Goal: Contribute content: Contribute content

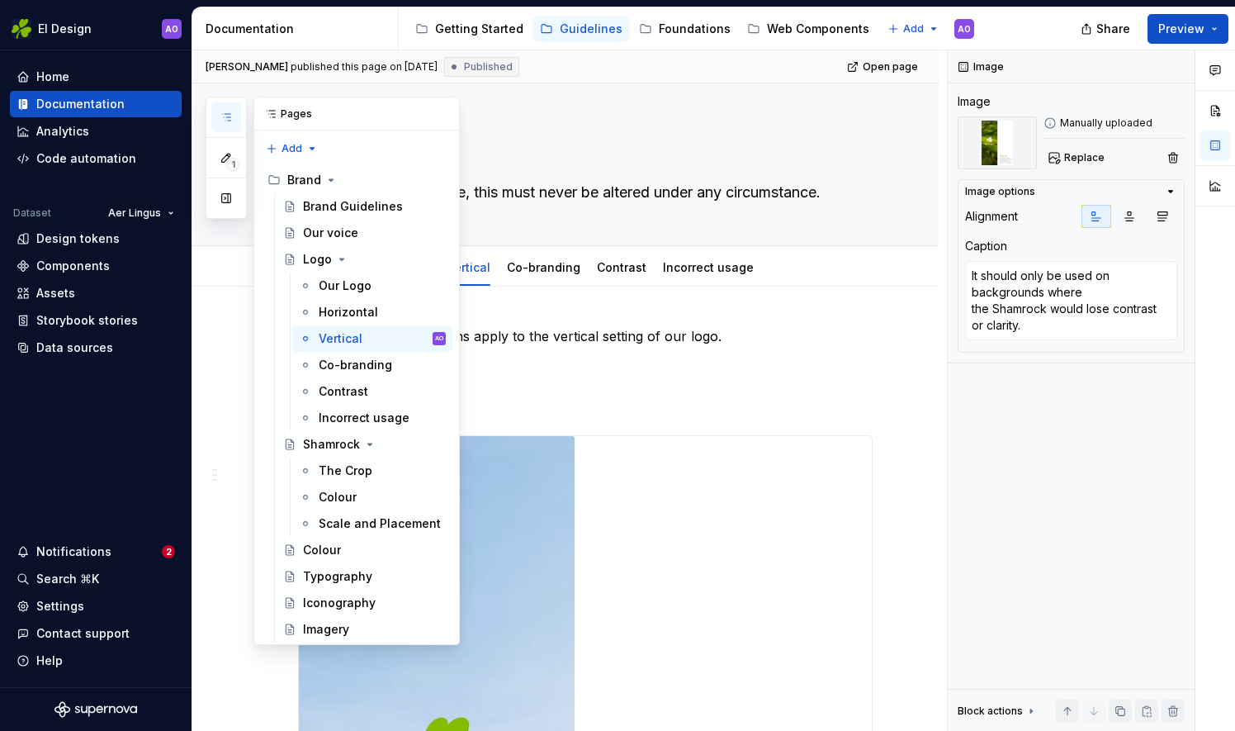
scroll to position [2325, 0]
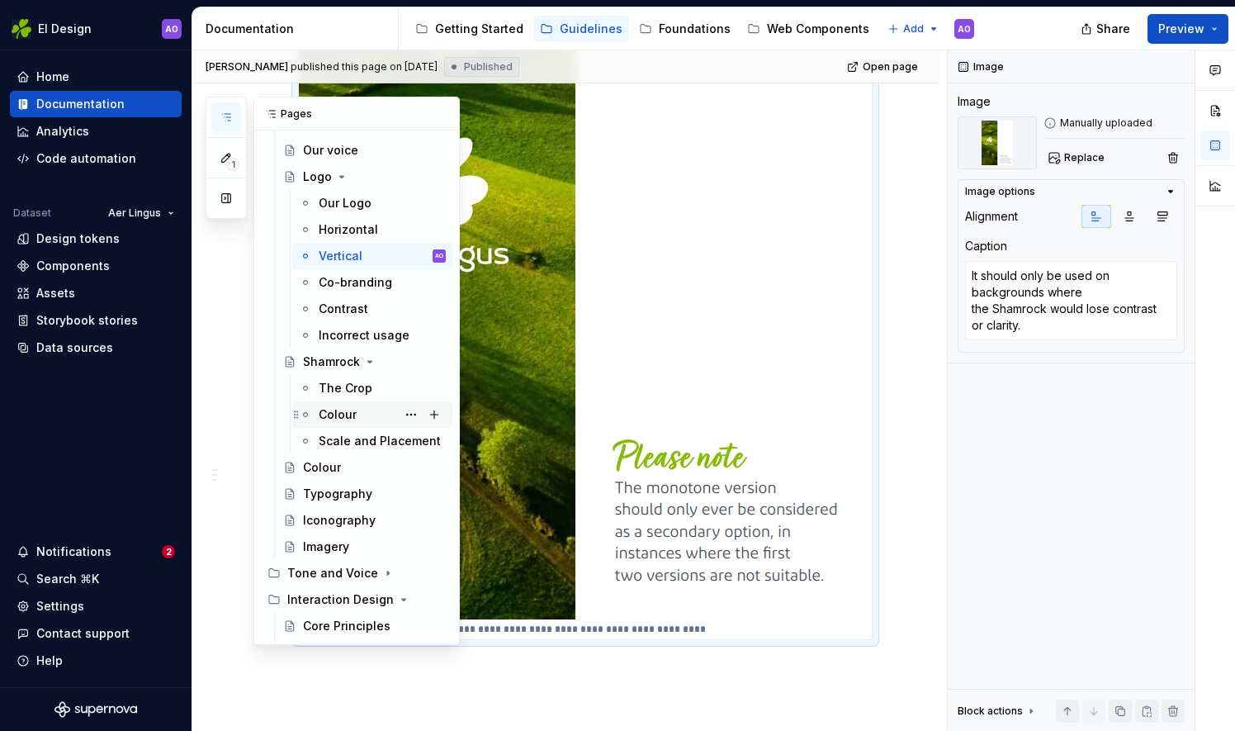
click at [358, 413] on div "Colour" at bounding box center [382, 414] width 127 height 23
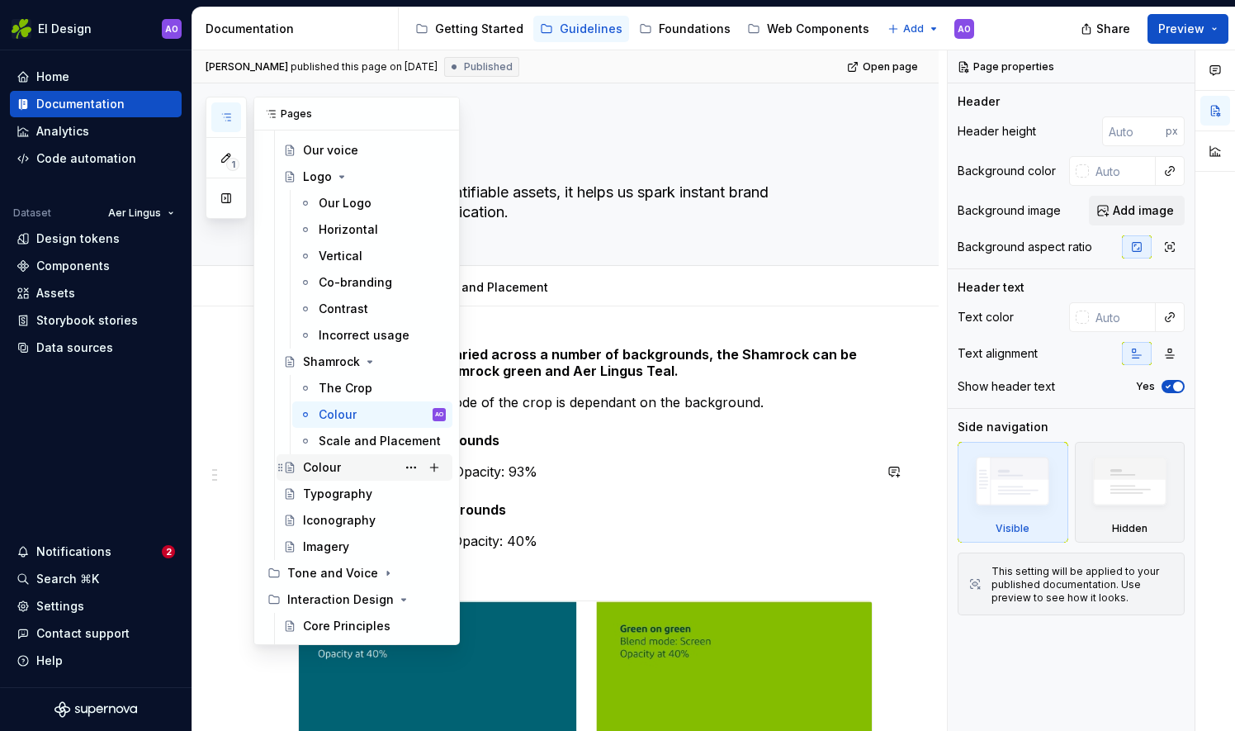
click at [340, 471] on div "Colour" at bounding box center [374, 467] width 143 height 23
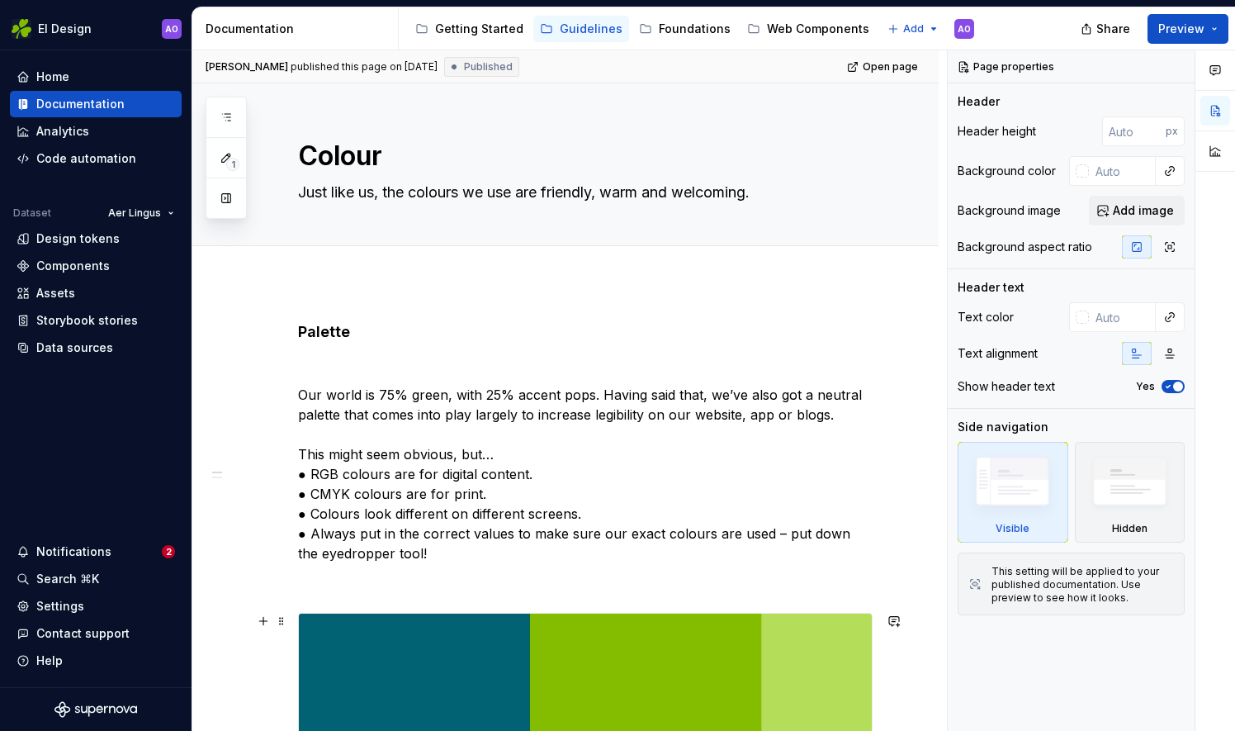
type textarea "*"
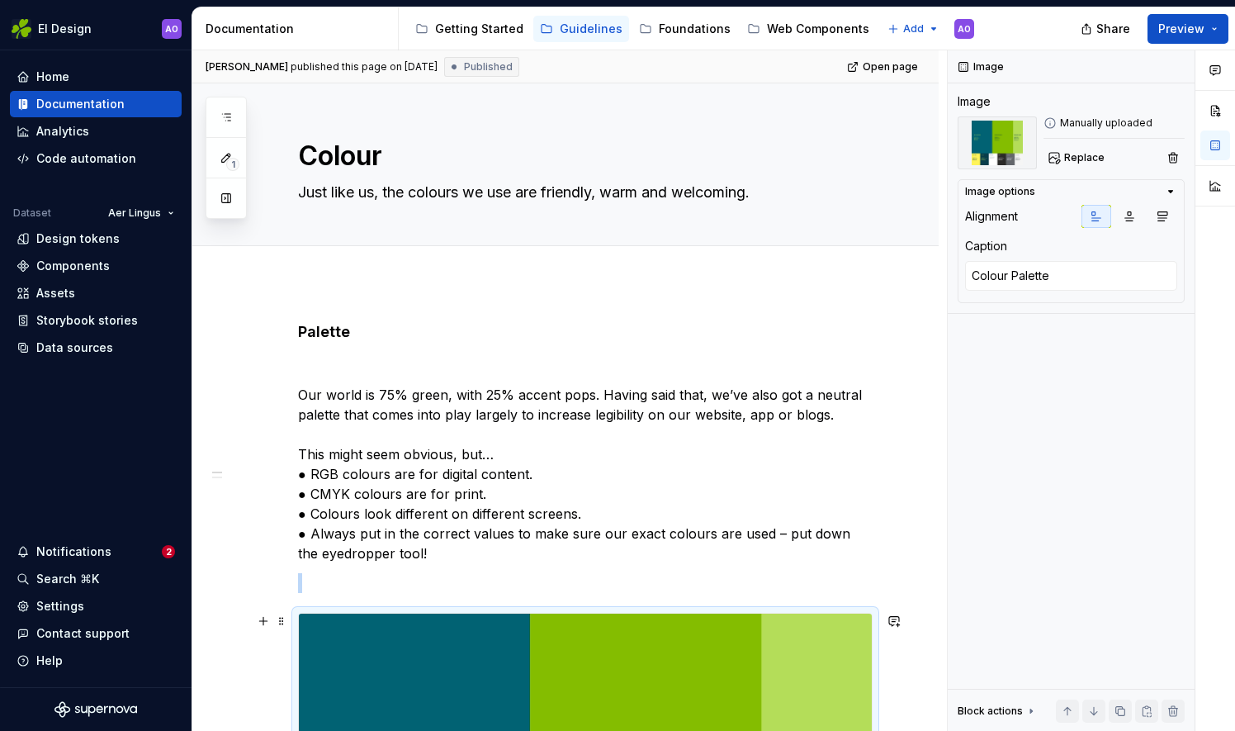
drag, startPoint x: 561, startPoint y: 666, endPoint x: 484, endPoint y: 585, distance: 112.1
click at [484, 585] on p at bounding box center [585, 583] width 575 height 20
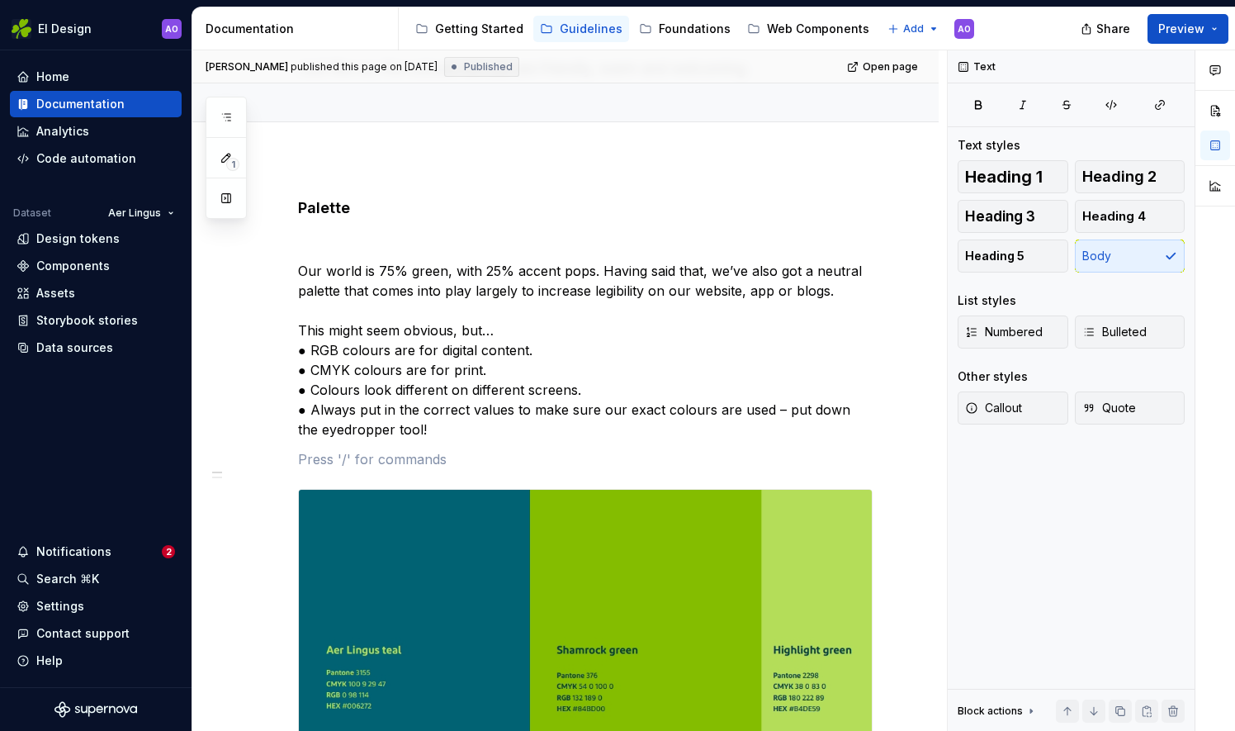
scroll to position [102, 0]
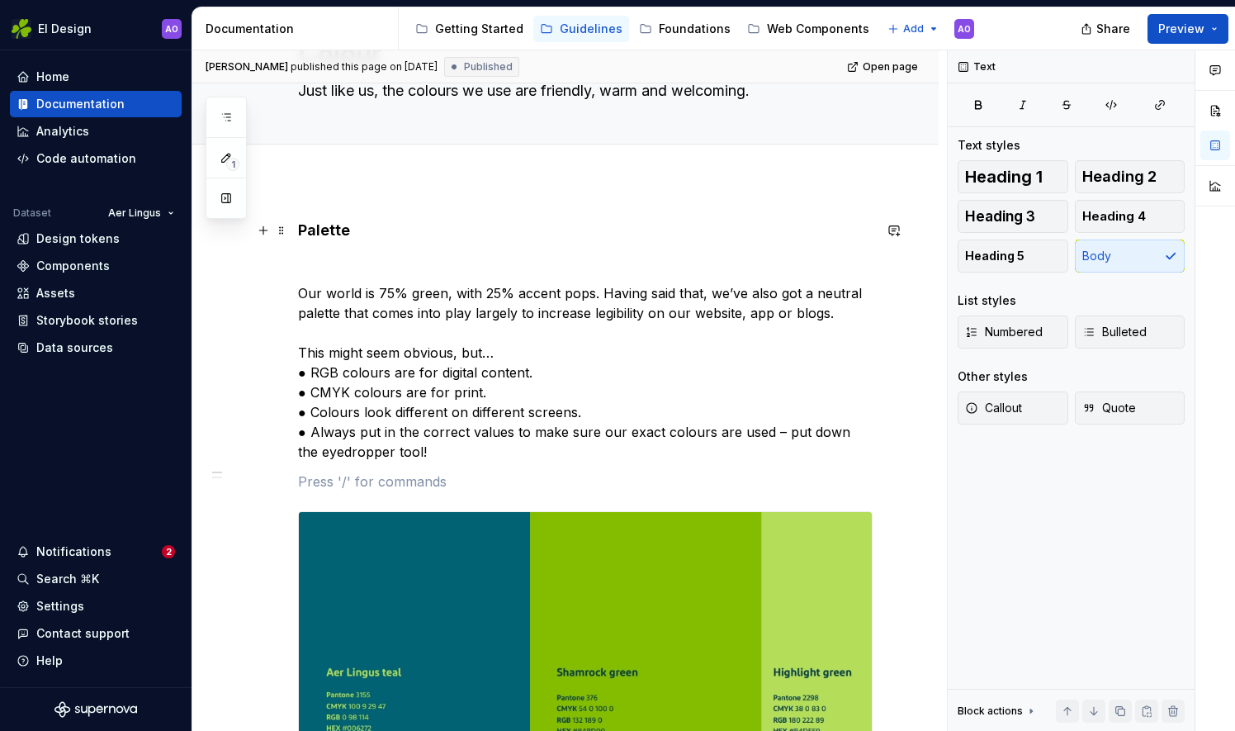
click at [299, 230] on h4 "Palette" at bounding box center [585, 230] width 575 height 20
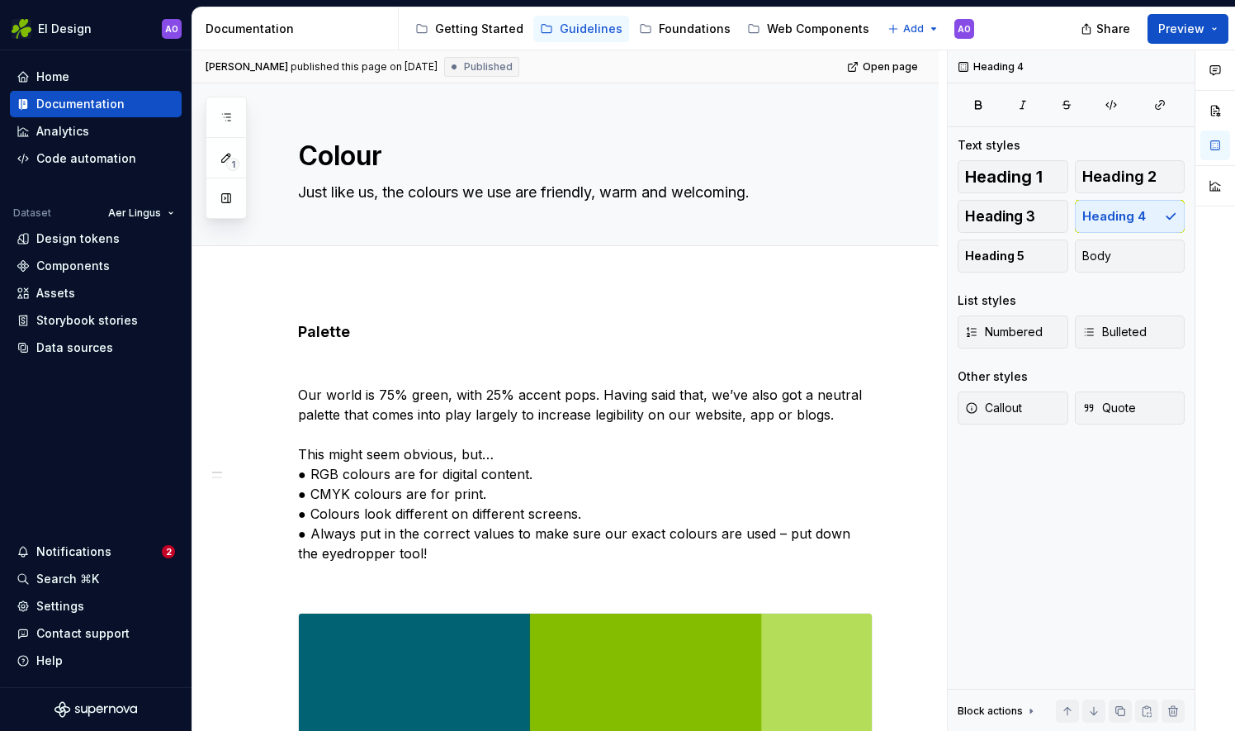
type textarea "*"
click at [340, 258] on span "Add tab" at bounding box center [338, 264] width 39 height 13
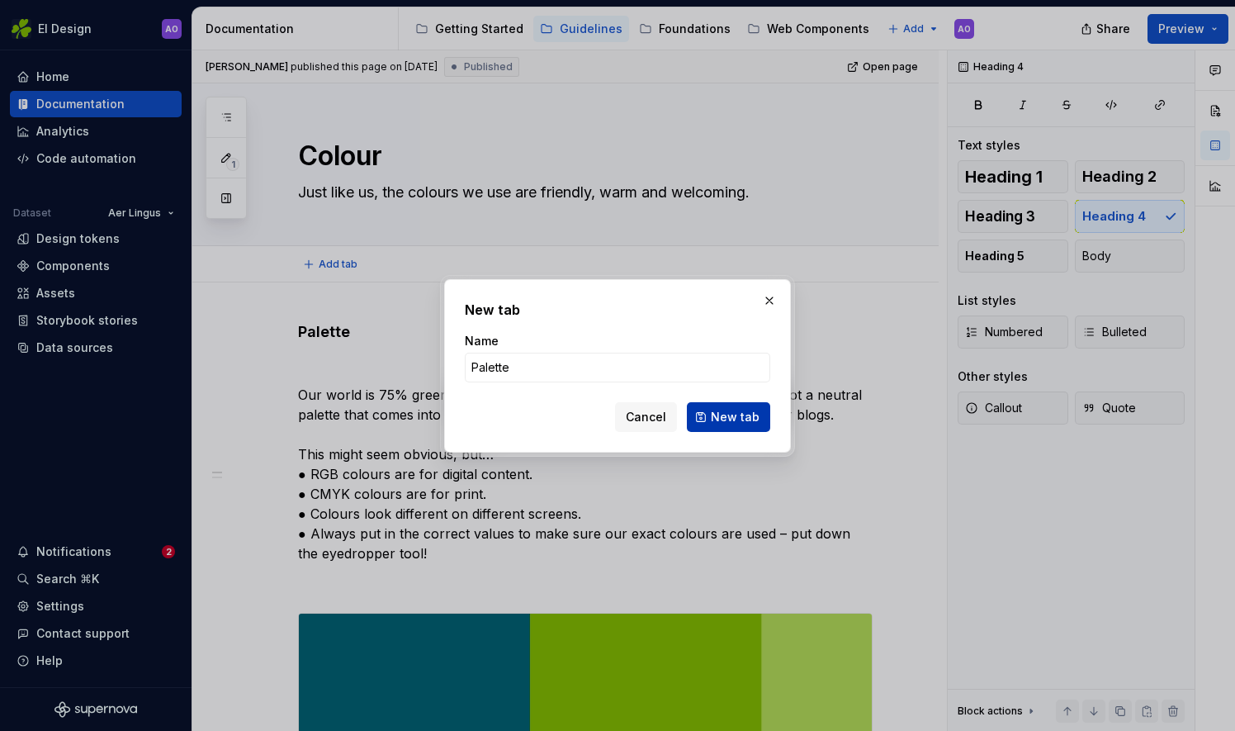
type input "Palette"
click at [740, 416] on span "New tab" at bounding box center [735, 417] width 49 height 17
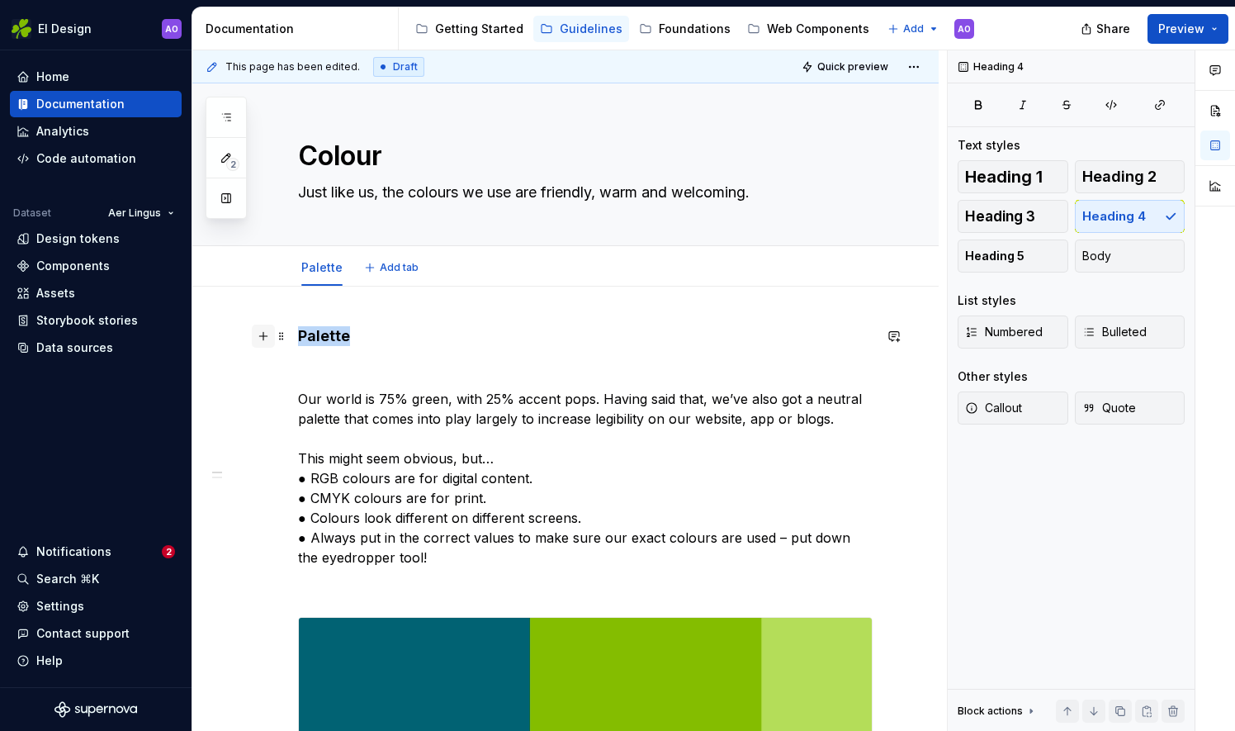
drag, startPoint x: 353, startPoint y: 334, endPoint x: 258, endPoint y: 333, distance: 95.0
click at [299, 396] on p "Our world is 75% green, with 25% accent pops. Having said that, we’ve also got …" at bounding box center [585, 478] width 575 height 178
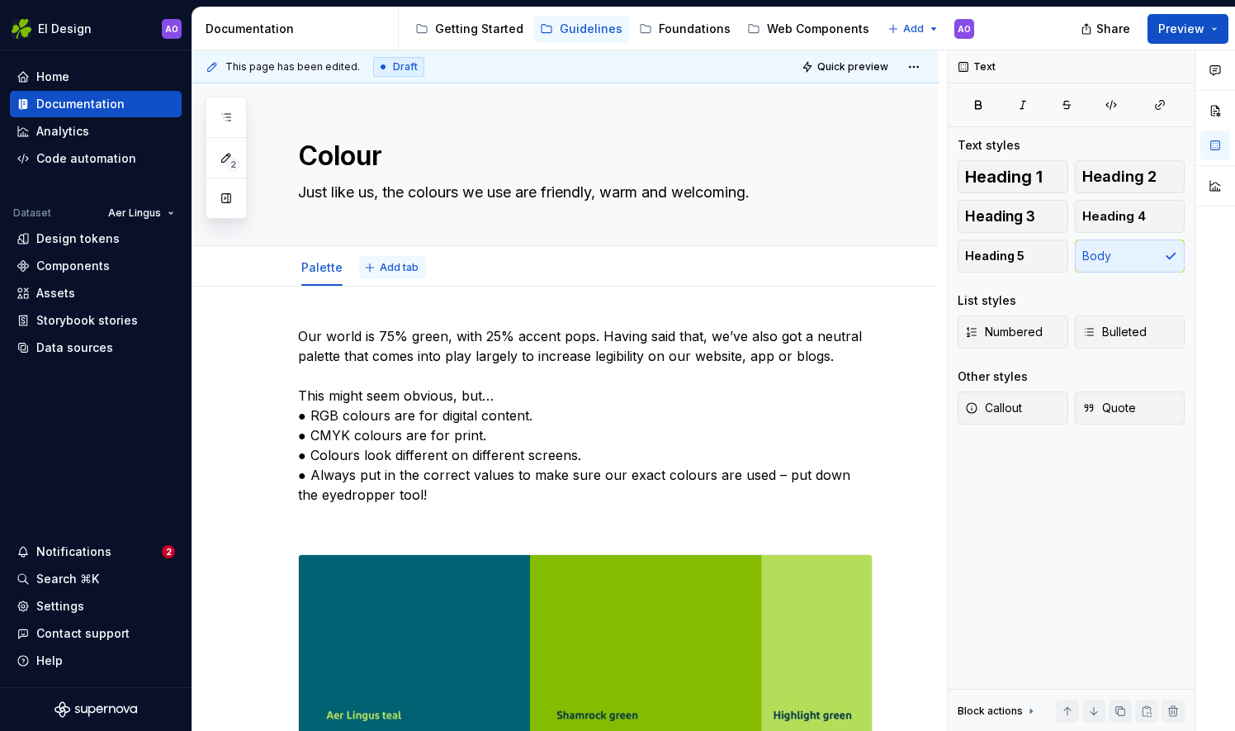
click at [380, 264] on span "Add tab" at bounding box center [399, 267] width 39 height 13
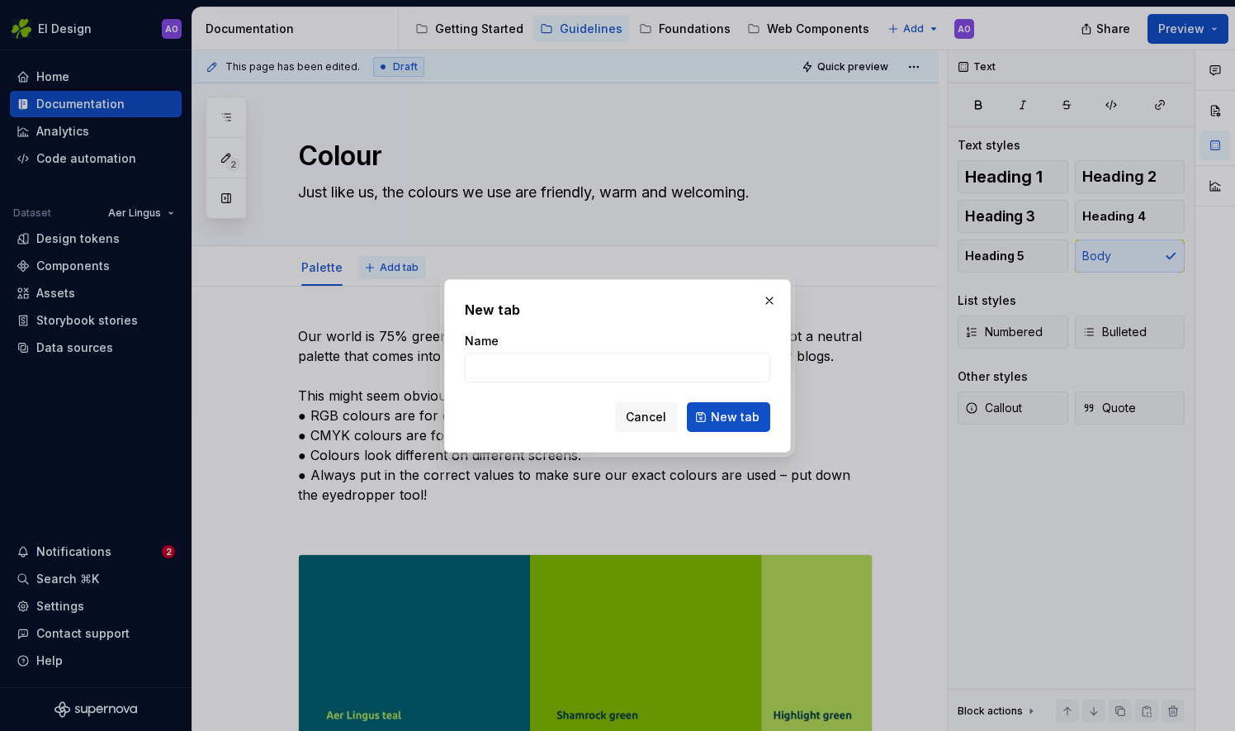
type textarea "*"
type input "Balance"
click at [728, 414] on span "New tab" at bounding box center [735, 417] width 49 height 17
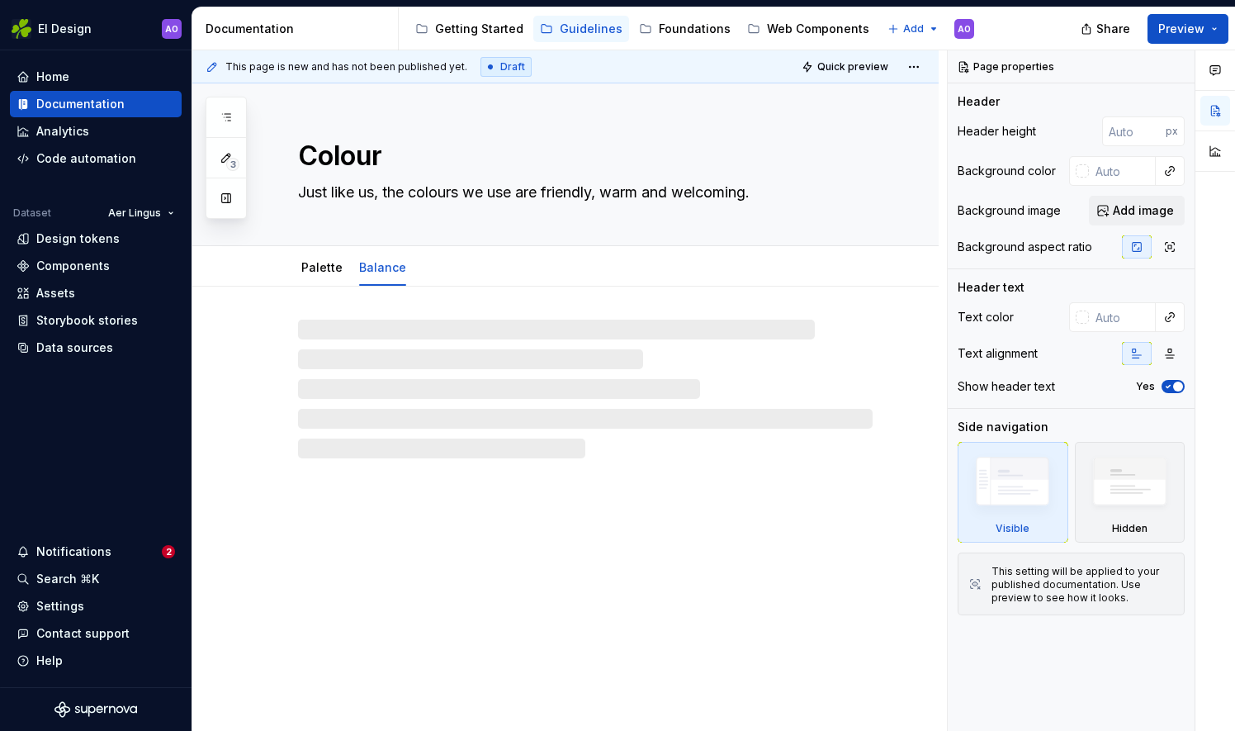
click at [944, 215] on div "This page is new and has not been published yet. Draft Quick preview Colour Jus…" at bounding box center [569, 390] width 755 height 681
click at [316, 272] on link "Palette" at bounding box center [321, 267] width 41 height 14
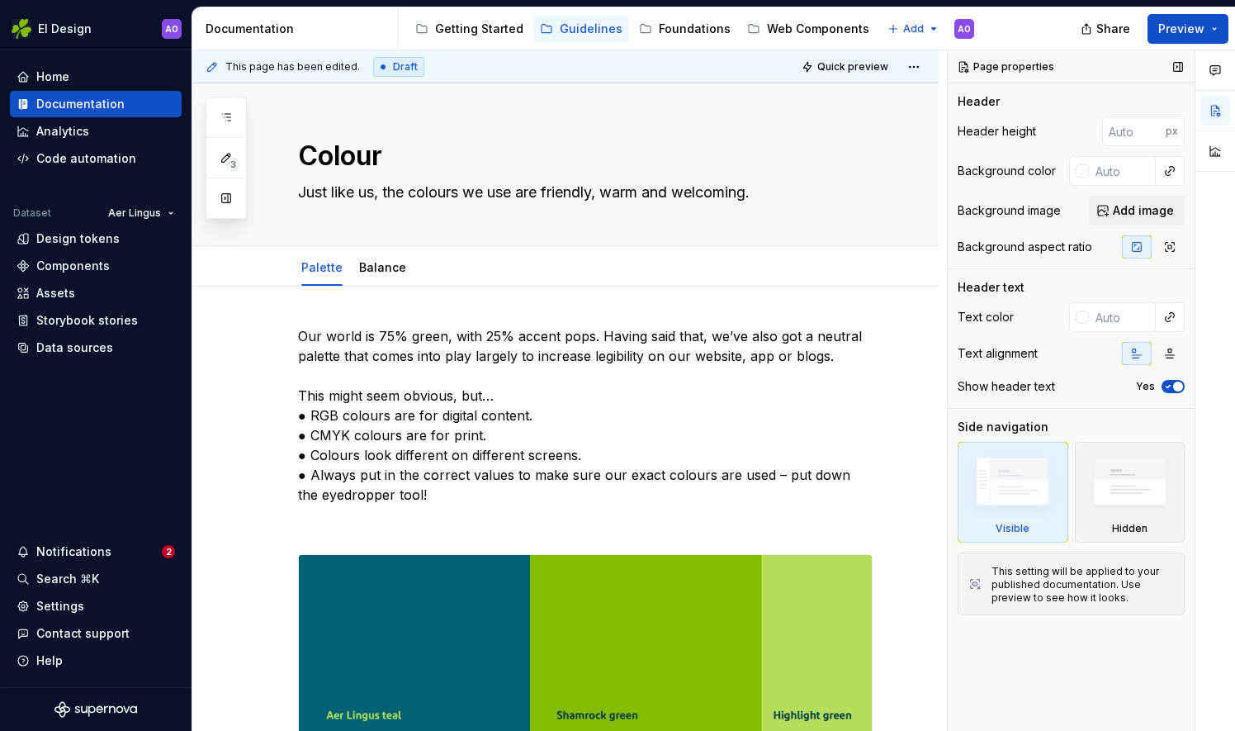
click at [948, 183] on div "Page properties Header Header height px Background color Background image Add i…" at bounding box center [1071, 390] width 247 height 681
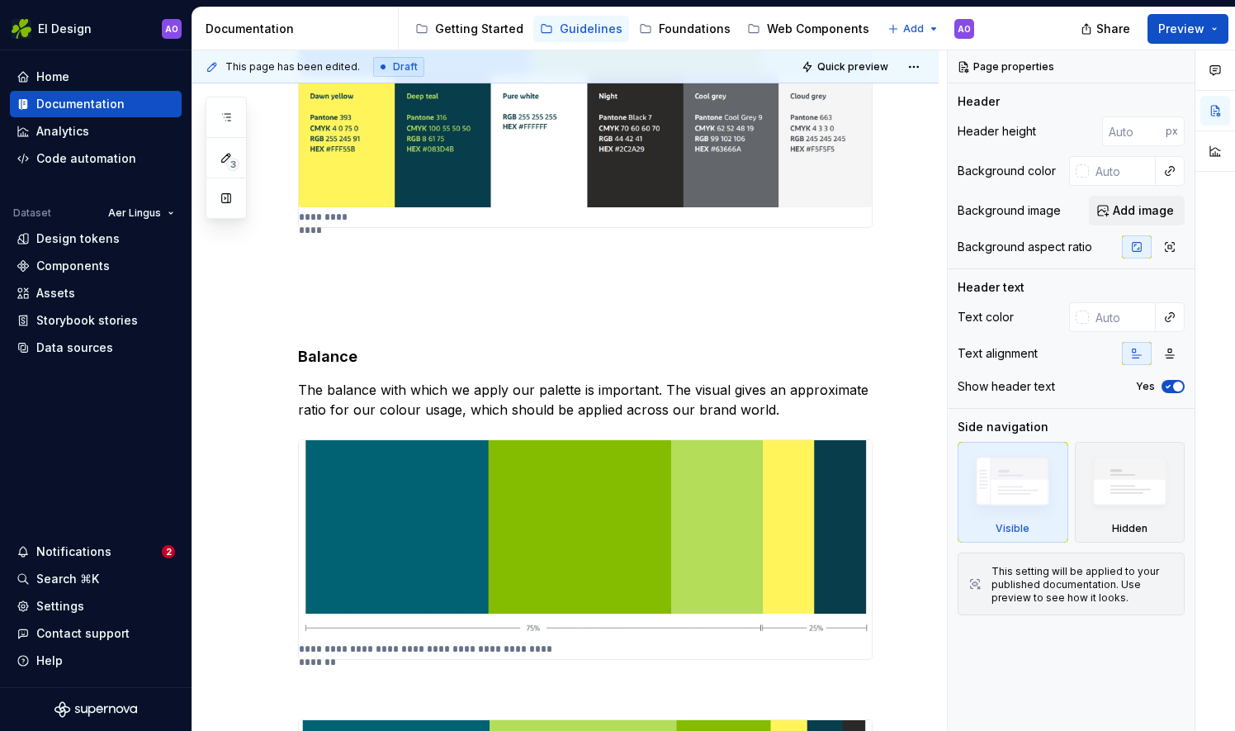
scroll to position [896, 0]
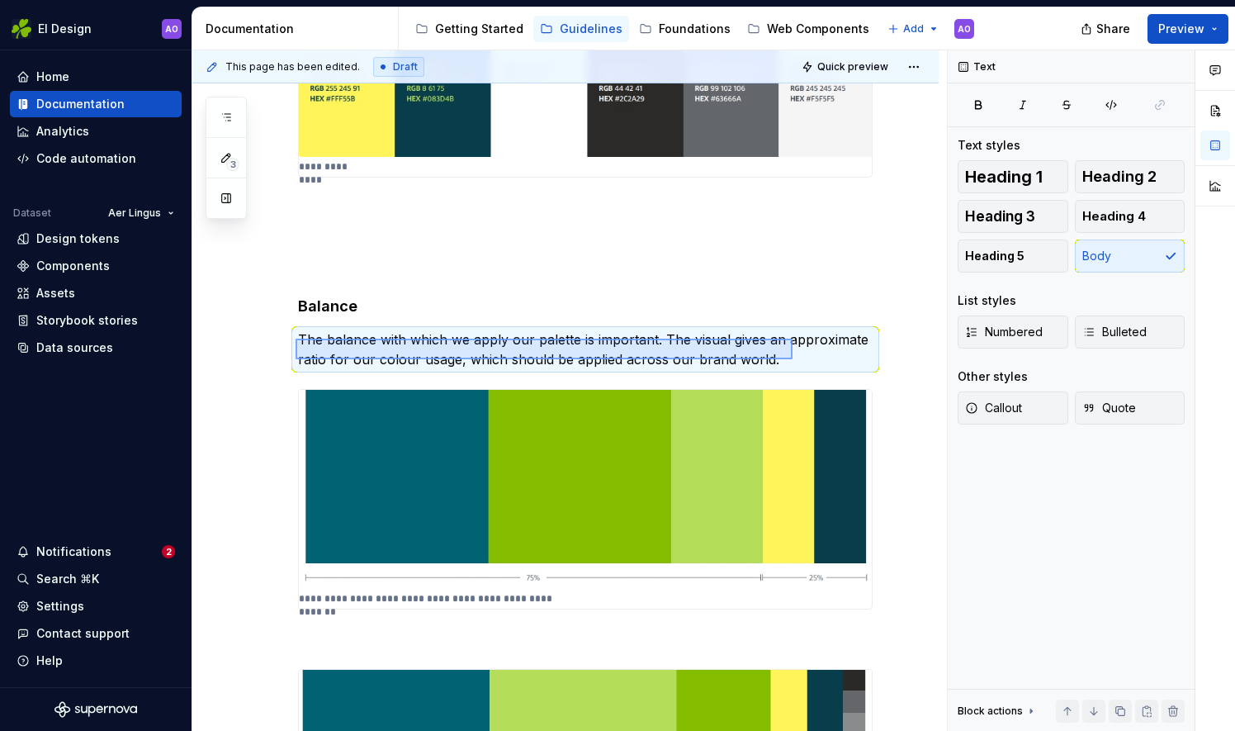
drag, startPoint x: 296, startPoint y: 339, endPoint x: 793, endPoint y: 360, distance: 497.5
click at [793, 360] on div "**********" at bounding box center [569, 390] width 755 height 681
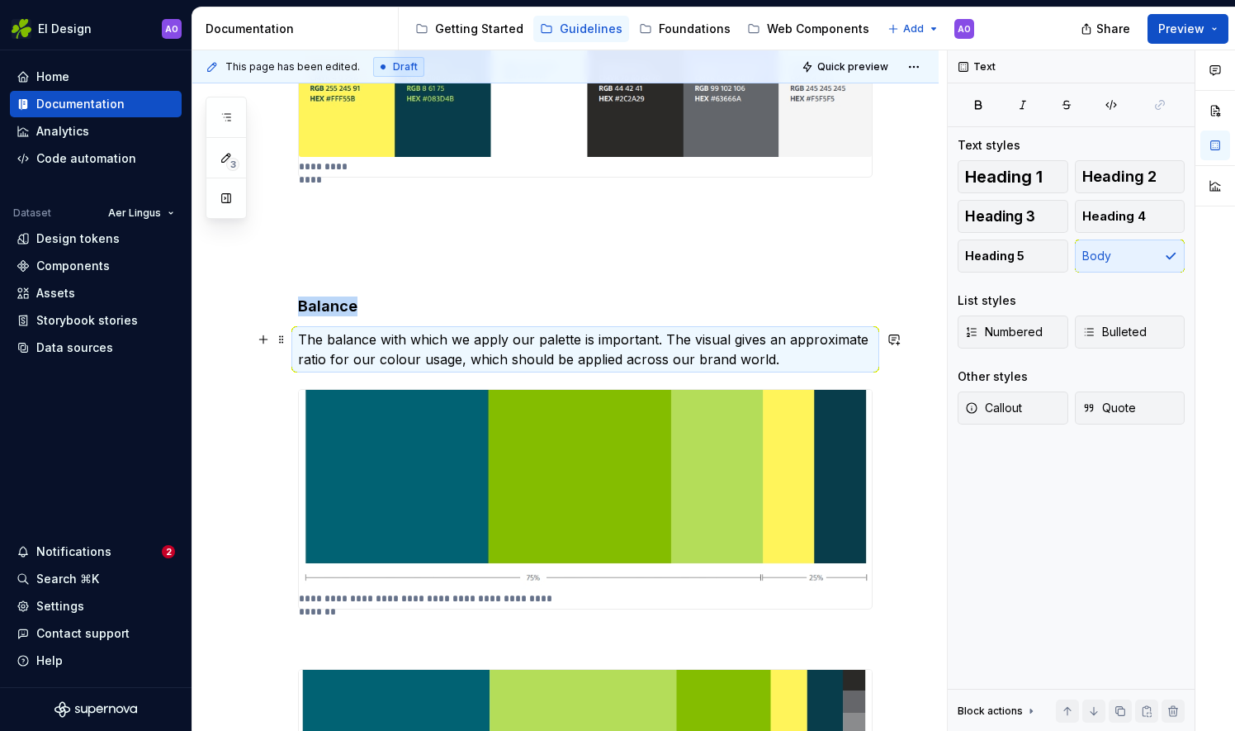
click at [306, 337] on p "The balance with which we apply our palette is important. The visual gives an a…" at bounding box center [585, 349] width 575 height 40
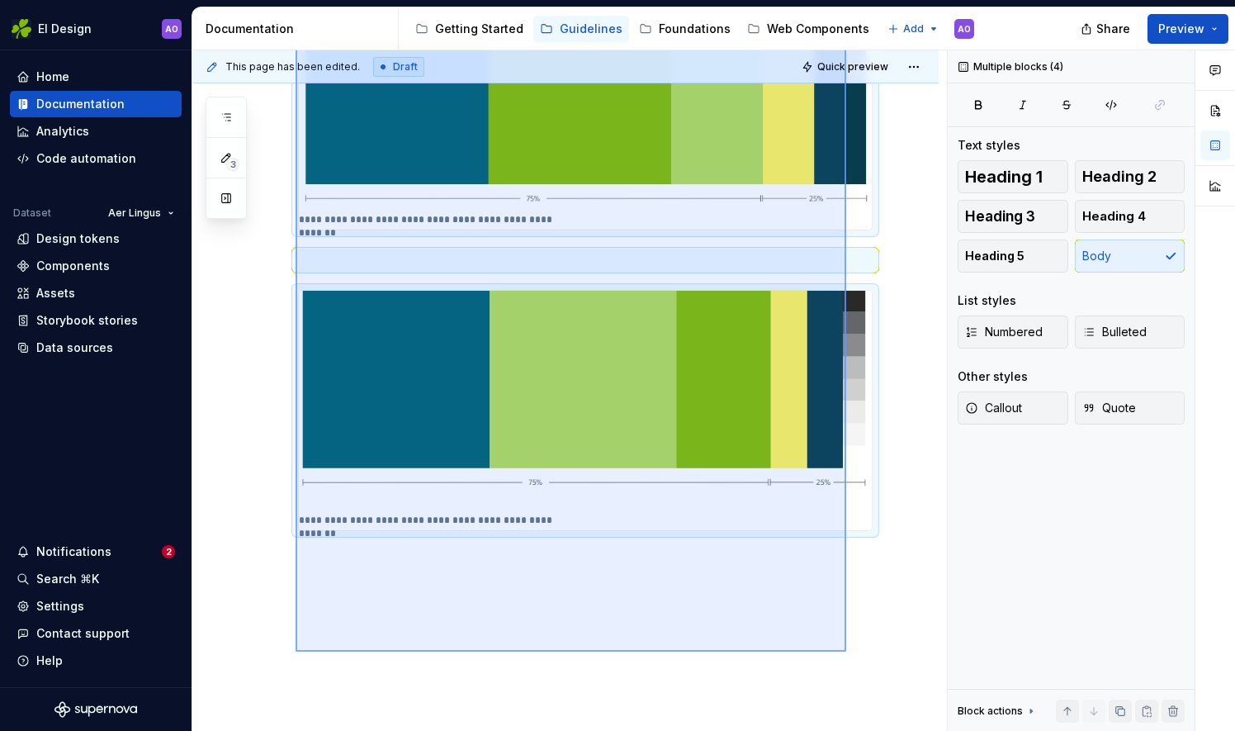
scroll to position [1280, 0]
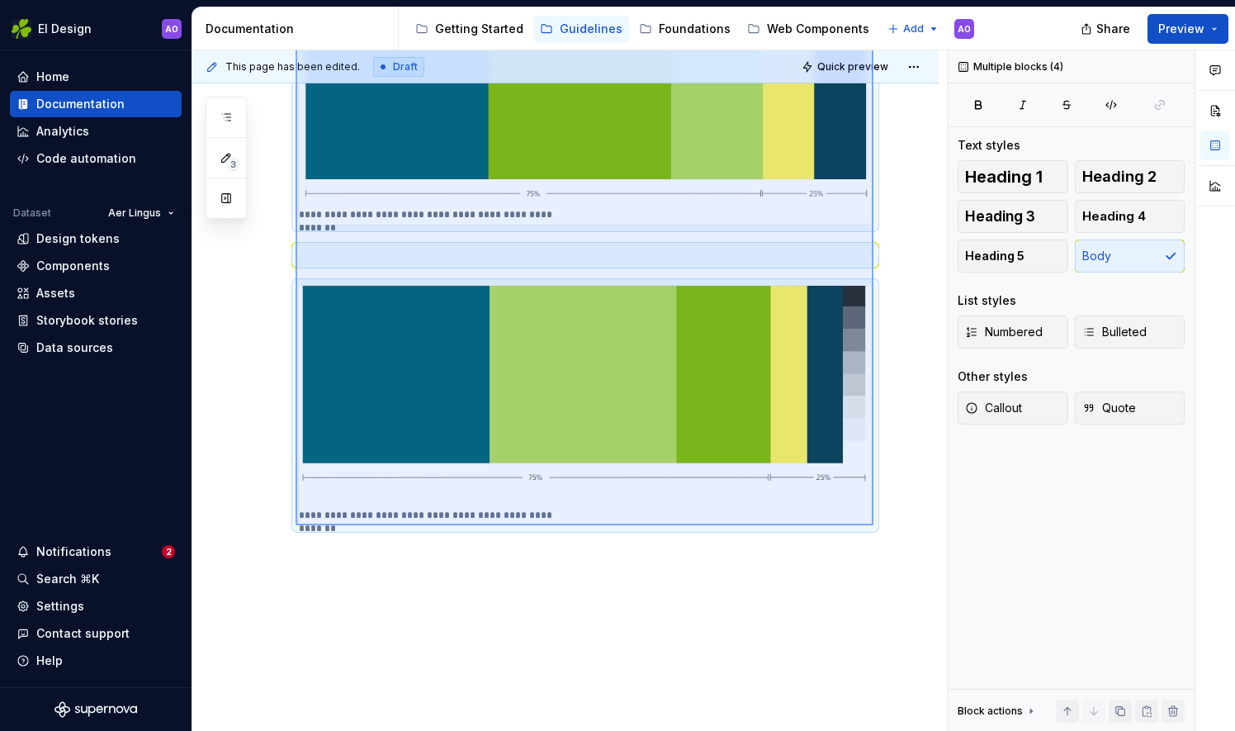
drag, startPoint x: 296, startPoint y: 339, endPoint x: 874, endPoint y: 525, distance: 607.4
click at [874, 525] on div "**********" at bounding box center [569, 390] width 755 height 681
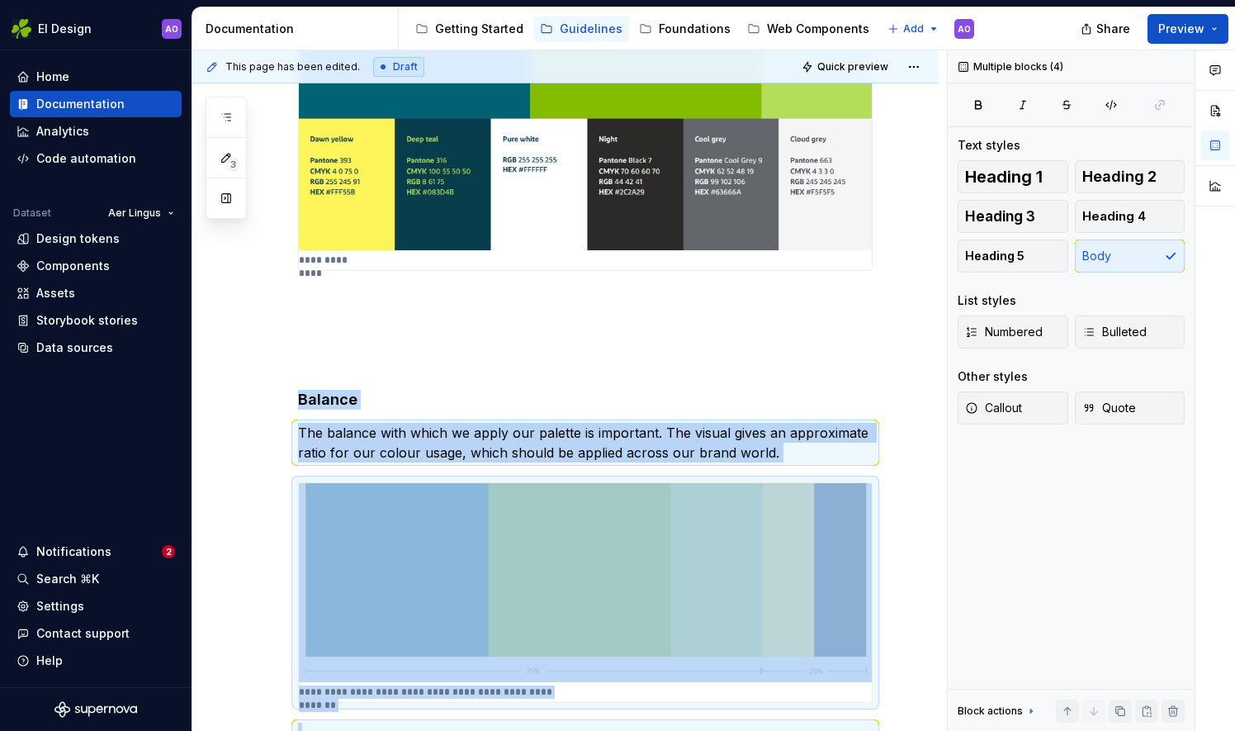
scroll to position [864, 0]
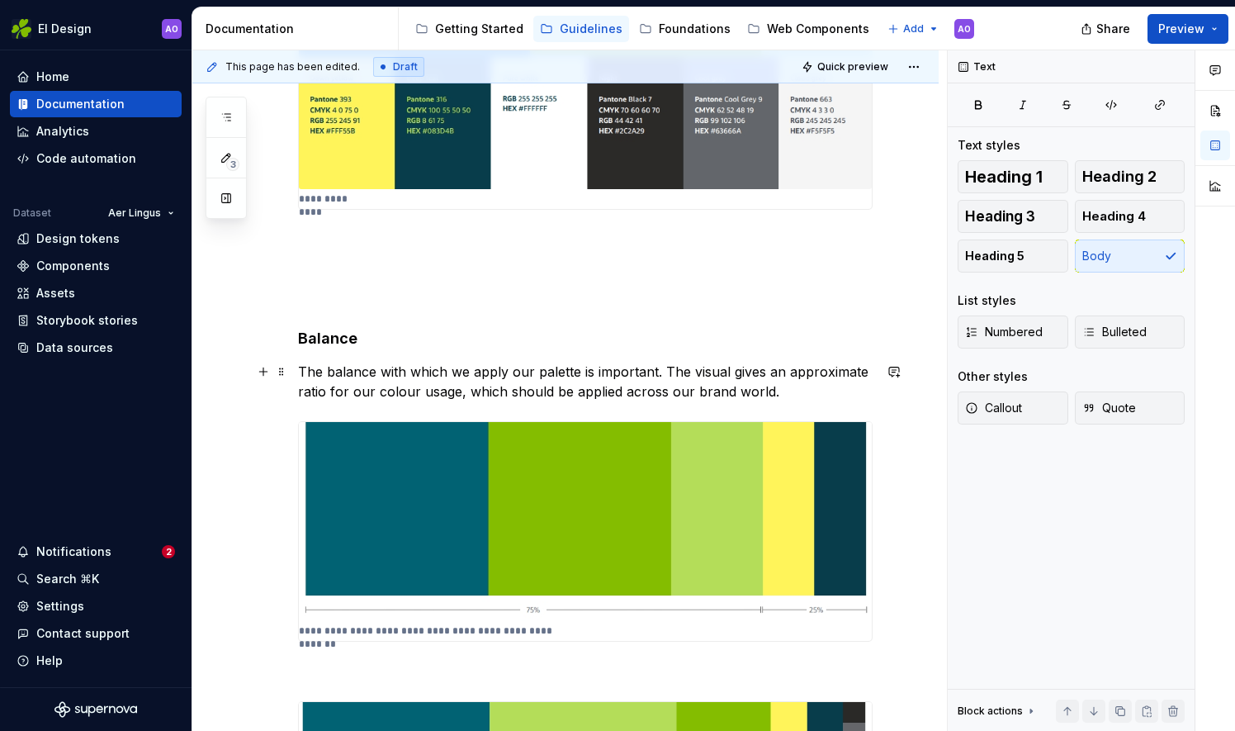
drag, startPoint x: 733, startPoint y: 384, endPoint x: 661, endPoint y: 383, distance: 72.7
click at [661, 383] on p "The balance with which we apply our palette is important. The visual gives an a…" at bounding box center [585, 382] width 575 height 40
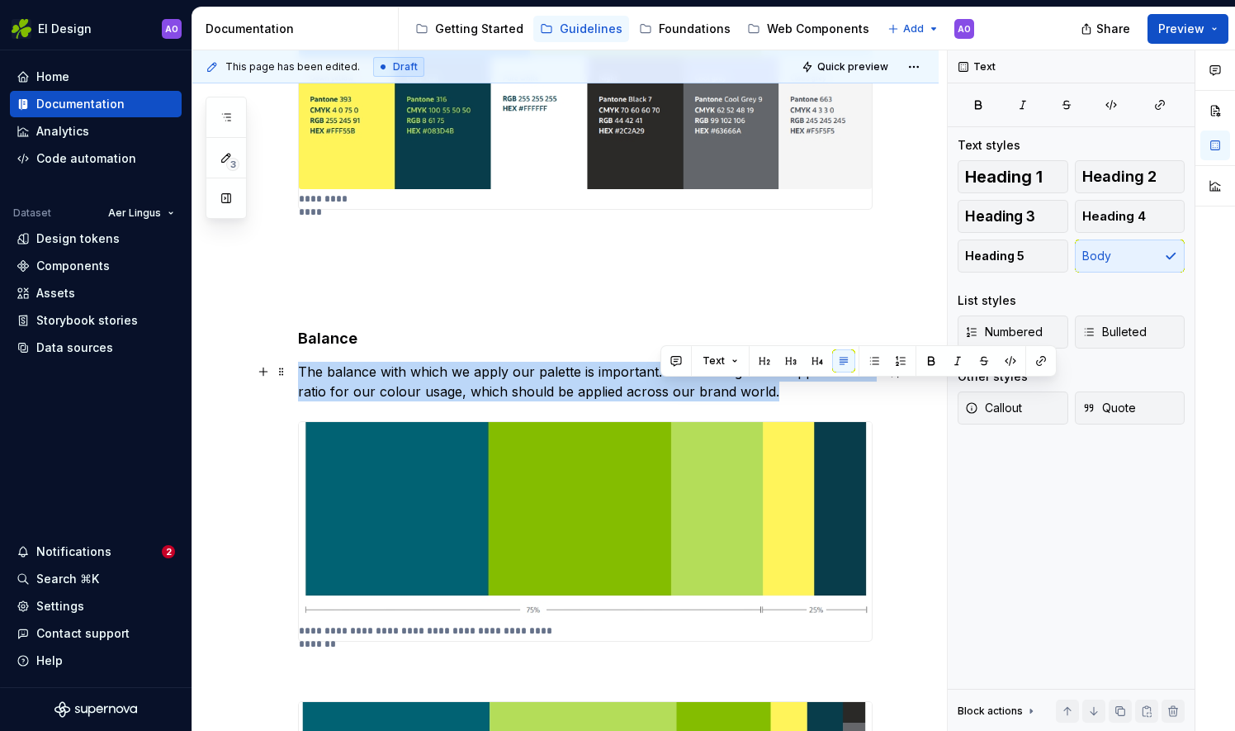
click at [661, 383] on p "The balance with which we apply our palette is important. The visual gives an a…" at bounding box center [585, 382] width 575 height 40
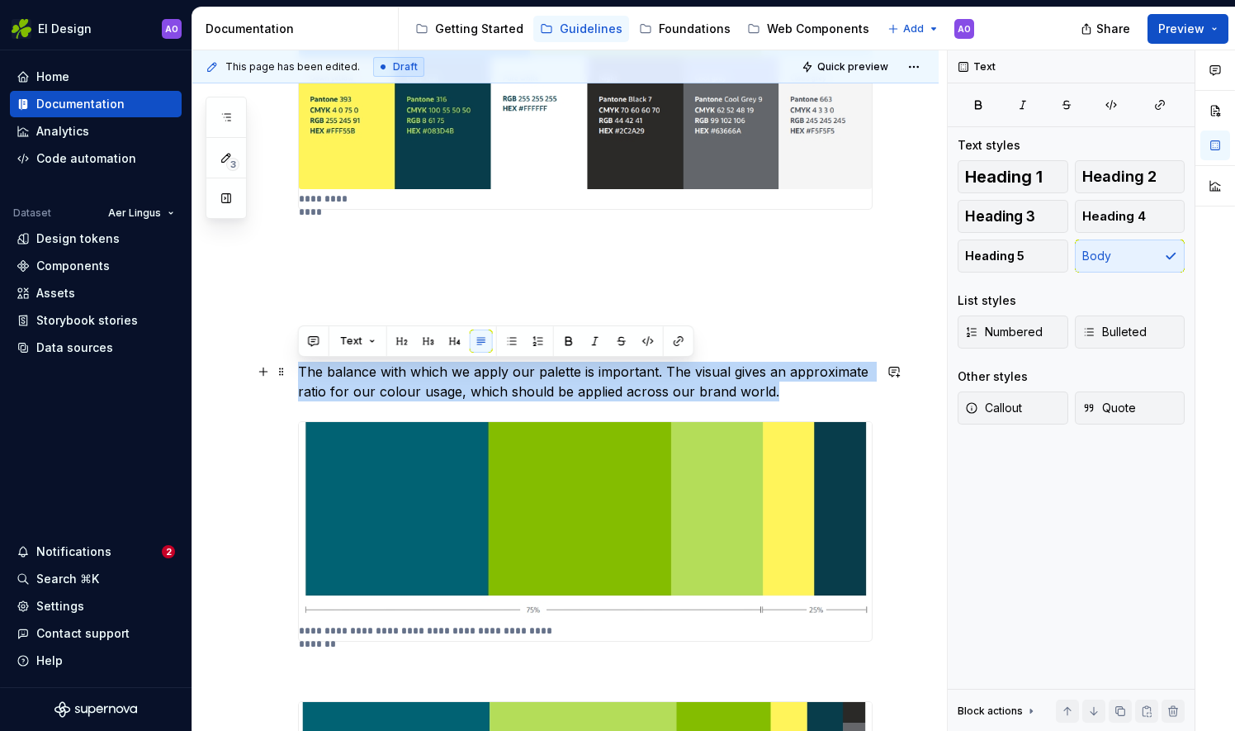
copy p "The balance with which we apply our palette is important. The visual gives an a…"
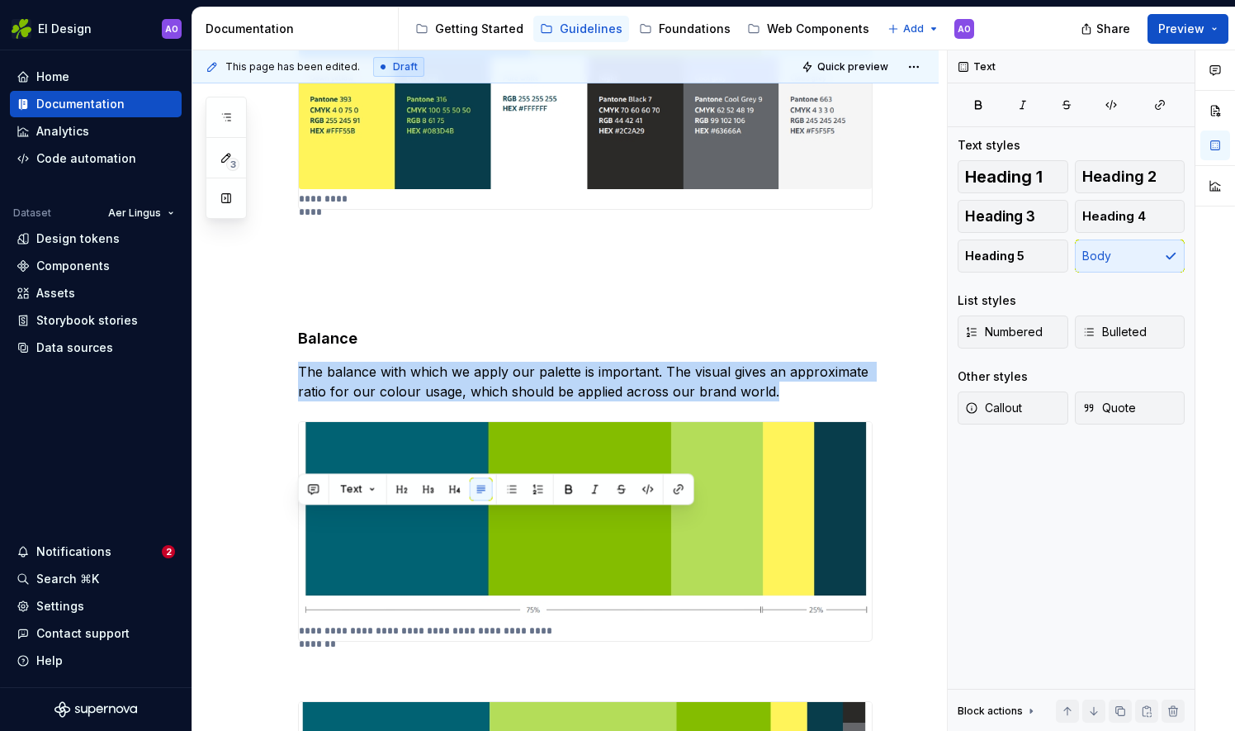
scroll to position [268, 0]
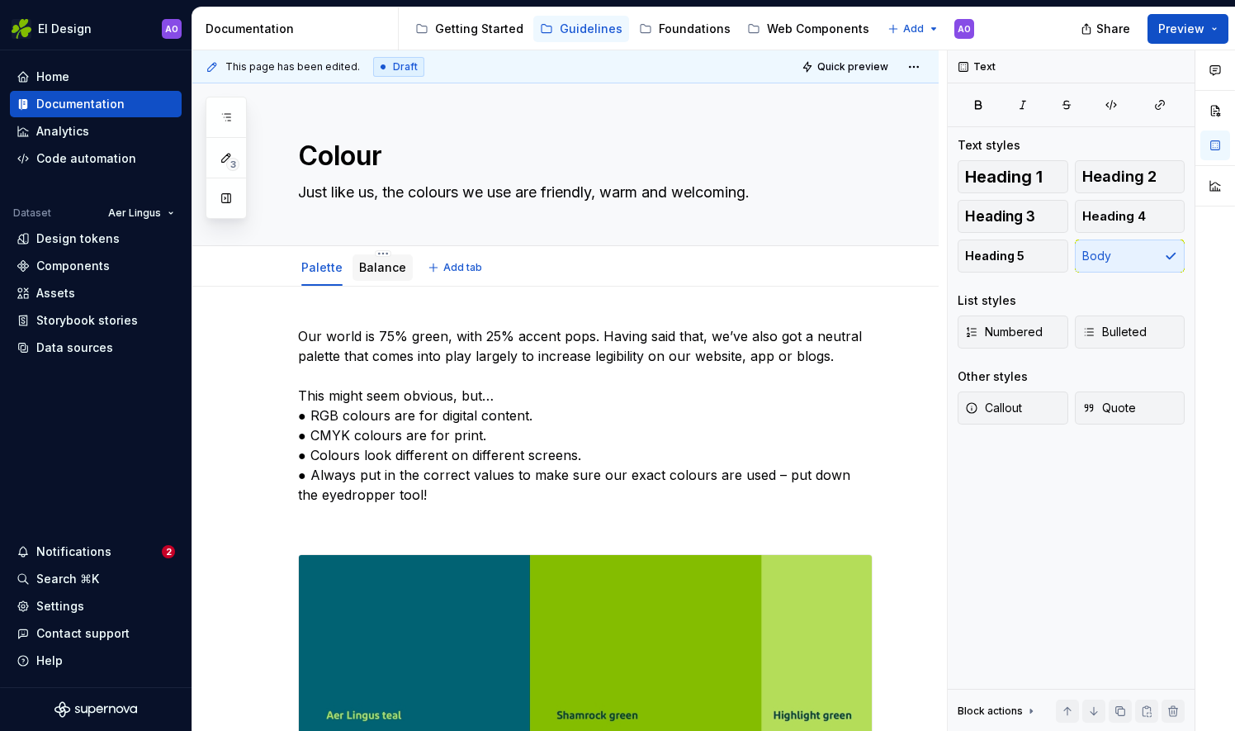
click at [379, 274] on div "Balance" at bounding box center [382, 267] width 47 height 17
click at [378, 268] on link "Balance" at bounding box center [382, 267] width 47 height 14
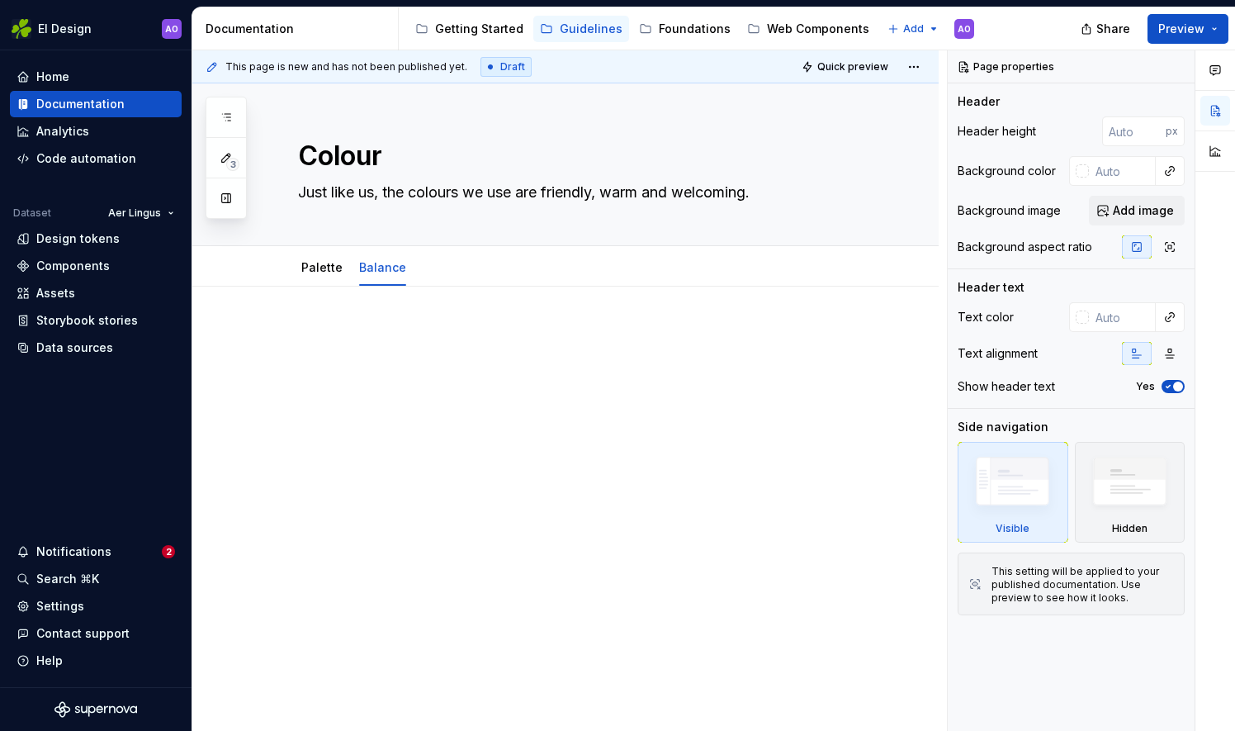
click at [384, 358] on div at bounding box center [585, 357] width 575 height 63
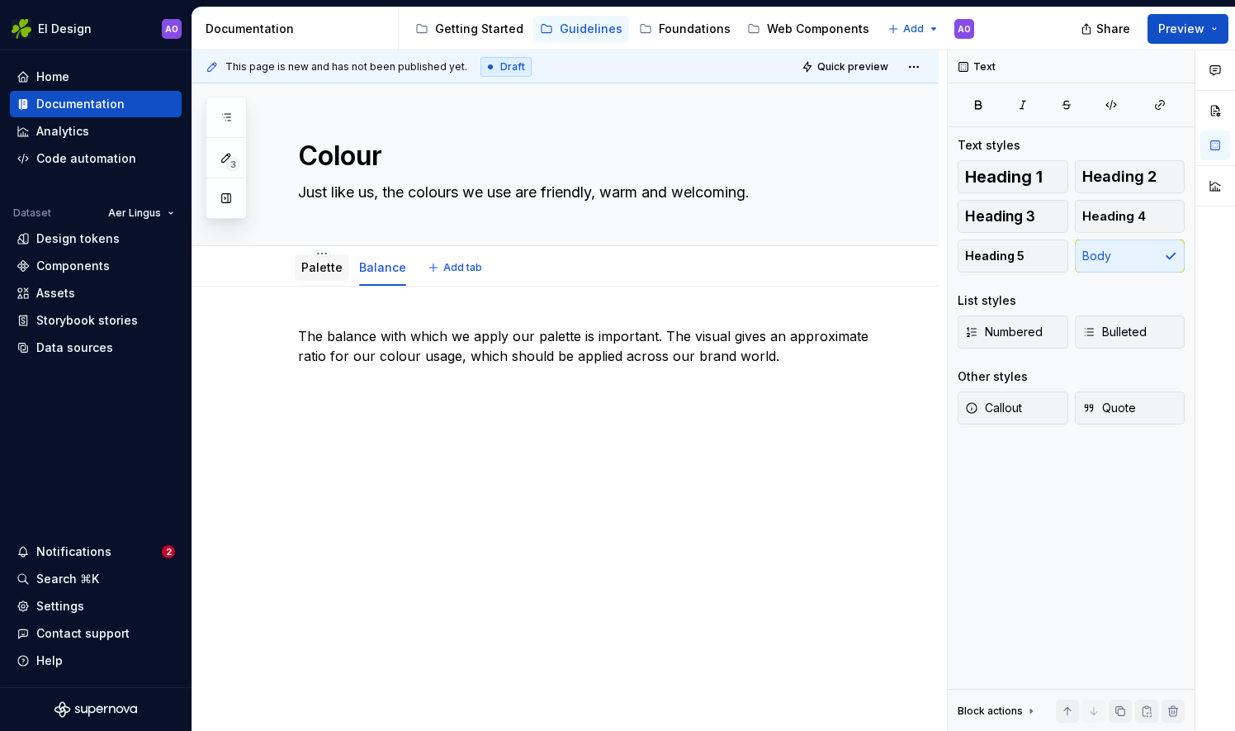
click at [309, 263] on link "Palette" at bounding box center [321, 267] width 41 height 14
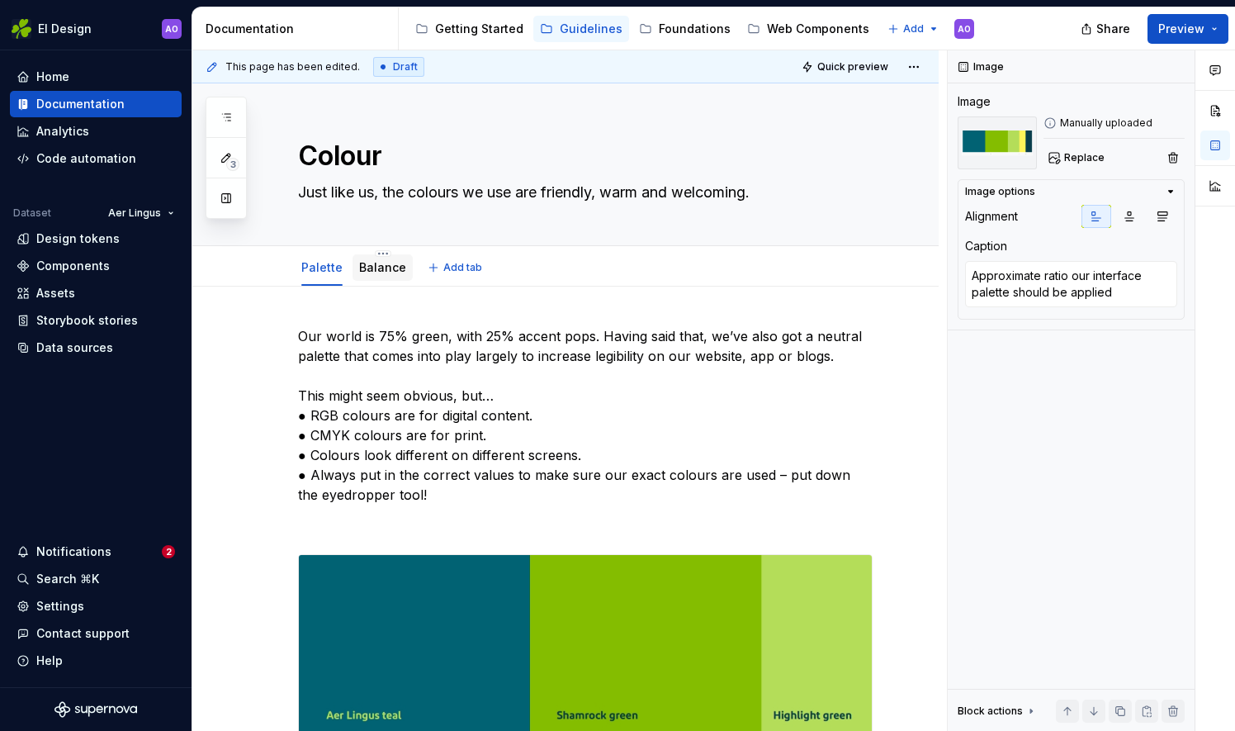
click at [373, 272] on link "Balance" at bounding box center [382, 267] width 47 height 14
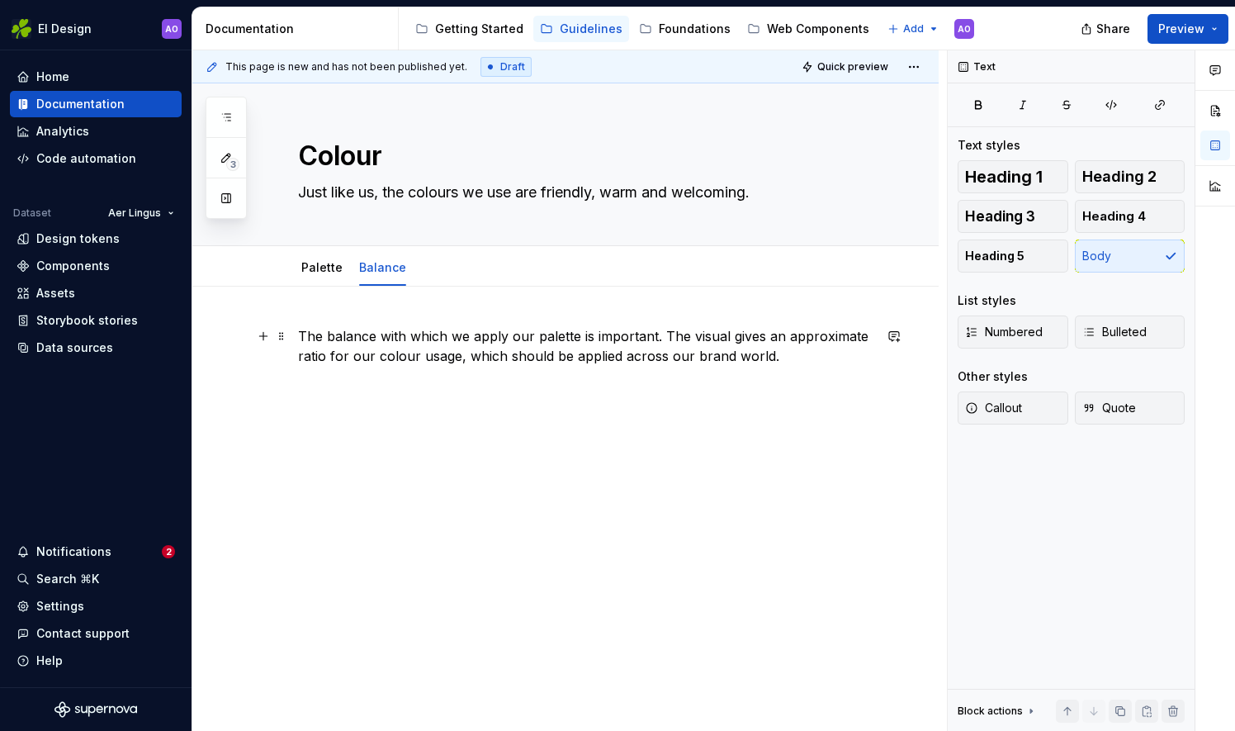
click at [778, 352] on p "The balance with which we apply our palette is important. The visual gives an a…" at bounding box center [585, 346] width 575 height 40
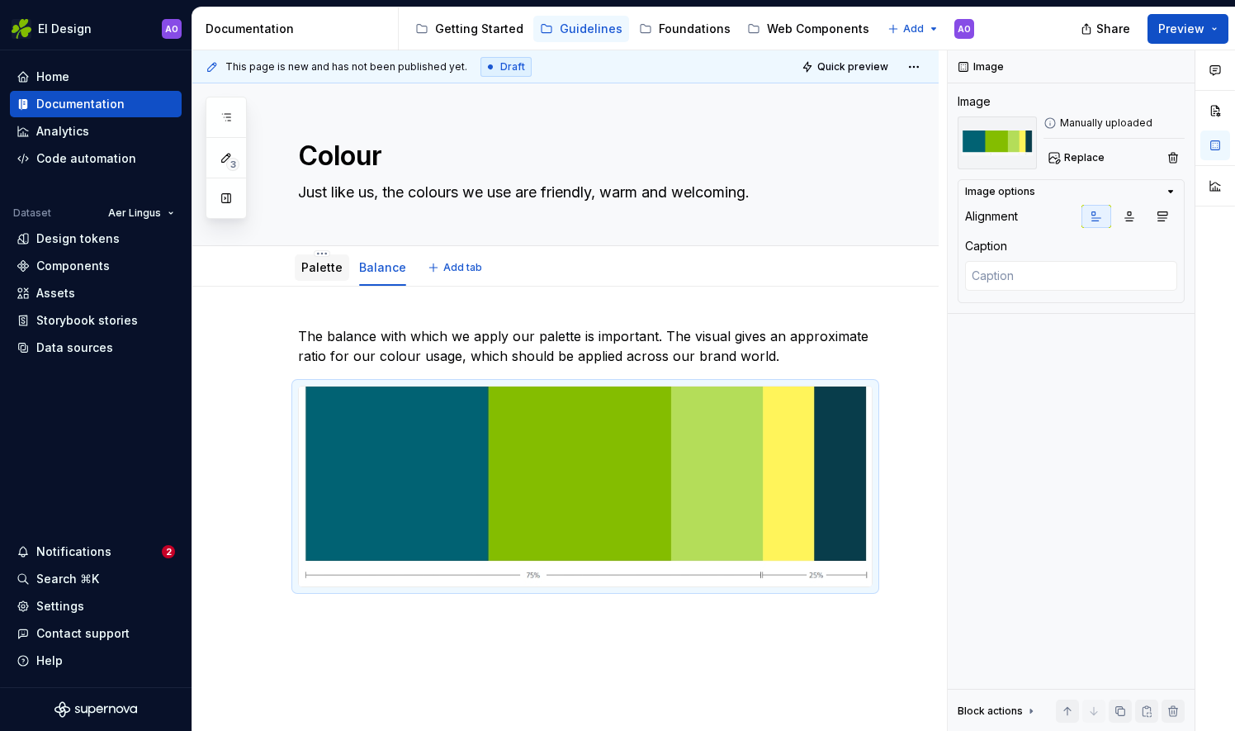
click at [312, 274] on div "Palette" at bounding box center [321, 267] width 41 height 17
click at [333, 274] on div "Palette" at bounding box center [321, 267] width 41 height 17
click at [323, 270] on link "Palette" at bounding box center [321, 267] width 41 height 14
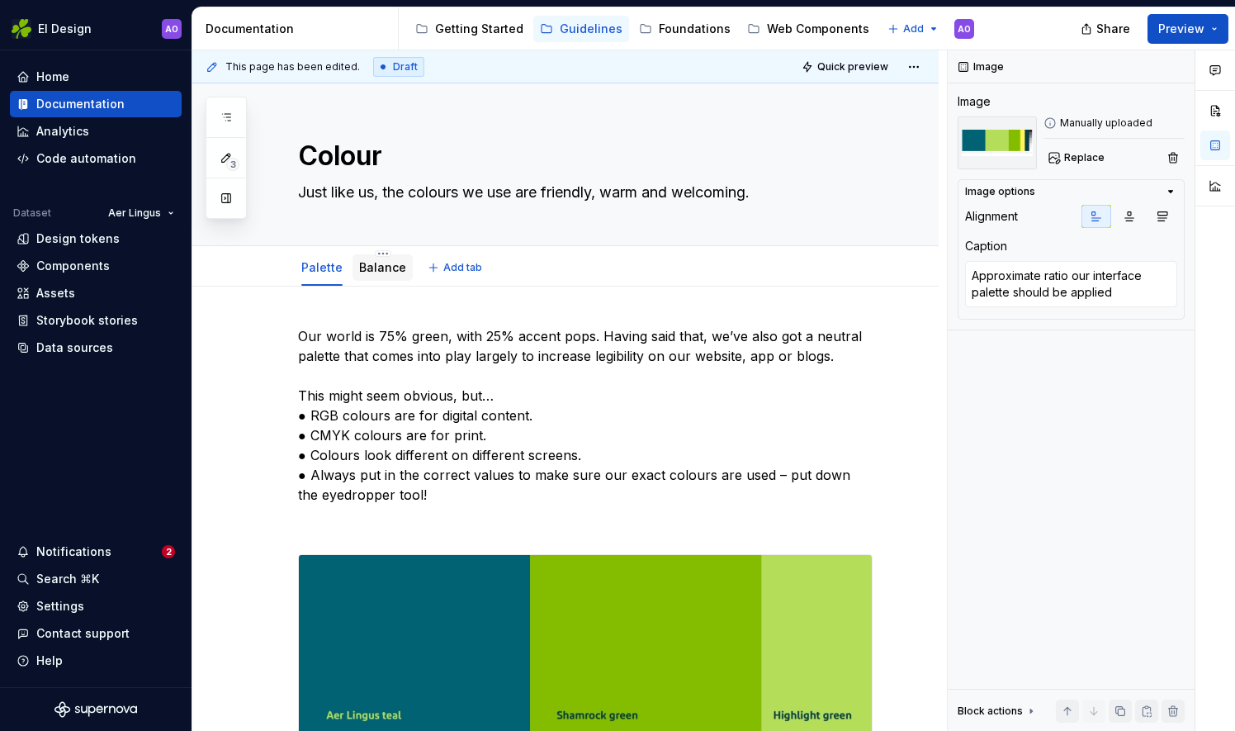
click at [388, 263] on link "Balance" at bounding box center [382, 267] width 47 height 14
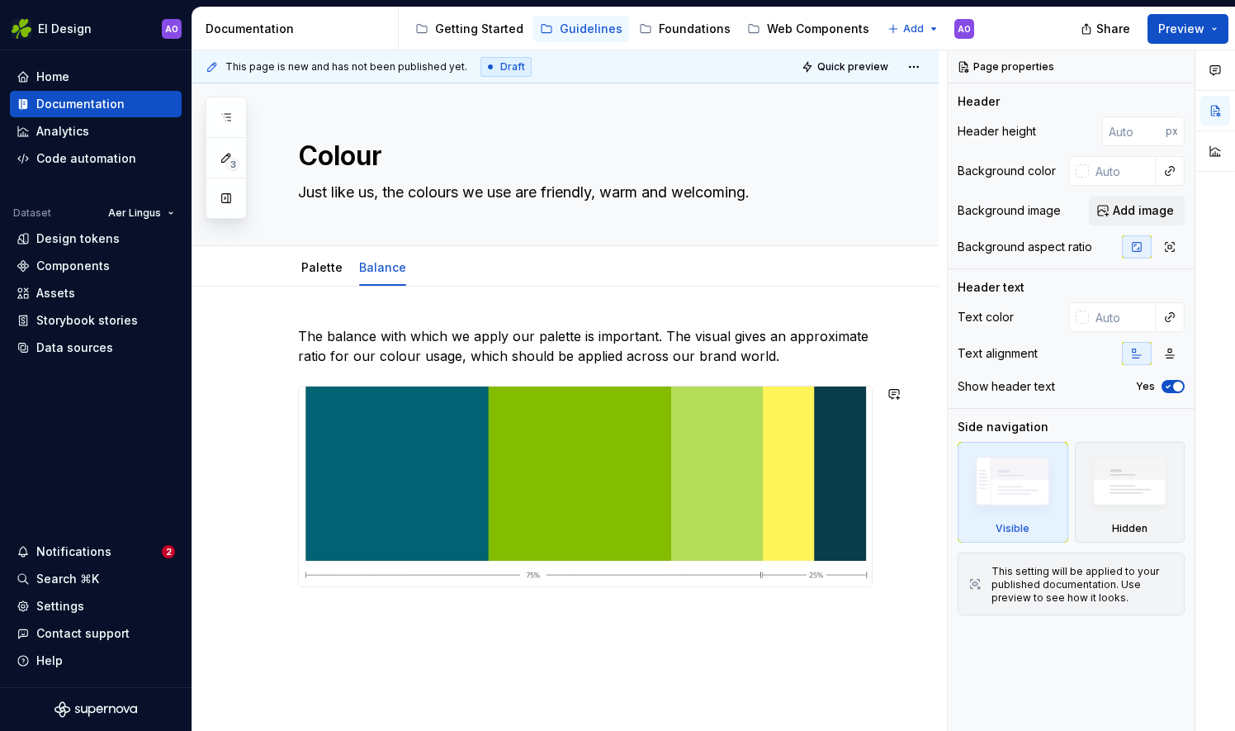
click at [383, 656] on div "The balance with which we apply our palette is important. The visual gives an a…" at bounding box center [565, 556] width 746 height 539
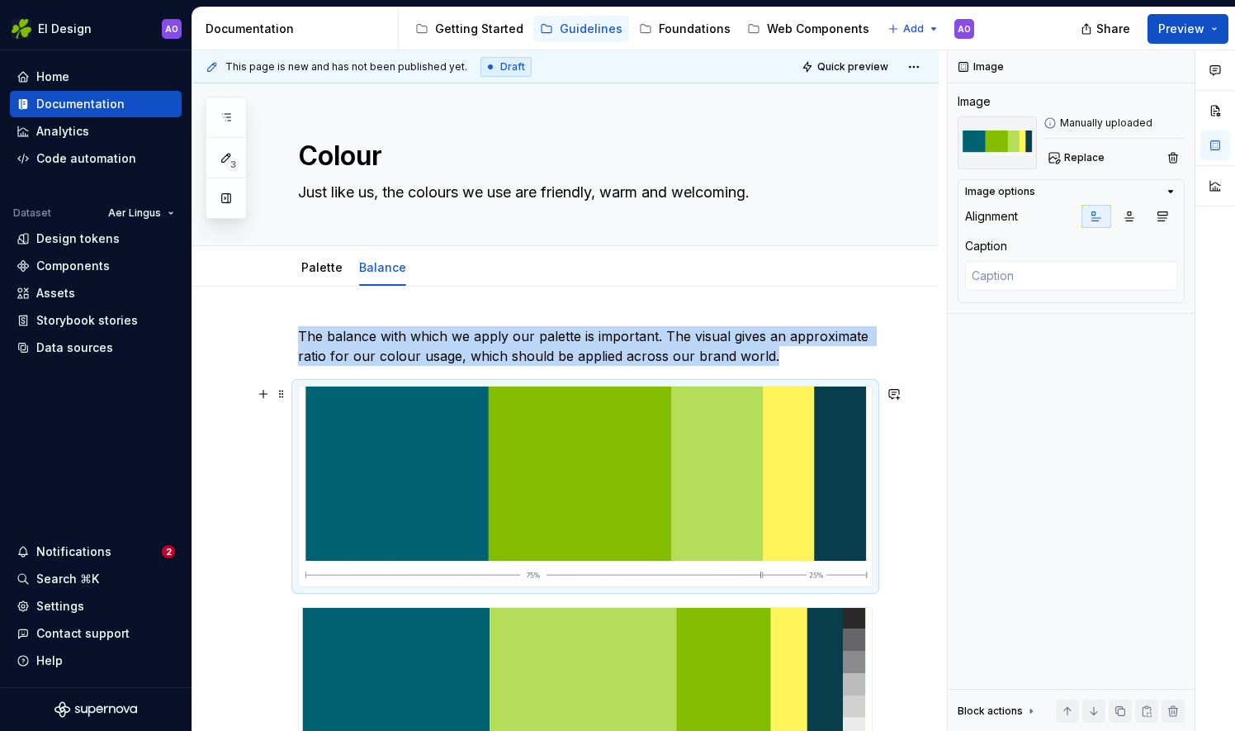
click at [418, 457] on img at bounding box center [585, 486] width 573 height 200
click at [320, 260] on link "Palette" at bounding box center [321, 267] width 41 height 14
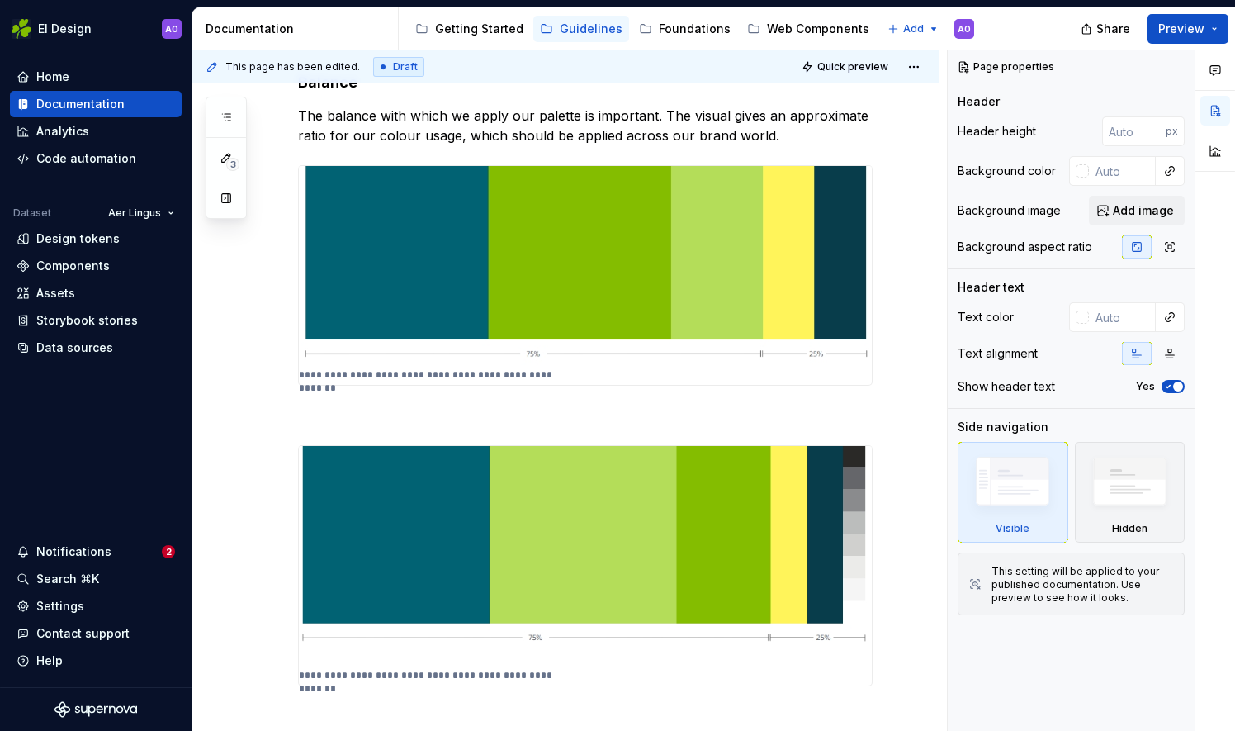
scroll to position [1128, 0]
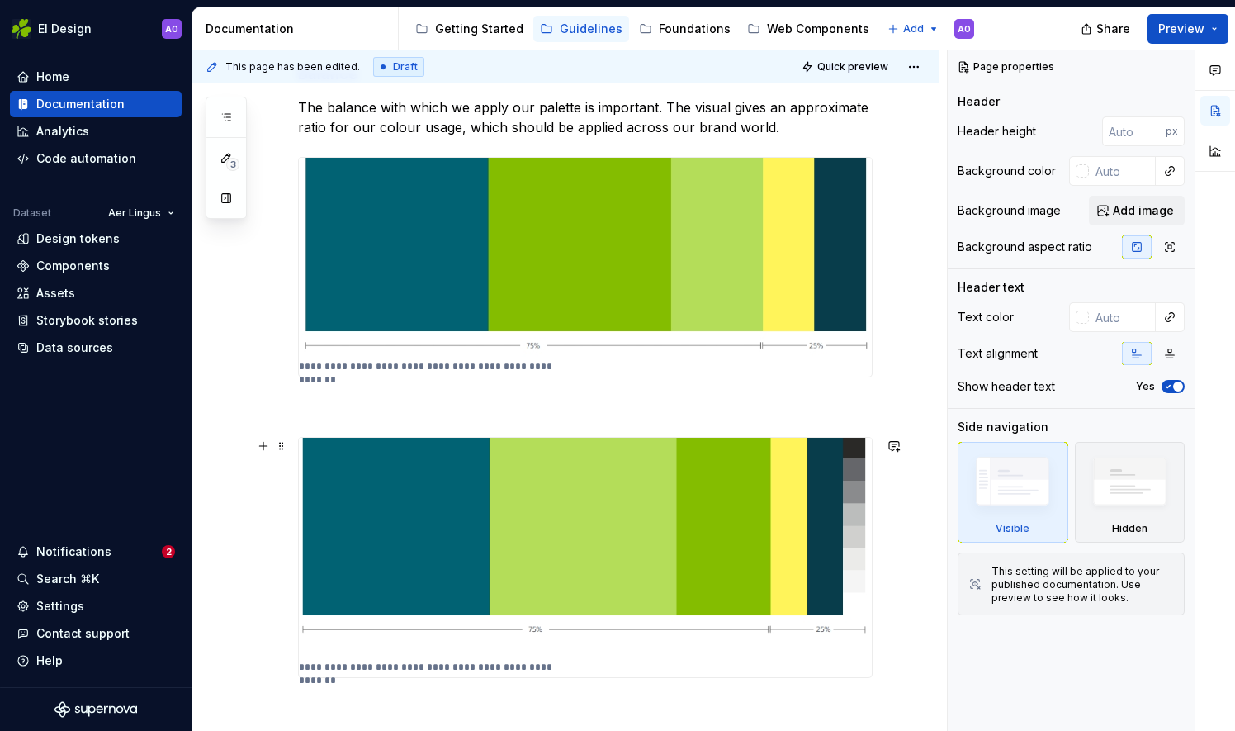
click at [668, 566] on img at bounding box center [585, 547] width 573 height 219
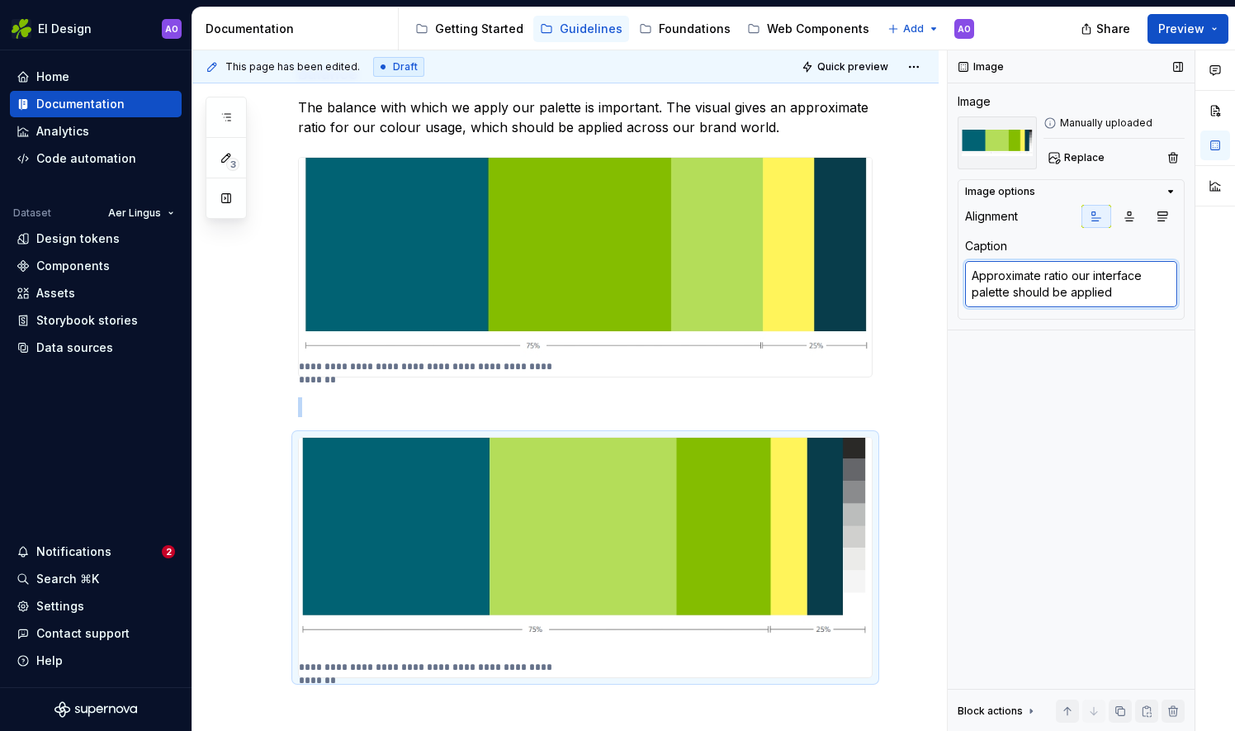
click at [1013, 298] on textarea "Approximate ratio our interface palette should be applied" at bounding box center [1071, 284] width 212 height 46
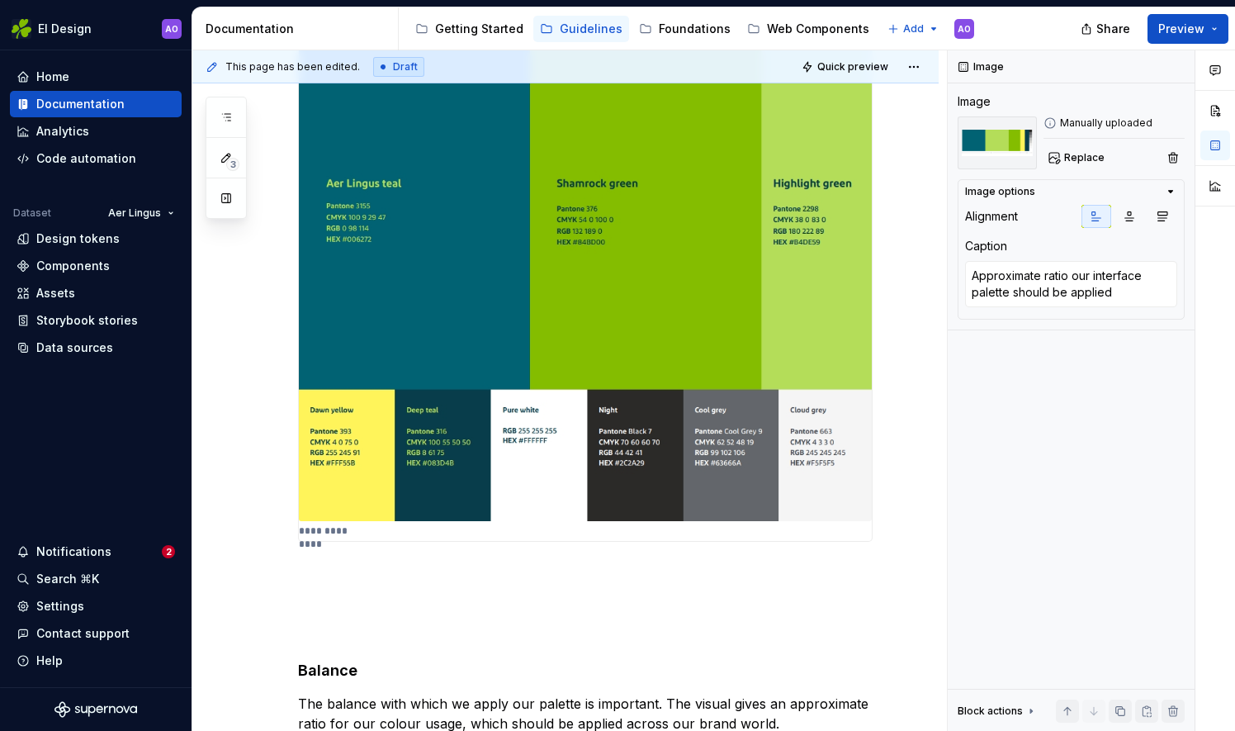
click at [935, 102] on div "**********" at bounding box center [565, 634] width 746 height 1758
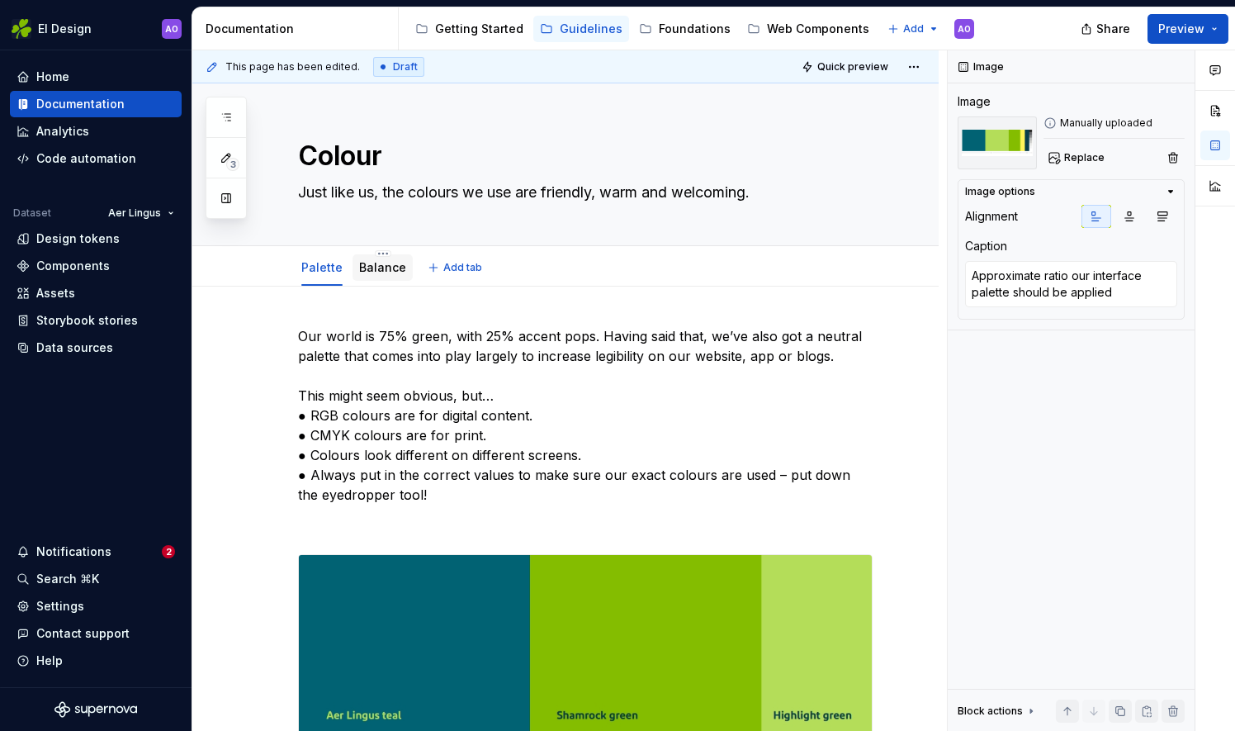
click at [385, 268] on link "Balance" at bounding box center [382, 267] width 47 height 14
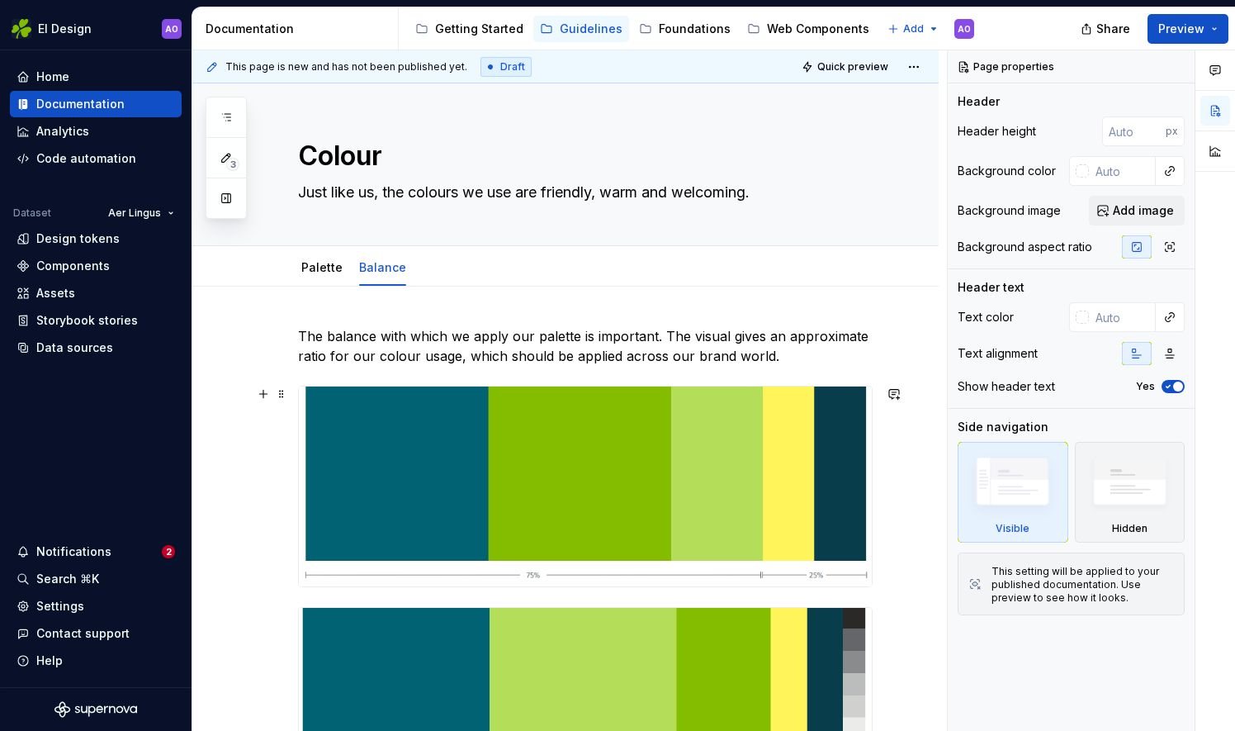
click at [682, 527] on img at bounding box center [585, 486] width 573 height 200
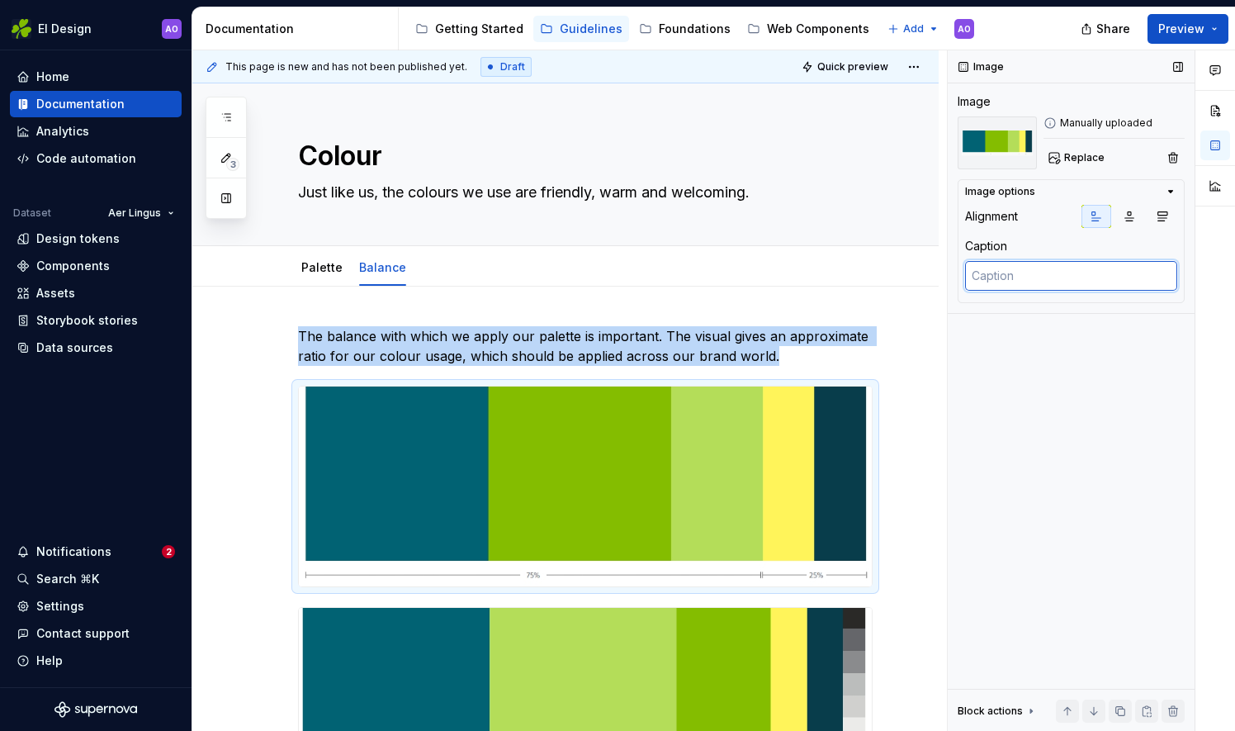
click at [1004, 283] on textarea at bounding box center [1071, 276] width 212 height 30
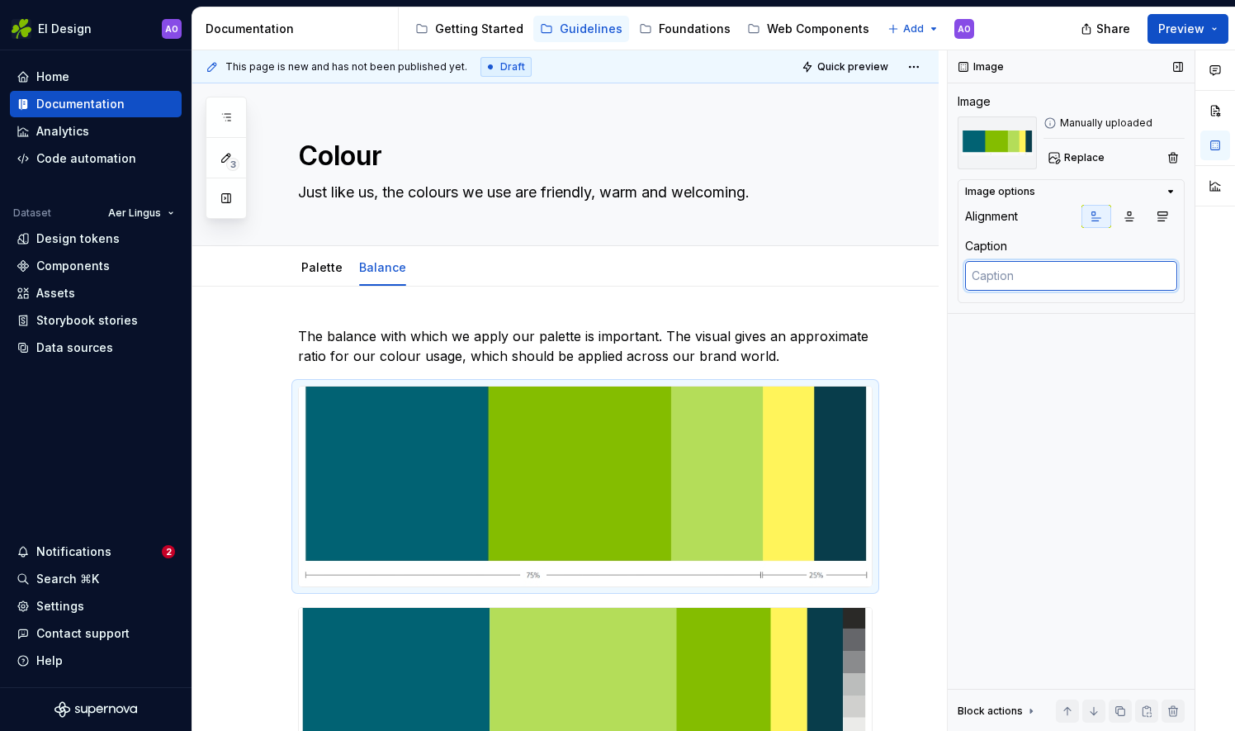
paste textarea "Approximate ratio our interface palette should be applied"
type textarea "*"
type textarea "Approximate ratio our interface palette should be applied"
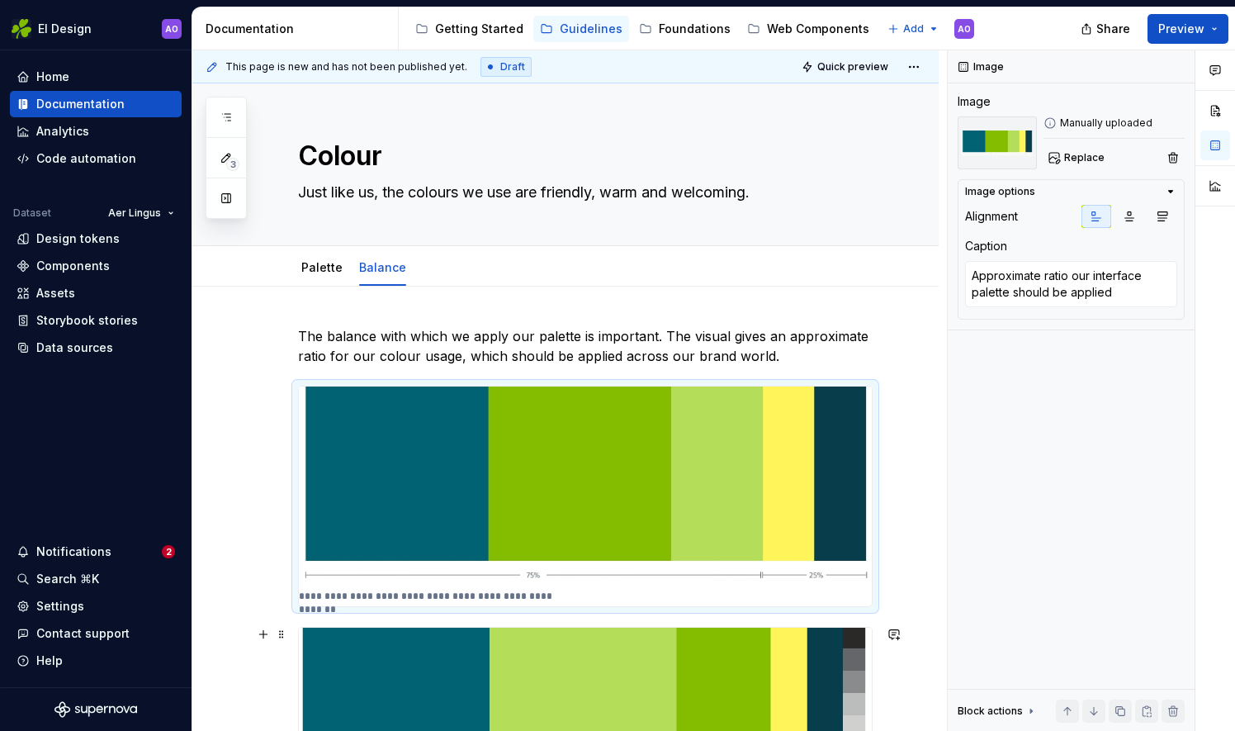
type textarea "*"
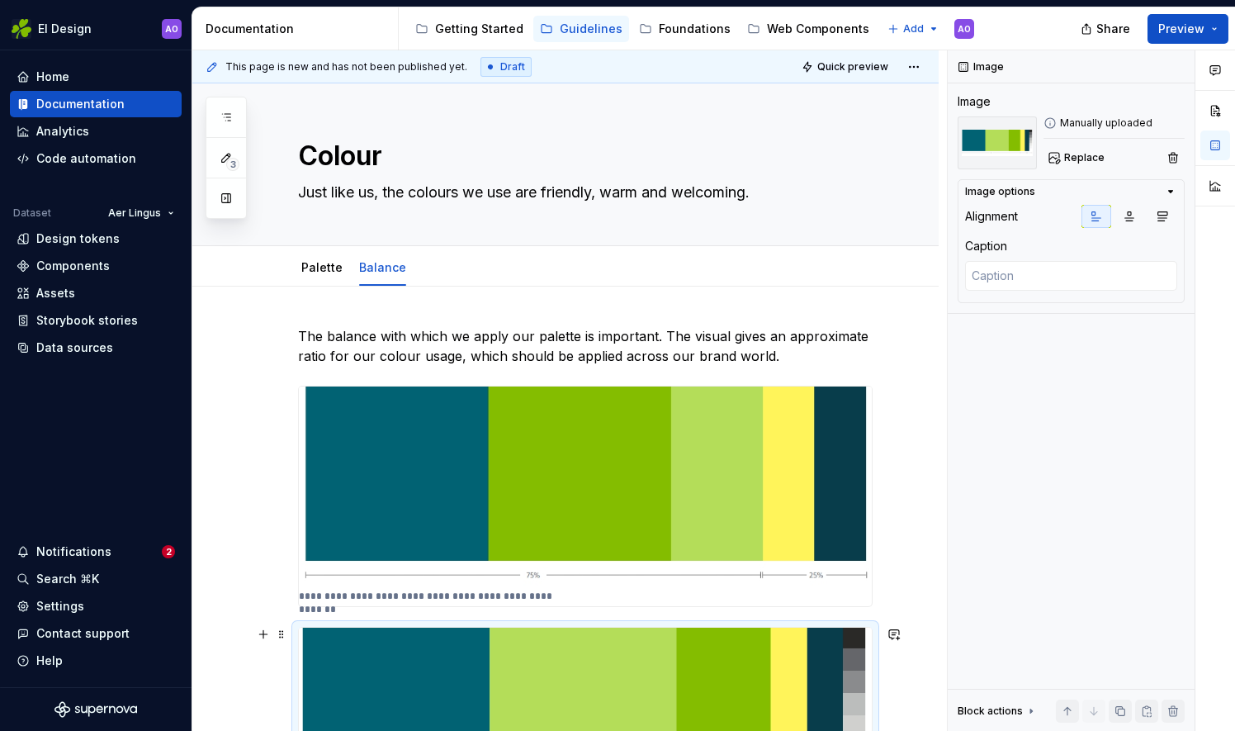
click at [714, 661] on img at bounding box center [585, 737] width 573 height 219
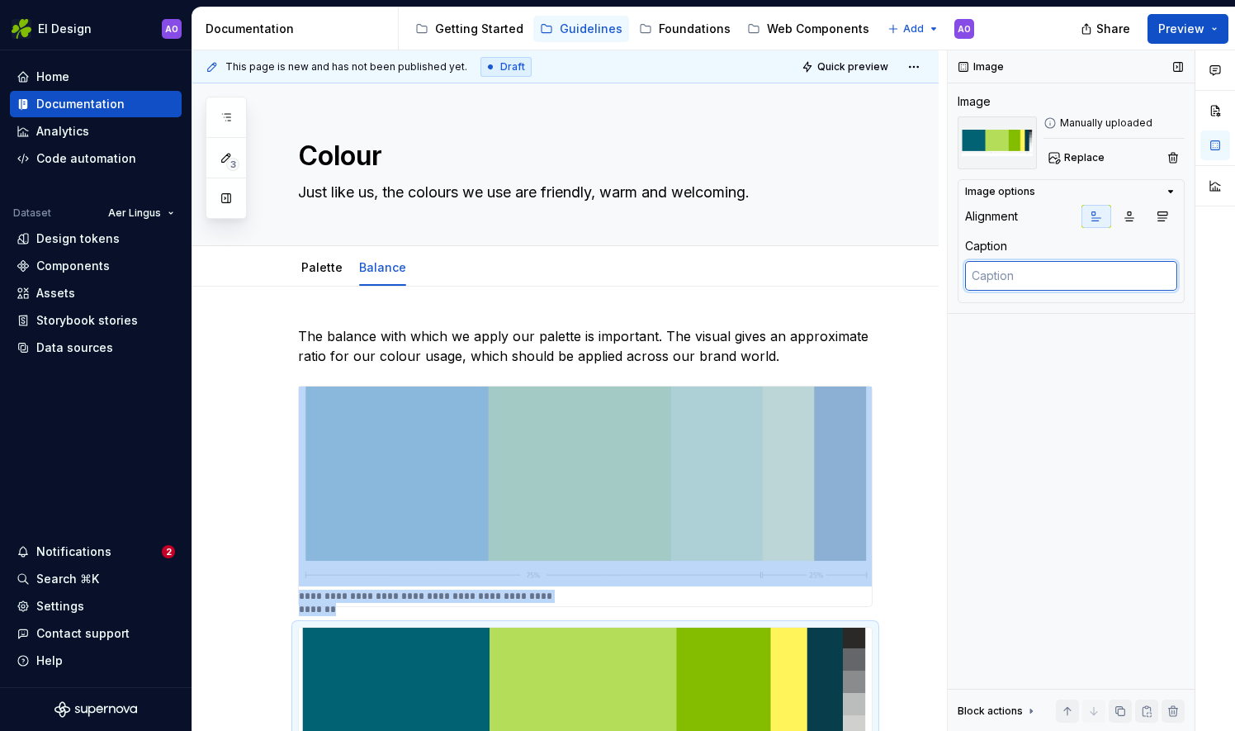
click at [1045, 272] on textarea at bounding box center [1071, 276] width 212 height 30
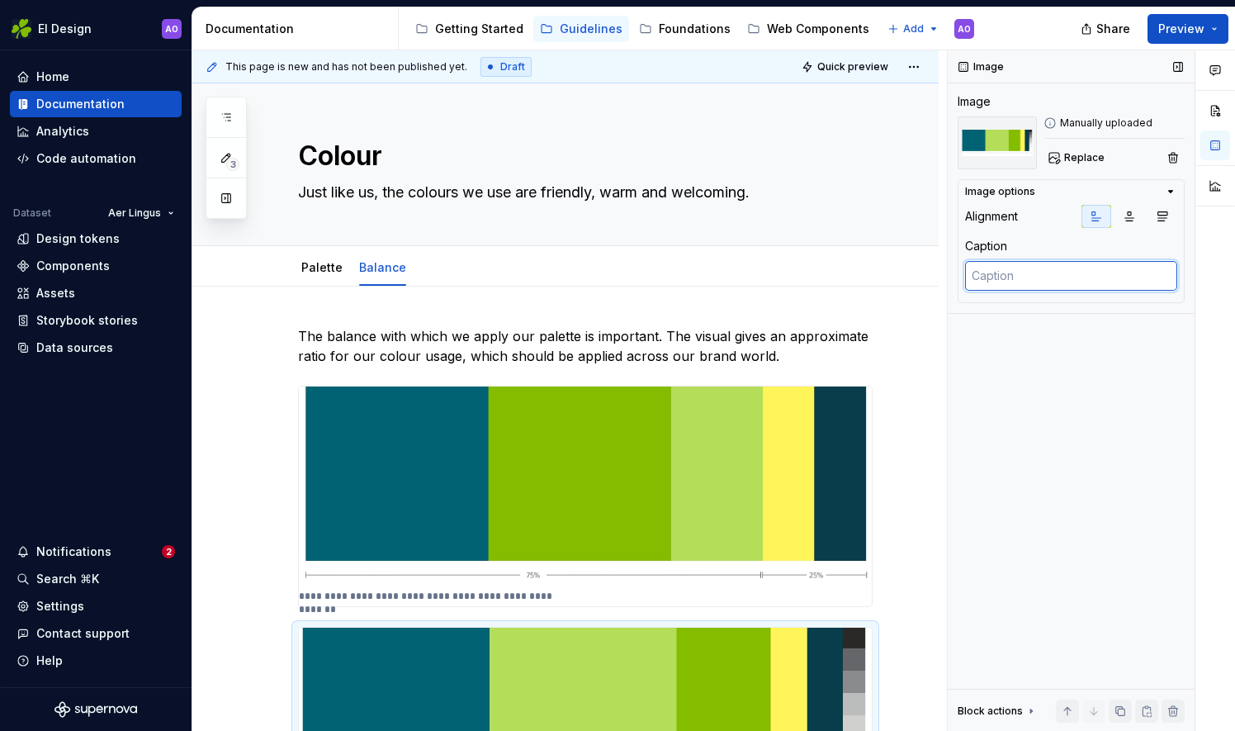
paste textarea "Approximate ratio our interface palette should be applied"
type textarea "*"
type textarea "Approximate ratio our interface palette should be applied"
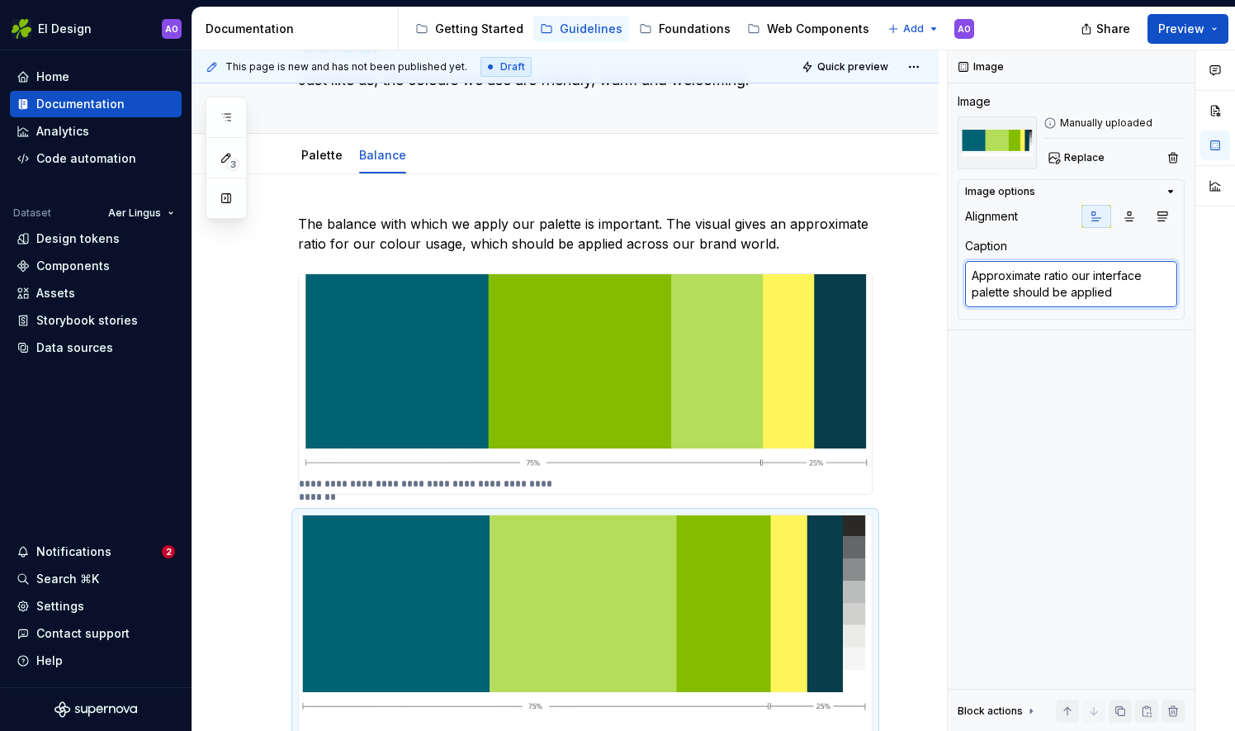
scroll to position [151, 0]
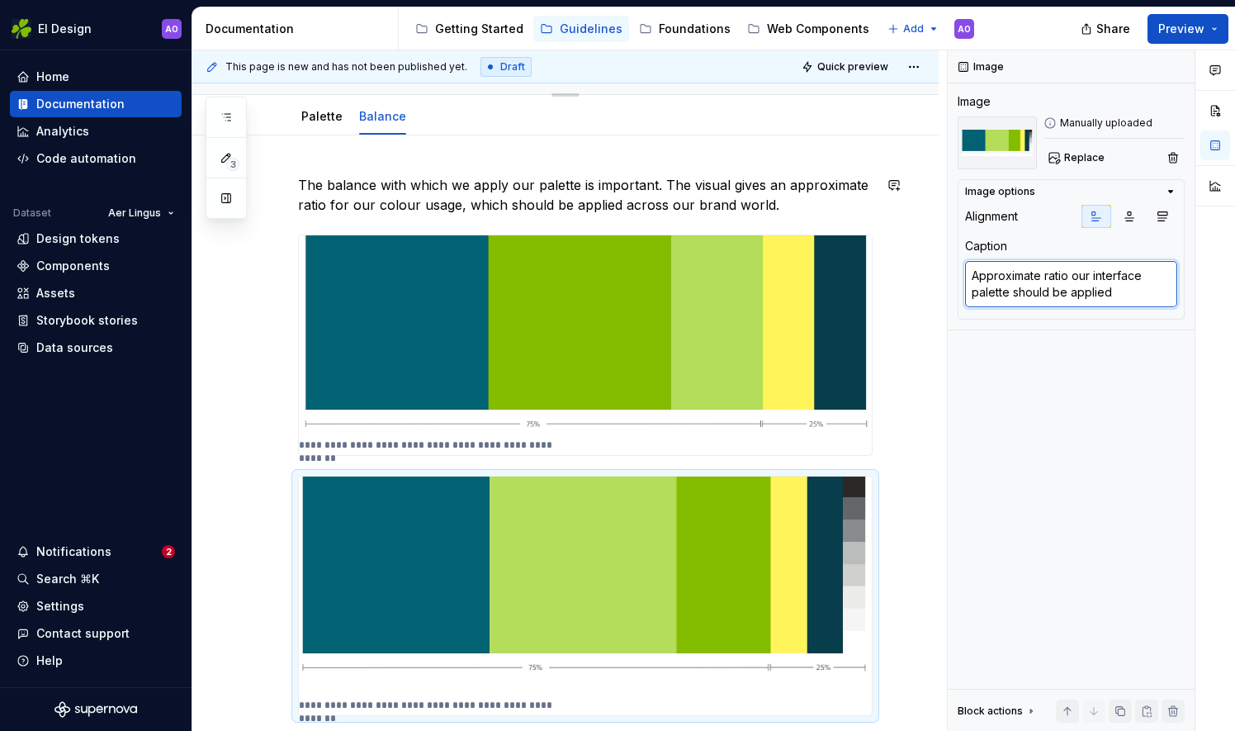
type textarea "*"
type textarea "Approximate ratio our interface palette should be applied"
click at [329, 117] on link "Palette" at bounding box center [321, 116] width 41 height 14
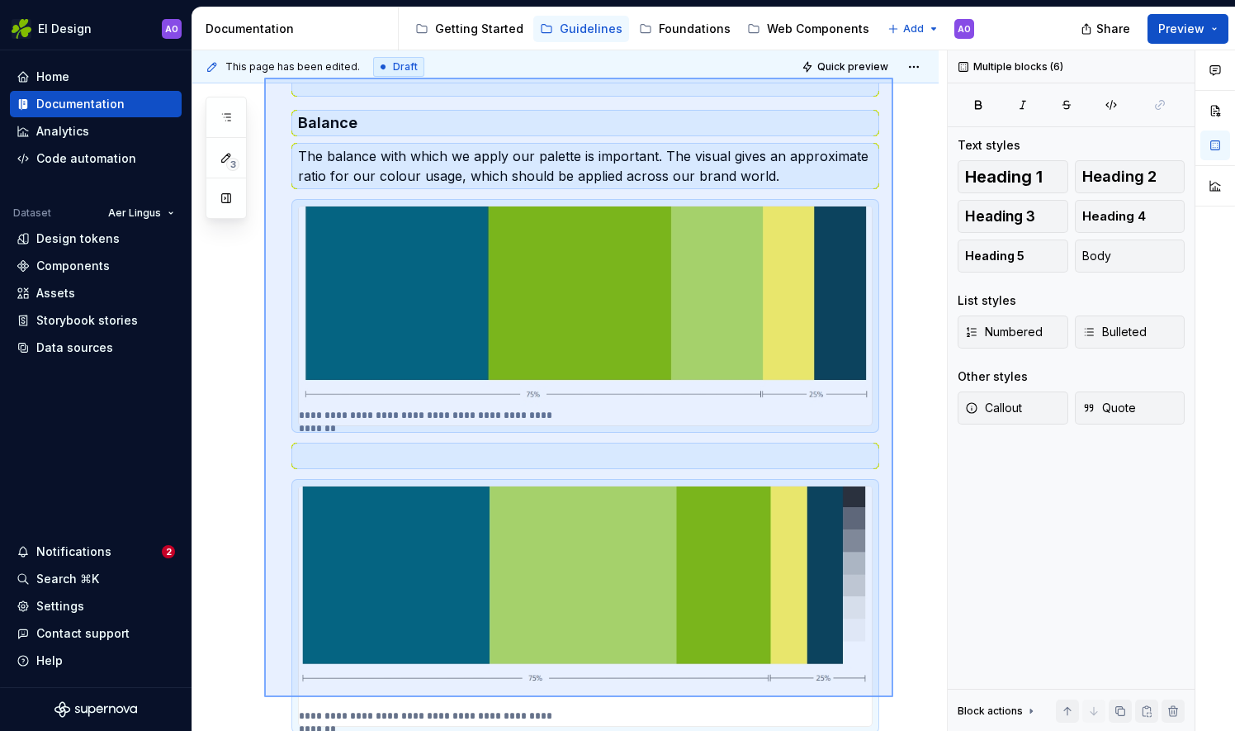
scroll to position [1046, 0]
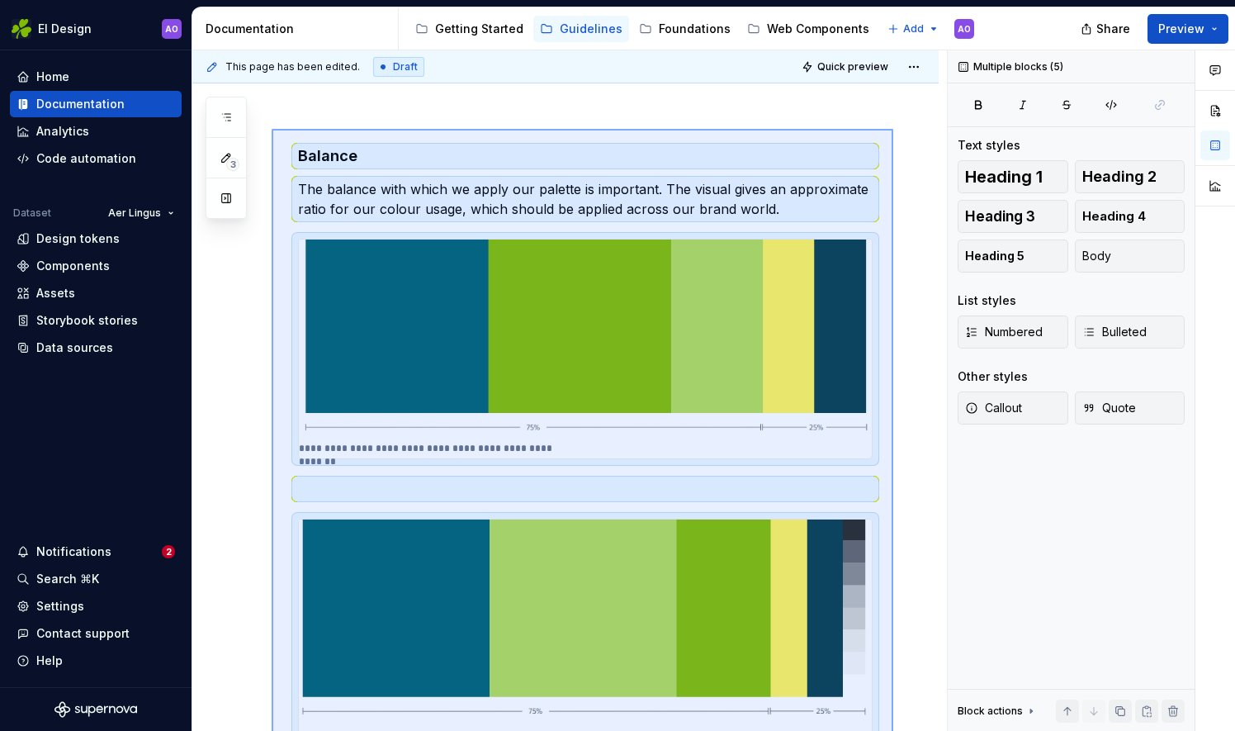
drag, startPoint x: 893, startPoint y: 469, endPoint x: 272, endPoint y: 127, distance: 709.5
click at [272, 127] on div "**********" at bounding box center [569, 390] width 755 height 681
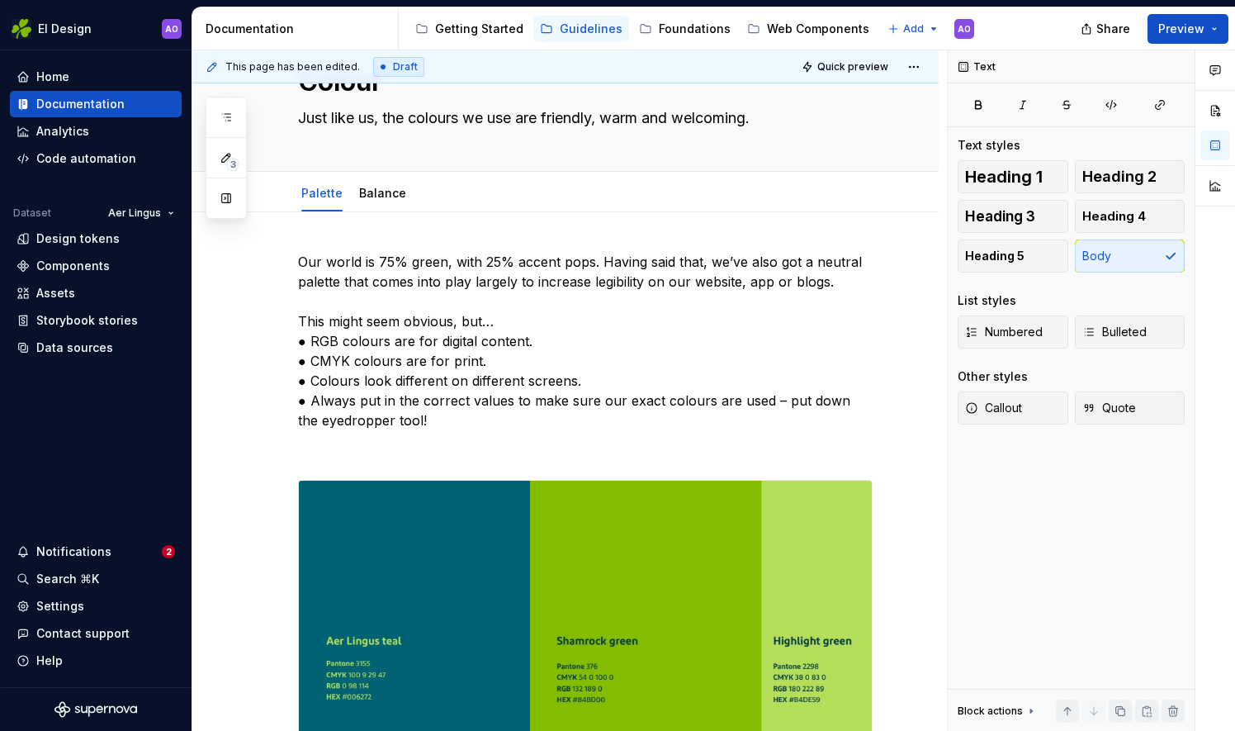
scroll to position [0, 0]
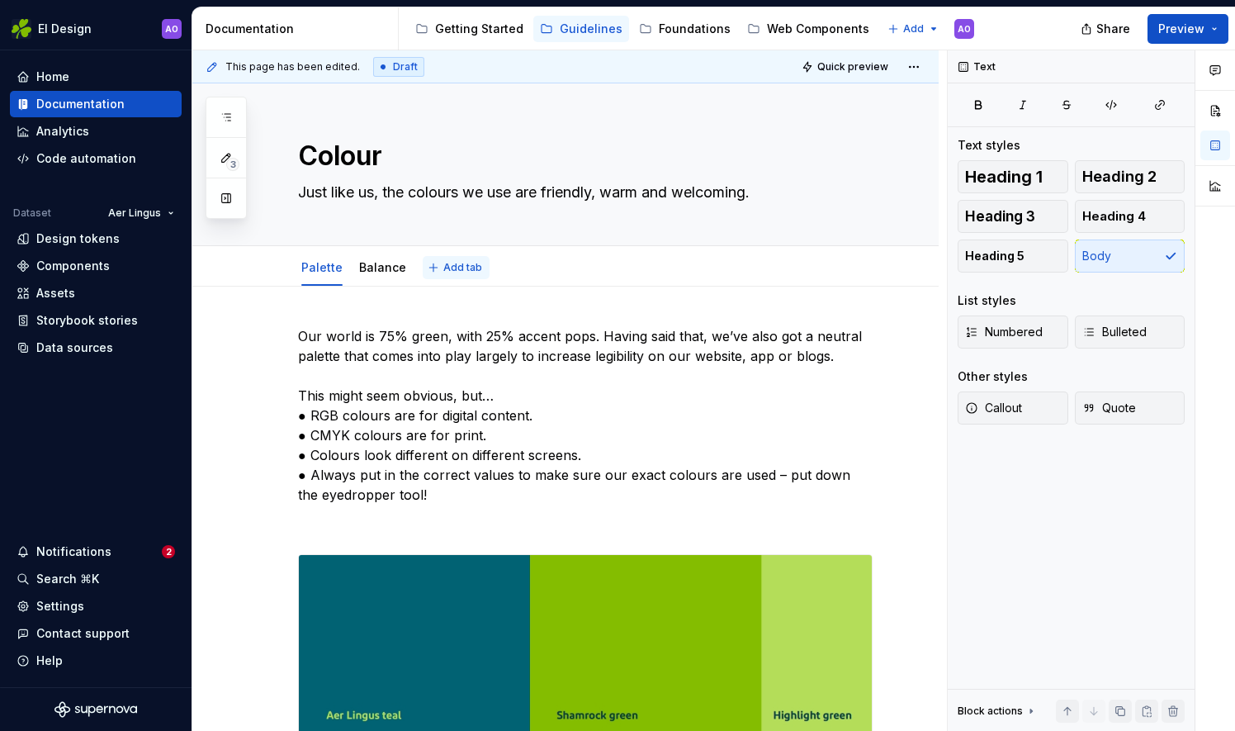
click at [449, 266] on span "Add tab" at bounding box center [462, 267] width 39 height 13
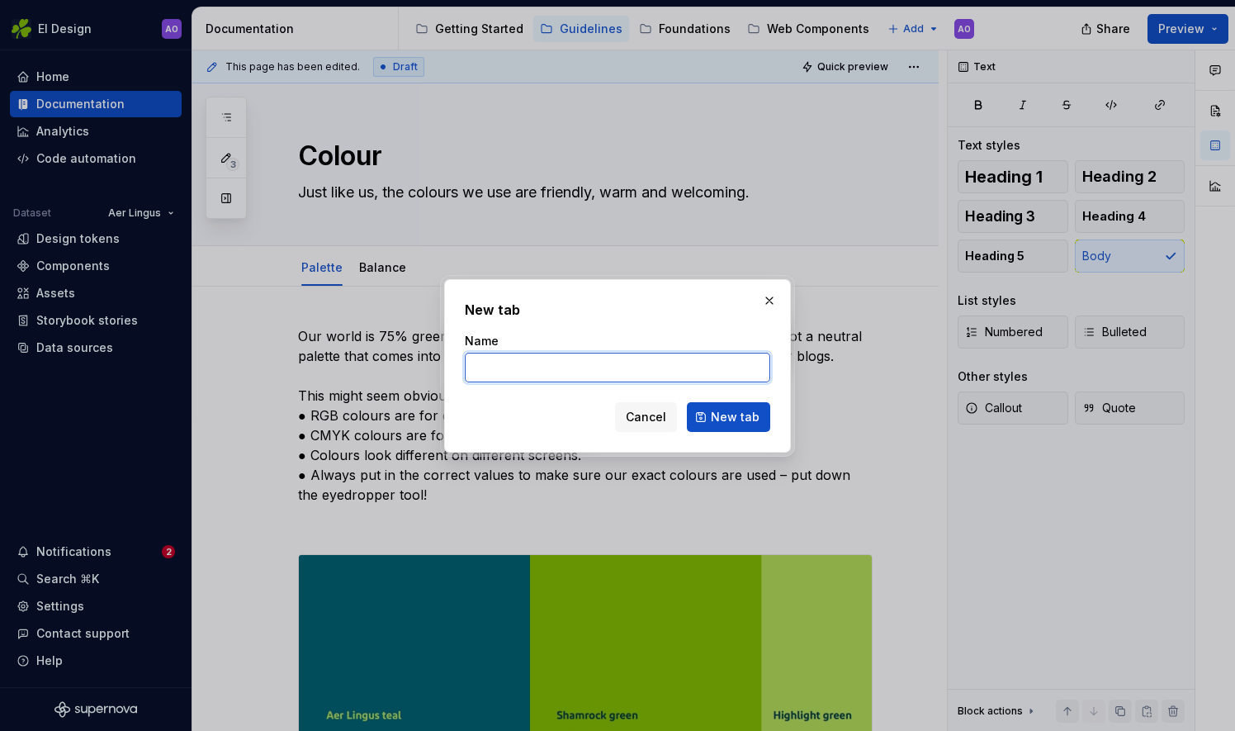
type textarea "*"
paste input "Accessibility"
type input "Accessibility"
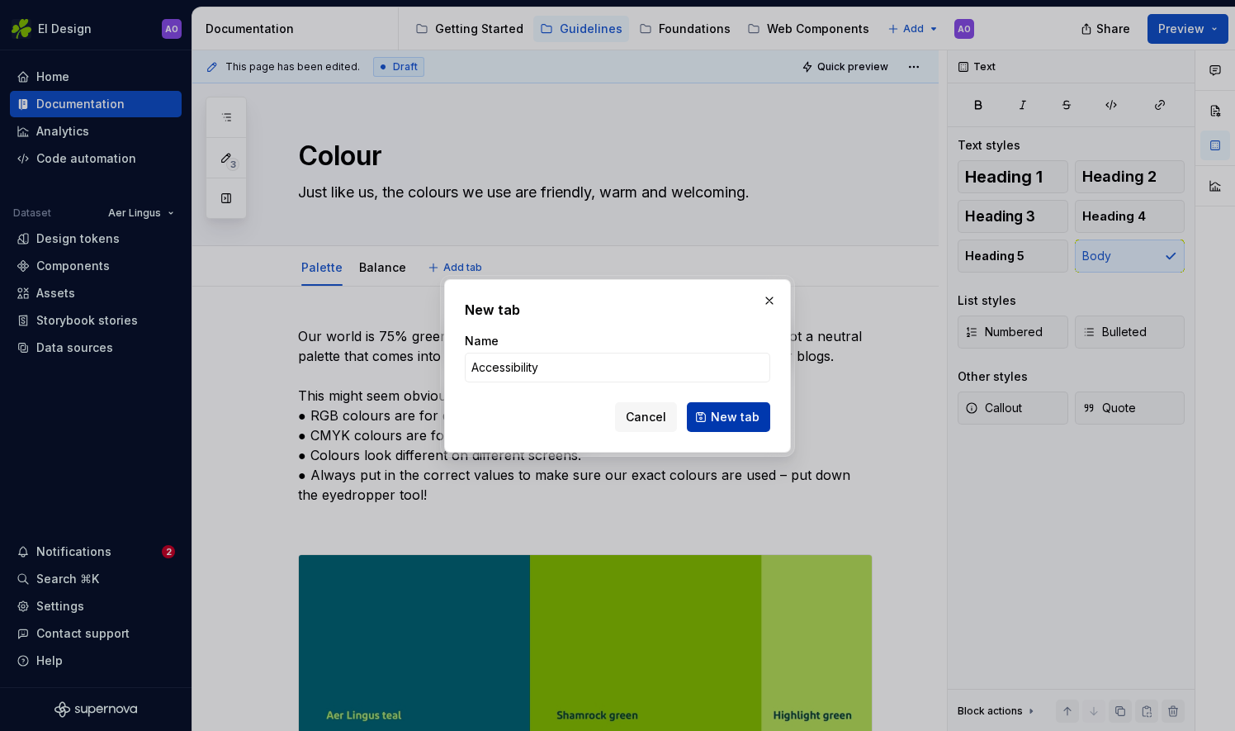
click at [748, 413] on span "New tab" at bounding box center [735, 417] width 49 height 17
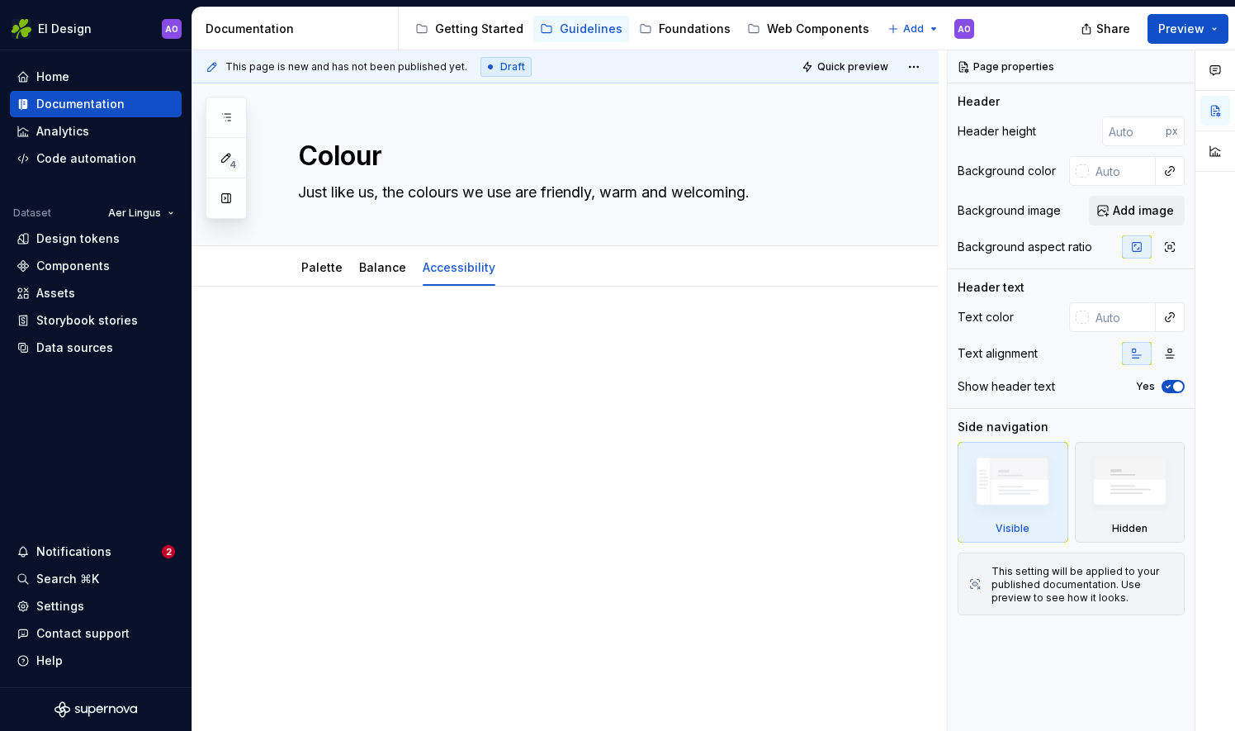
click at [386, 347] on div at bounding box center [585, 357] width 575 height 63
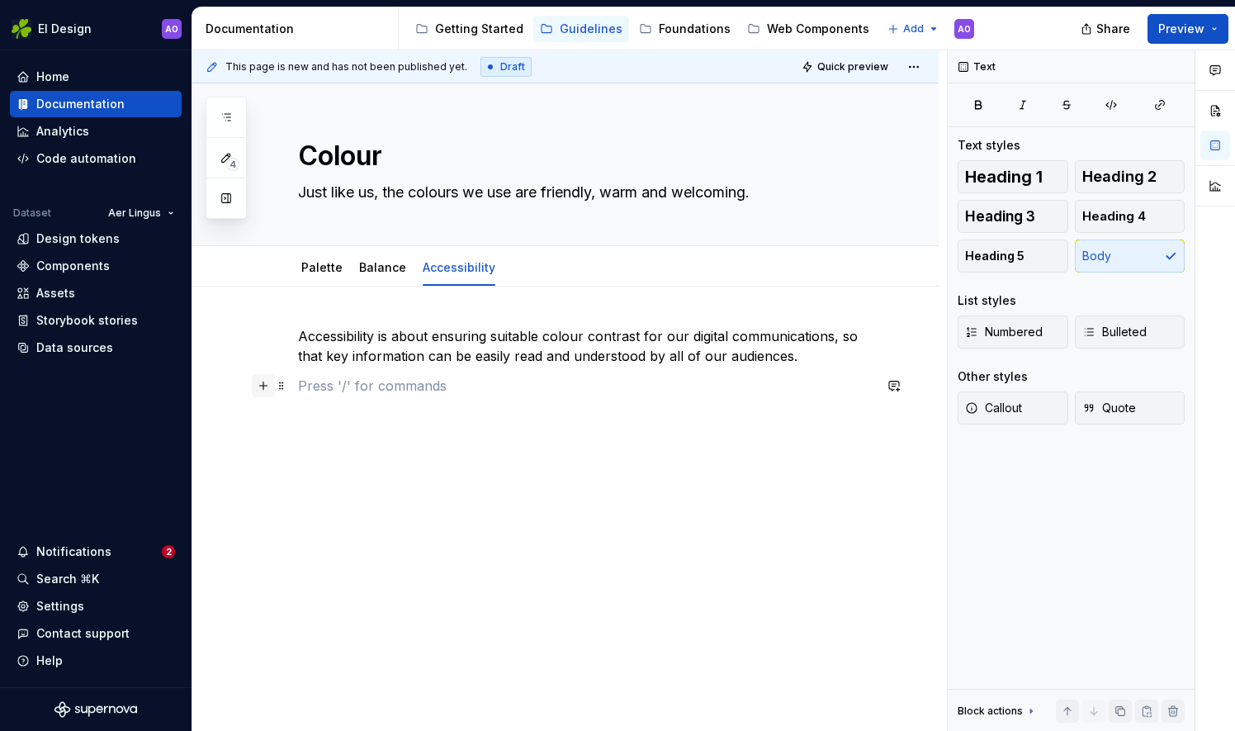
click at [263, 387] on button "button" at bounding box center [263, 385] width 23 height 23
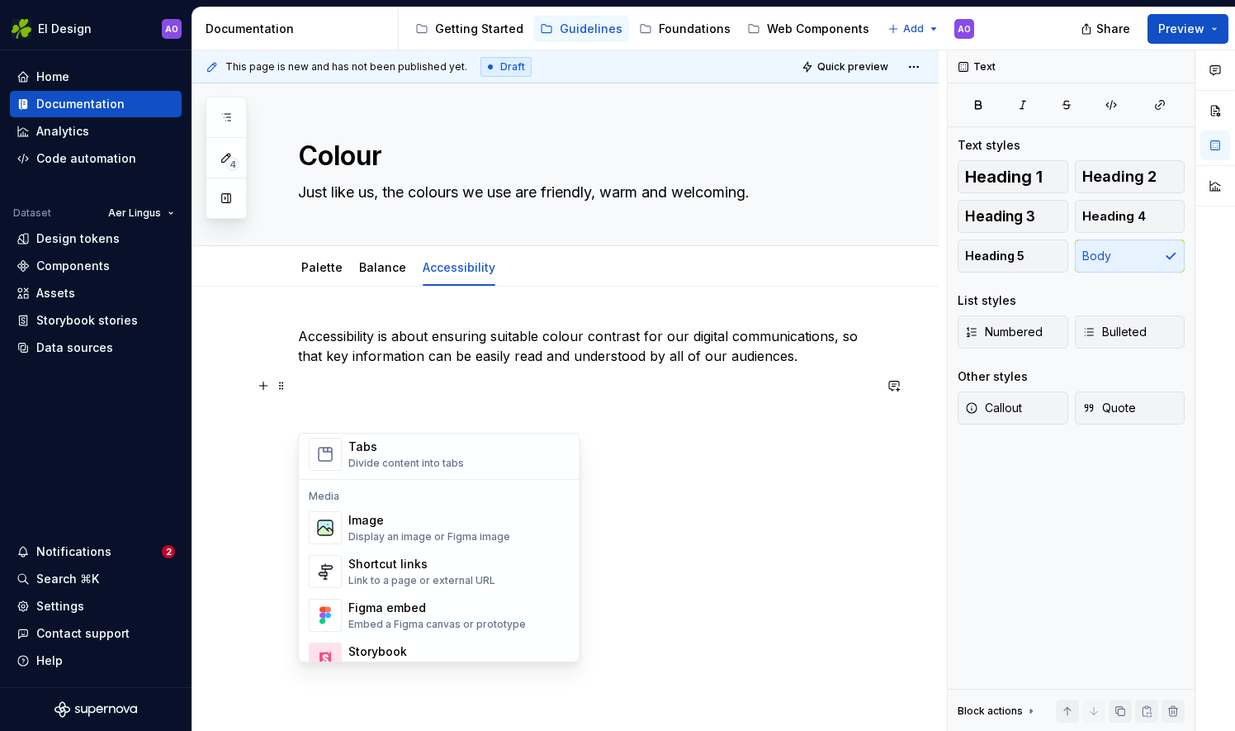
scroll to position [685, 0]
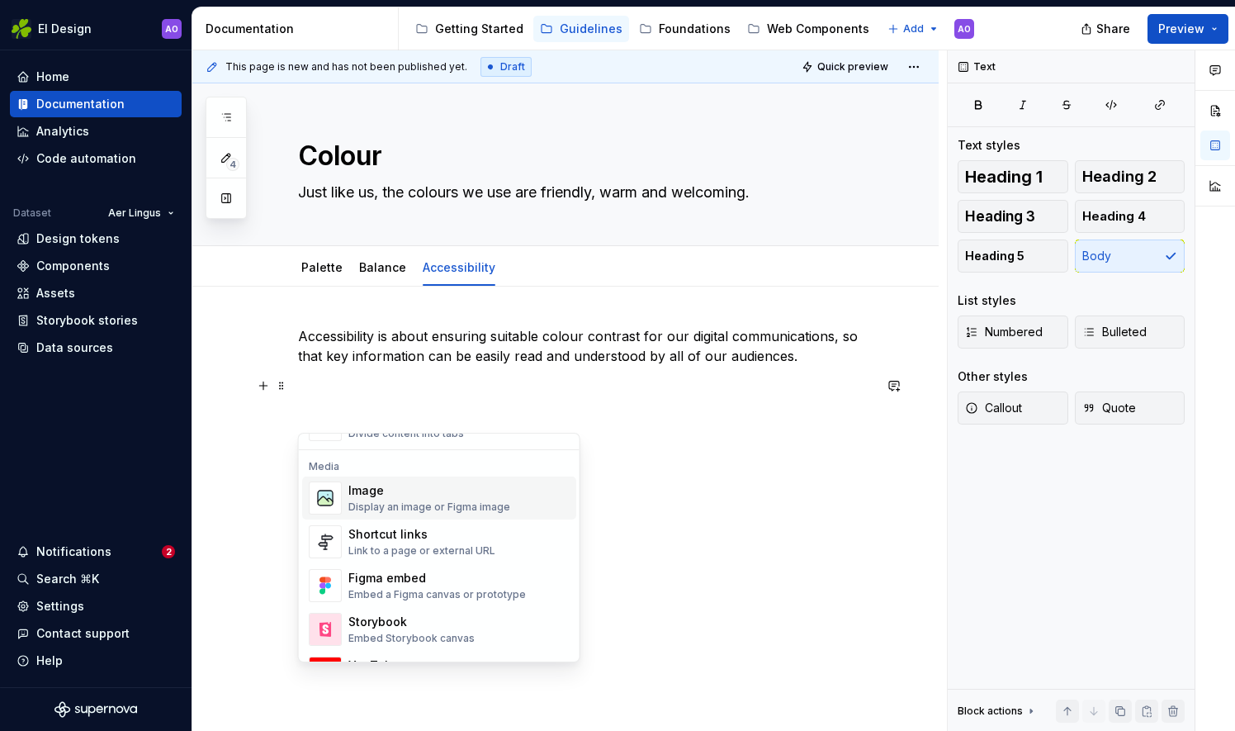
click at [485, 490] on div "Image" at bounding box center [429, 490] width 162 height 17
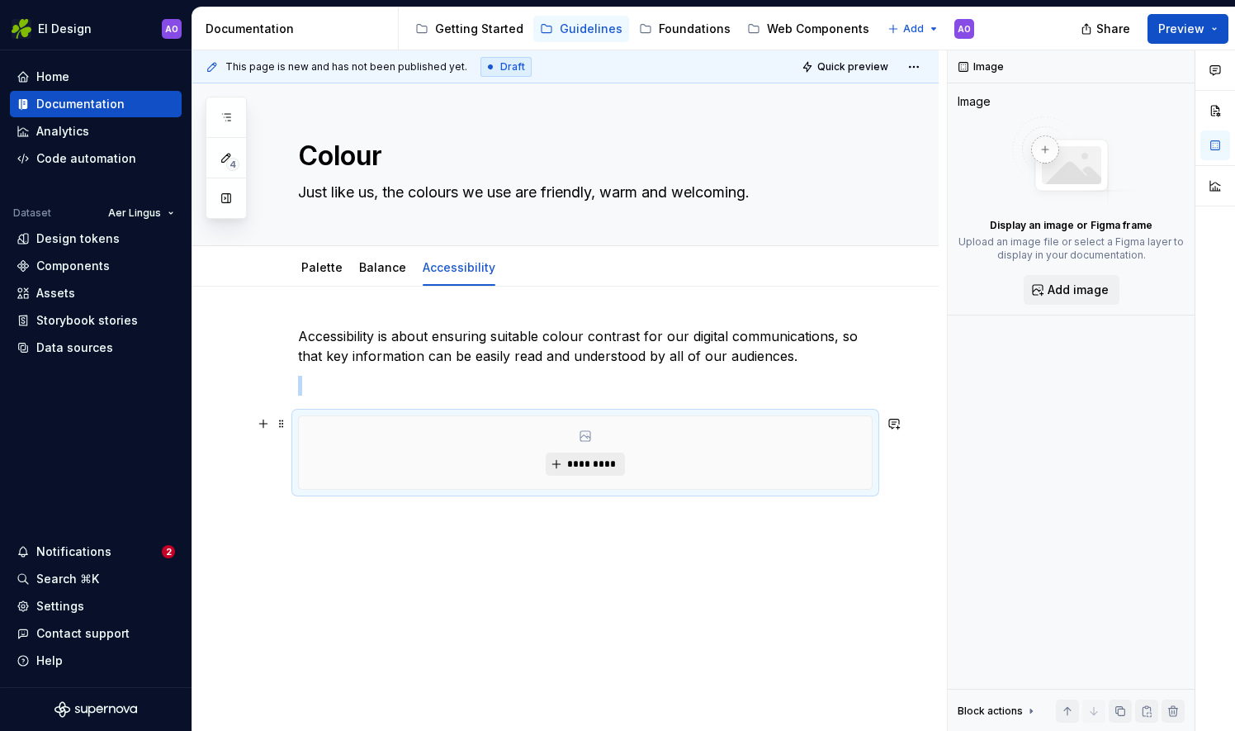
click at [566, 464] on span "*********" at bounding box center [591, 463] width 50 height 13
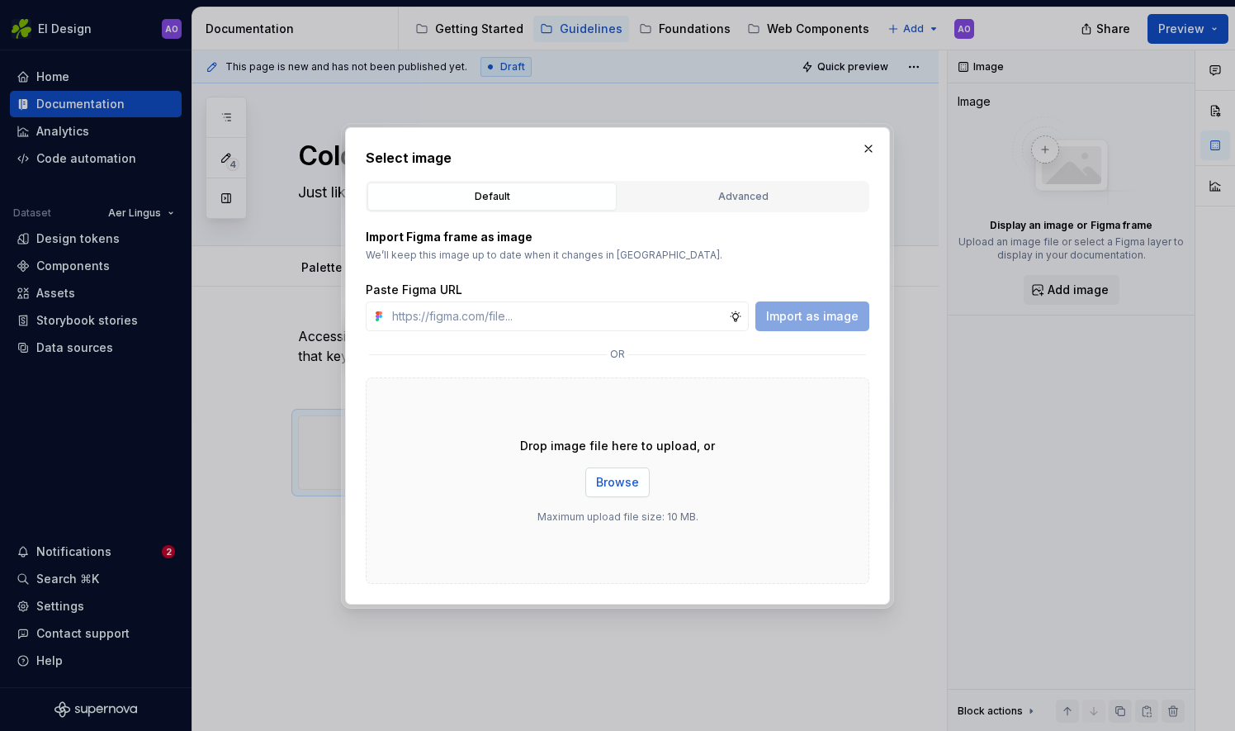
click at [625, 474] on span "Browse" at bounding box center [617, 482] width 43 height 17
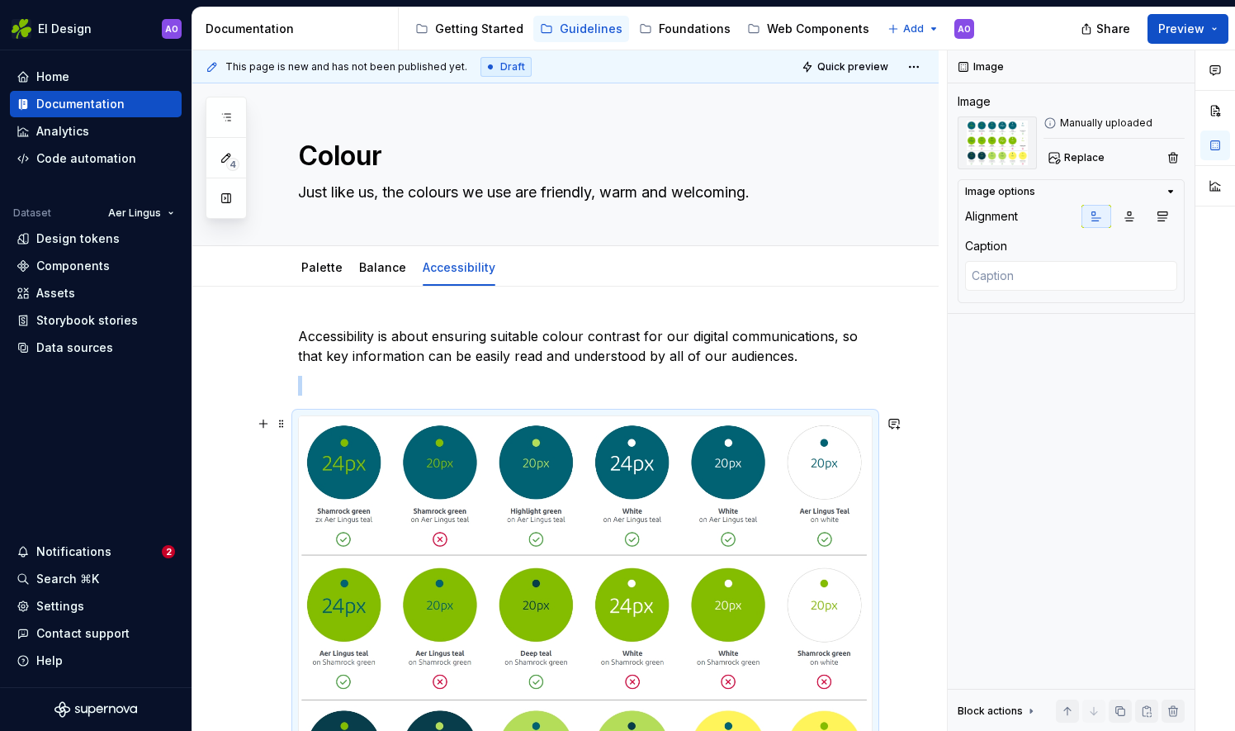
click at [737, 544] on img at bounding box center [585, 626] width 573 height 421
click at [669, 537] on img at bounding box center [585, 626] width 573 height 421
click at [1013, 272] on textarea at bounding box center [1071, 276] width 212 height 30
paste textarea "The following chart visualises what colour combinations should be used for best…"
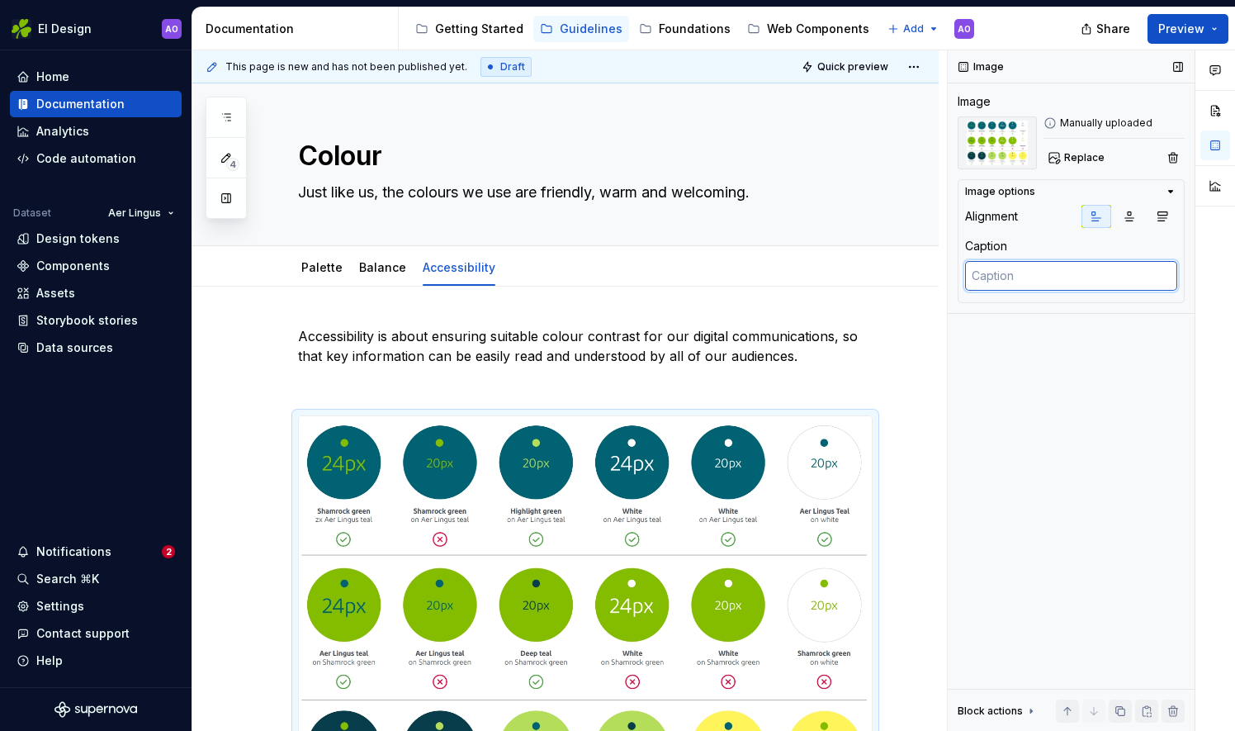
type textarea "*"
type textarea "The following chart visualises what colour combinations should be used for best…"
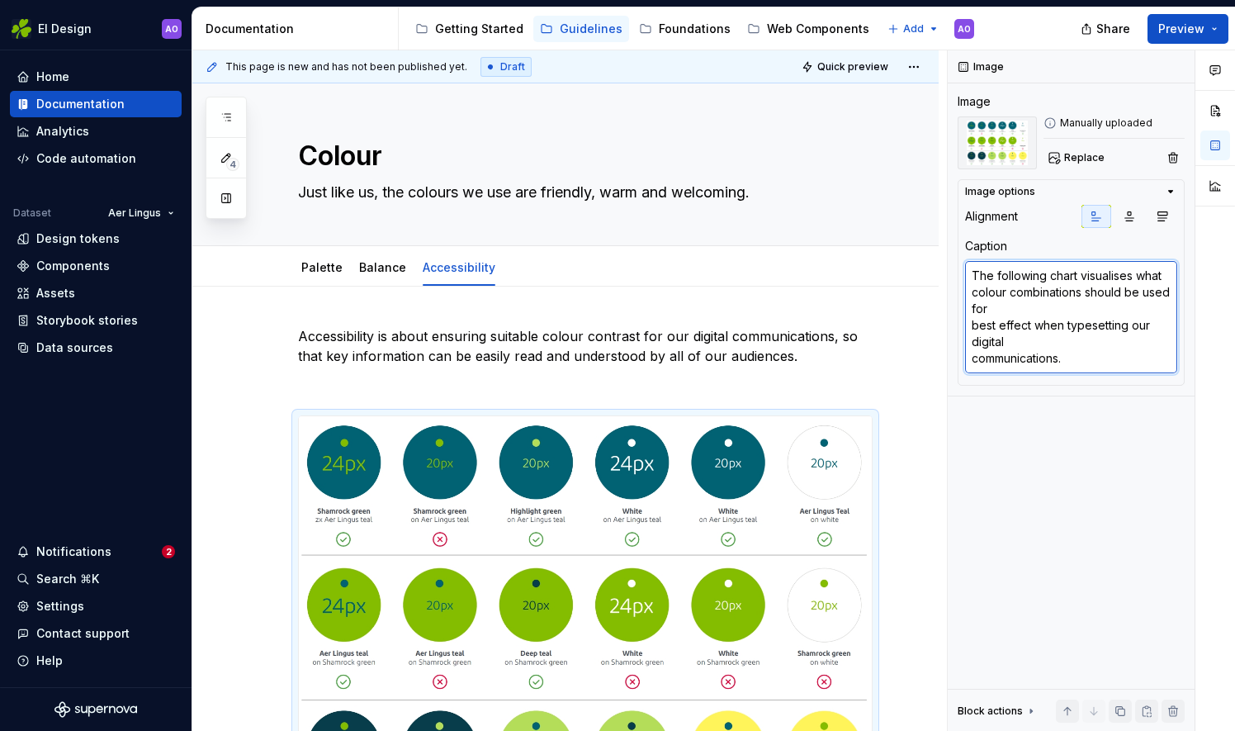
type textarea "*"
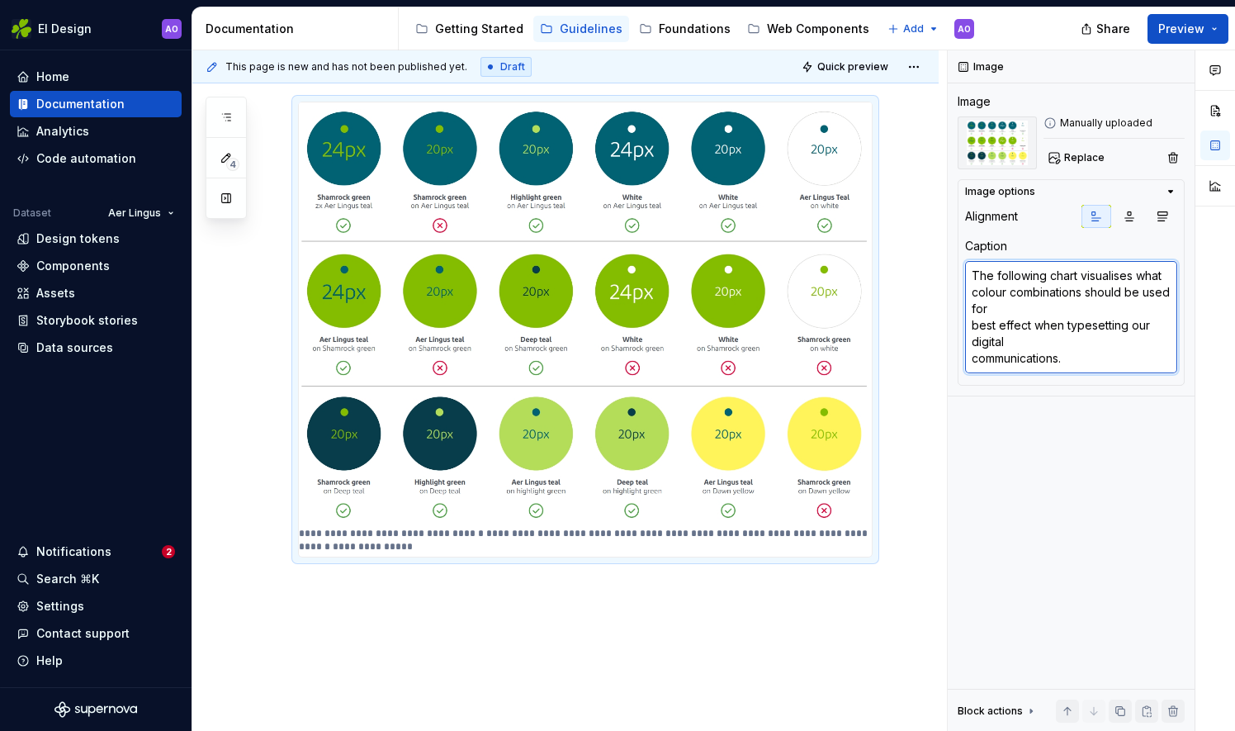
scroll to position [312, 0]
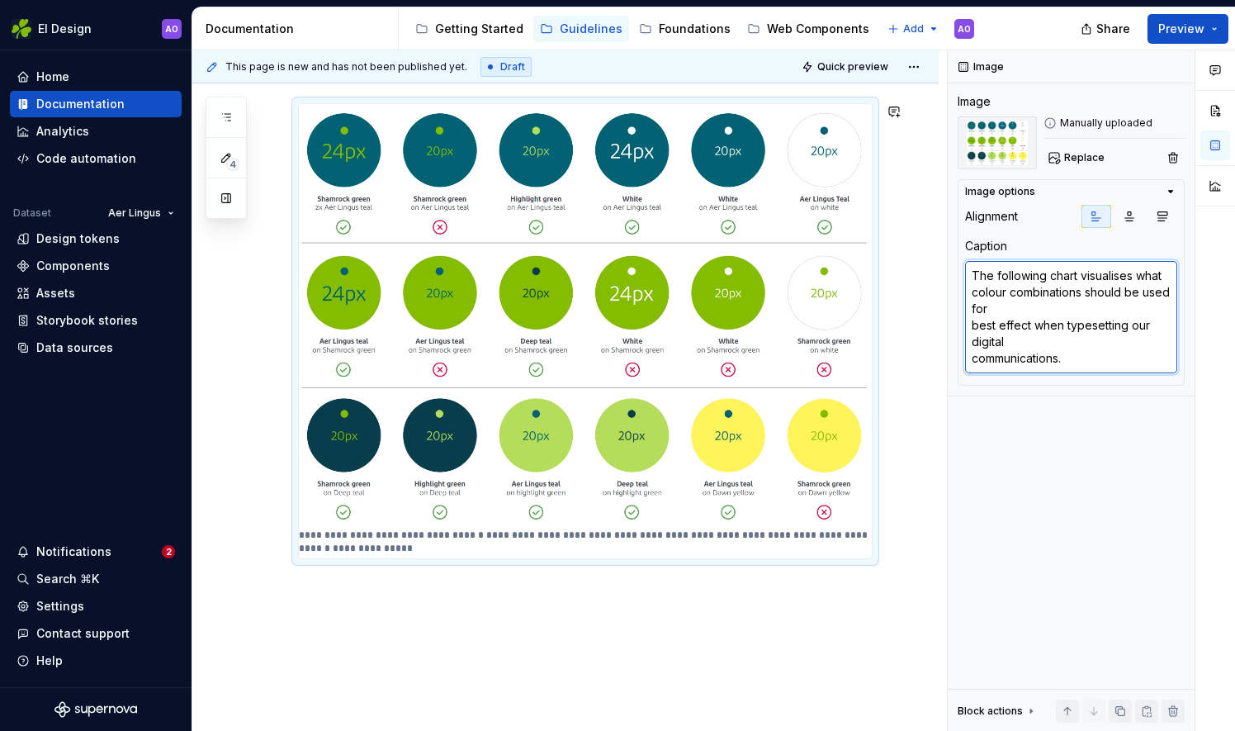
type textarea "The following chart visualises what colour combinations should be used for best…"
click at [350, 604] on div "**********" at bounding box center [565, 386] width 746 height 824
click at [310, 629] on div "**********" at bounding box center [565, 386] width 746 height 824
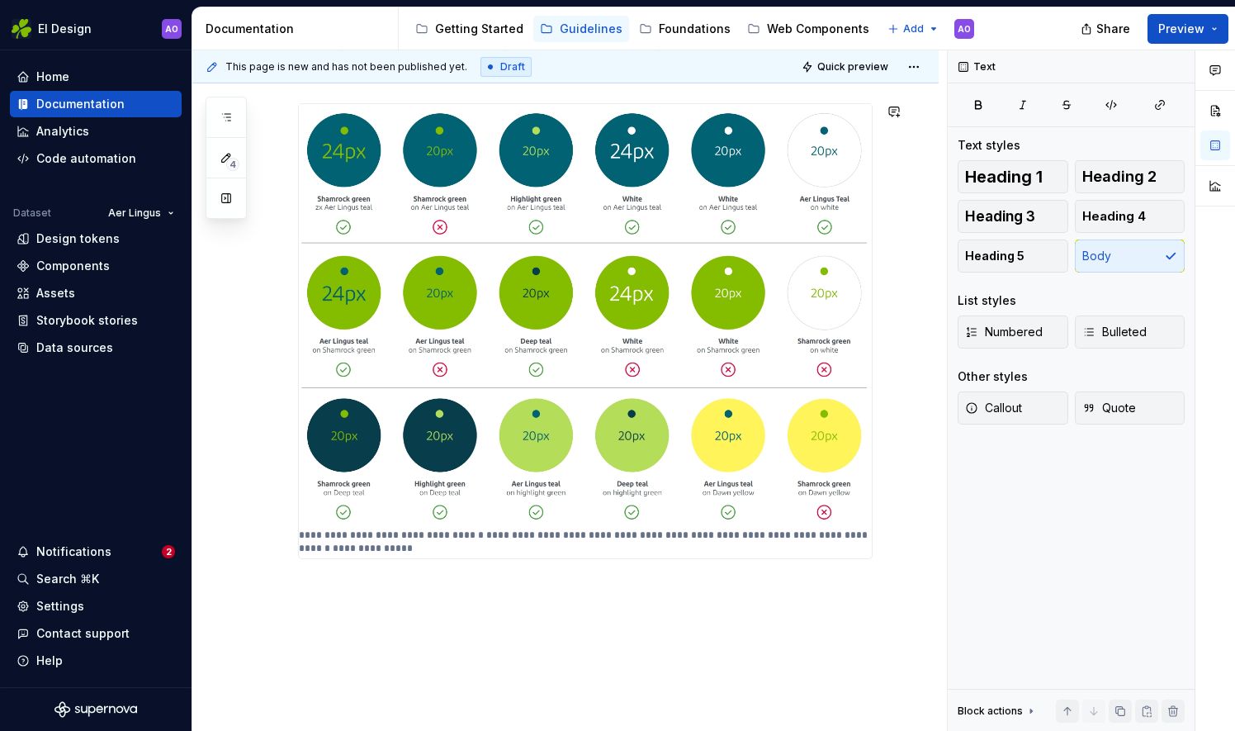
click at [287, 621] on div "**********" at bounding box center [565, 406] width 746 height 864
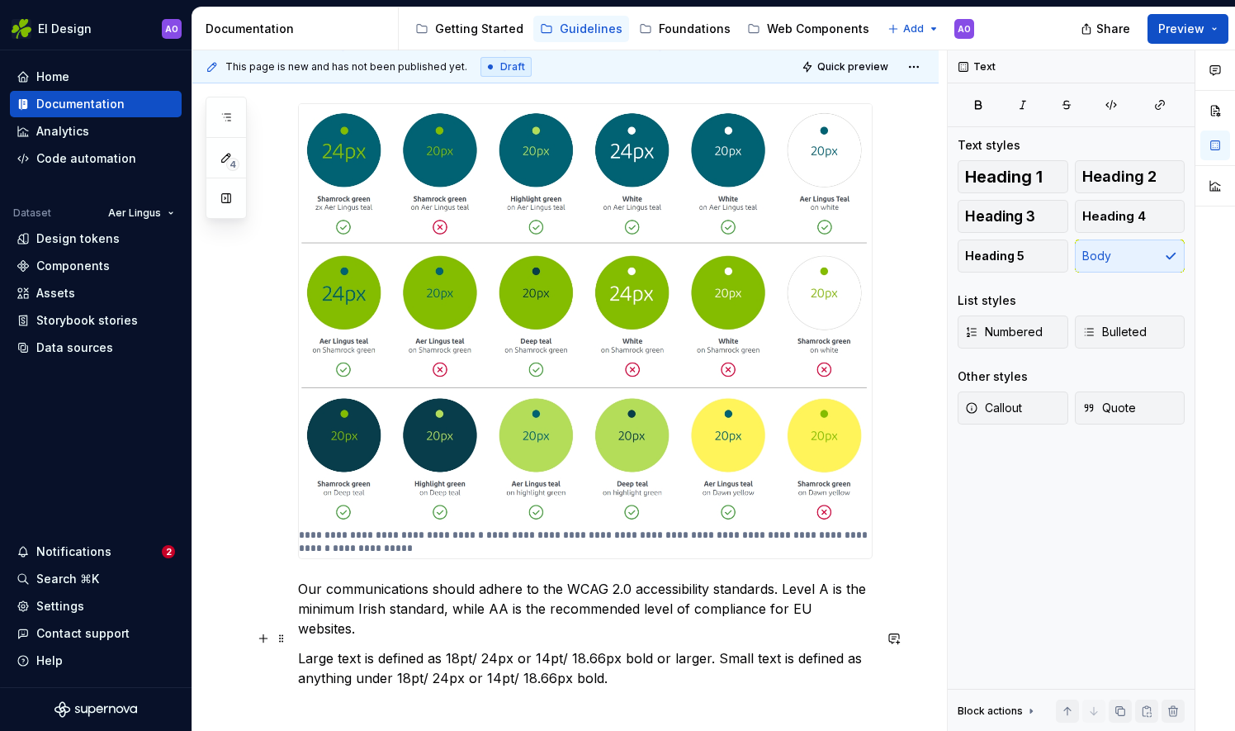
click at [710, 648] on p "Large text is defined as 18pt/ 24px or 14pt/ 18.66px bold or larger. Small text…" at bounding box center [585, 668] width 575 height 40
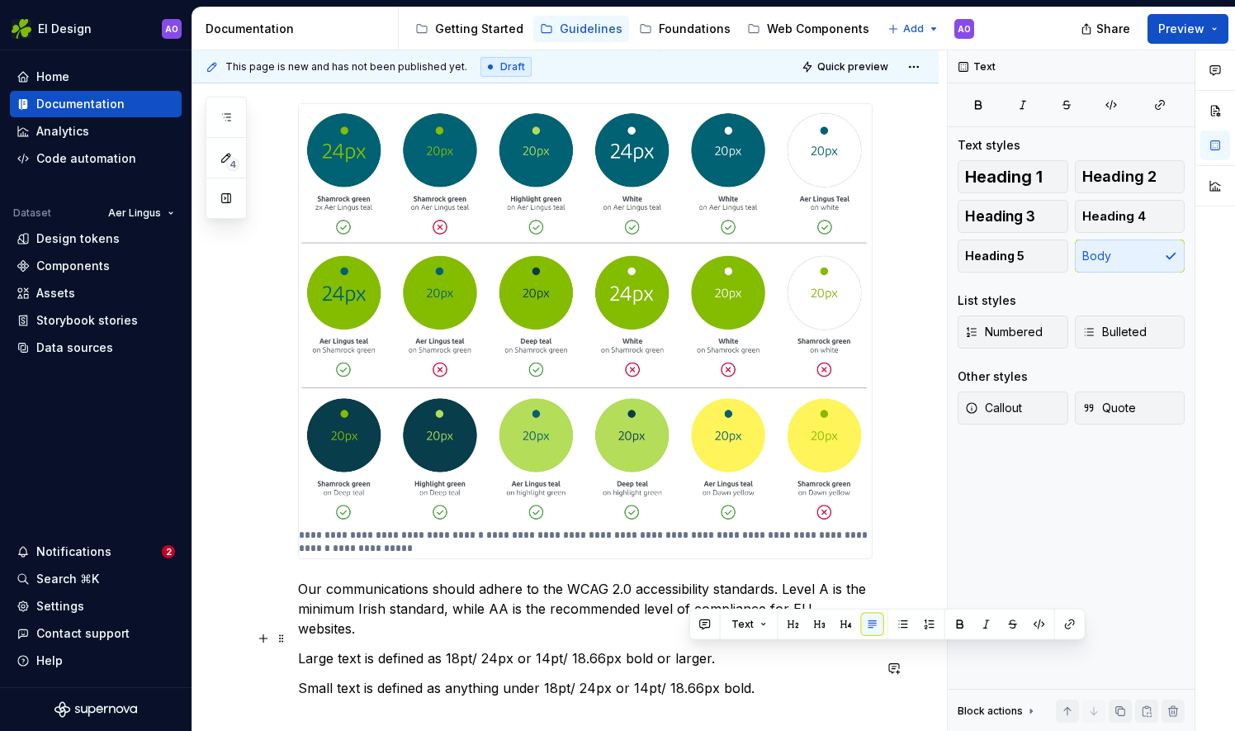
scroll to position [325, 0]
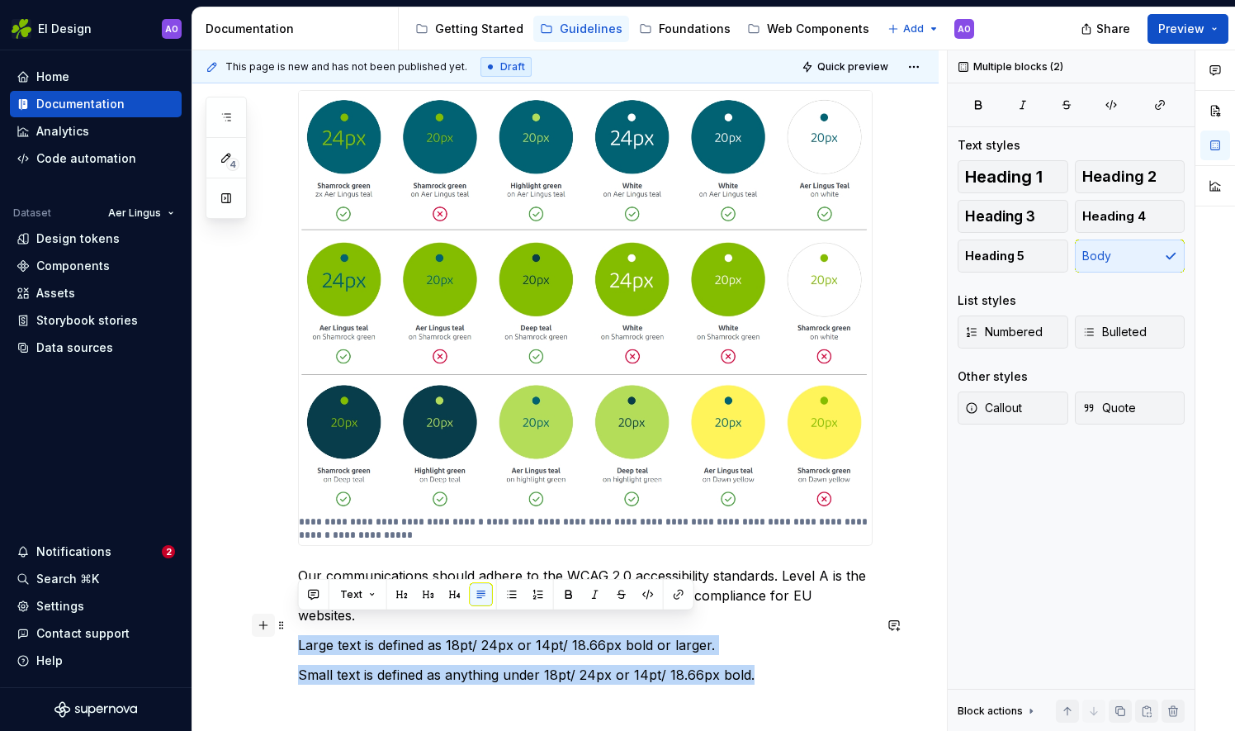
drag, startPoint x: 754, startPoint y: 664, endPoint x: 256, endPoint y: 624, distance: 499.5
click at [298, 624] on div "**********" at bounding box center [585, 352] width 575 height 703
click at [1030, 263] on button "Heading 5" at bounding box center [1013, 255] width 111 height 33
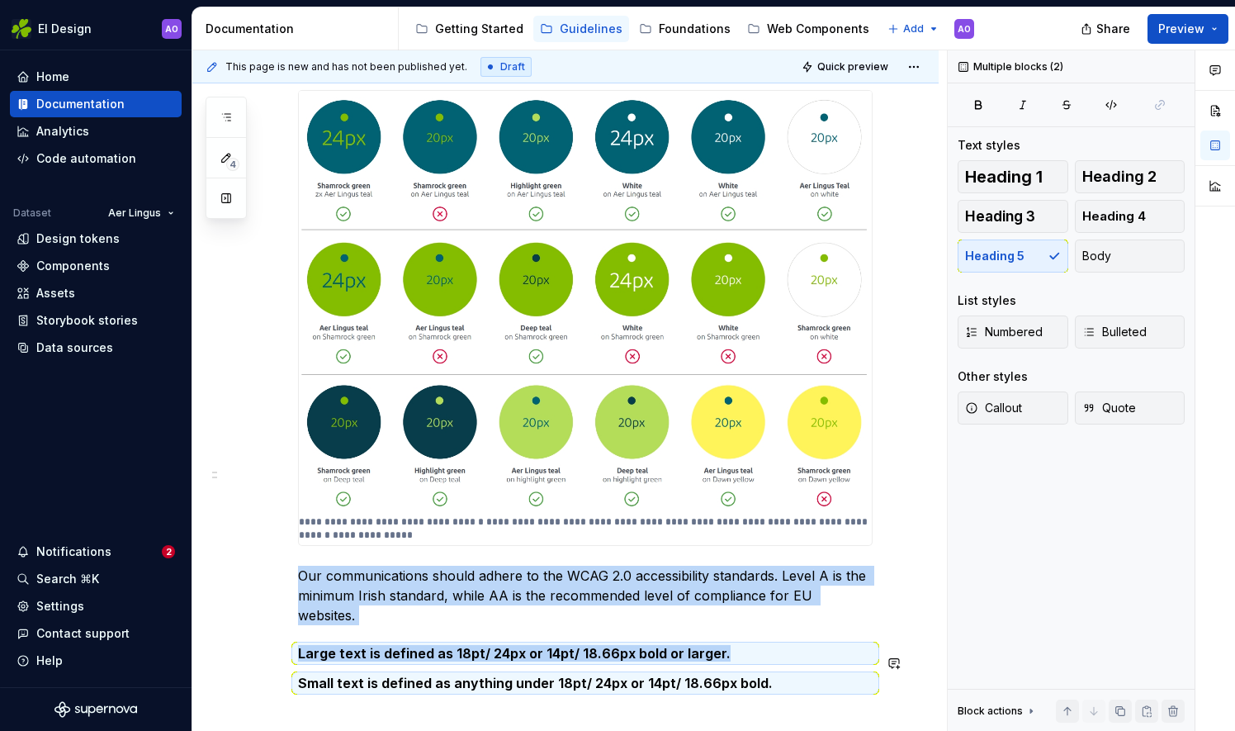
click at [766, 713] on div "**********" at bounding box center [565, 445] width 746 height 969
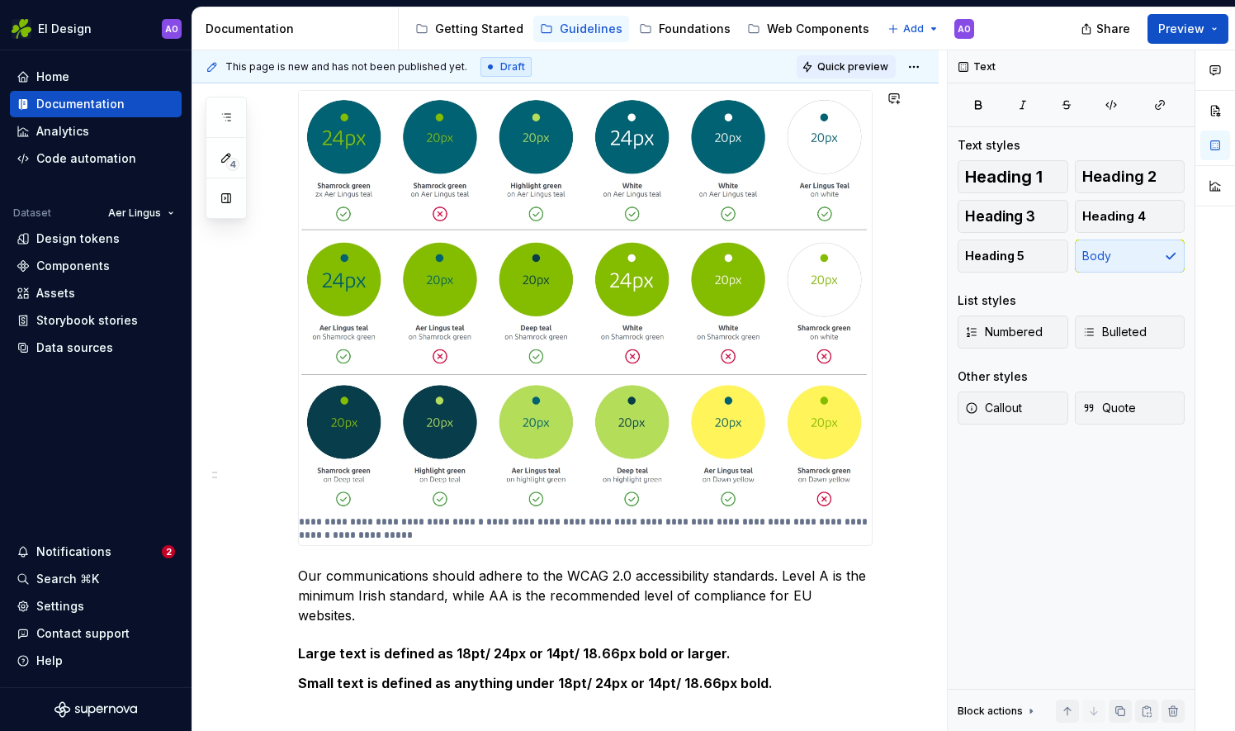
click at [860, 68] on span "Quick preview" at bounding box center [852, 66] width 71 height 13
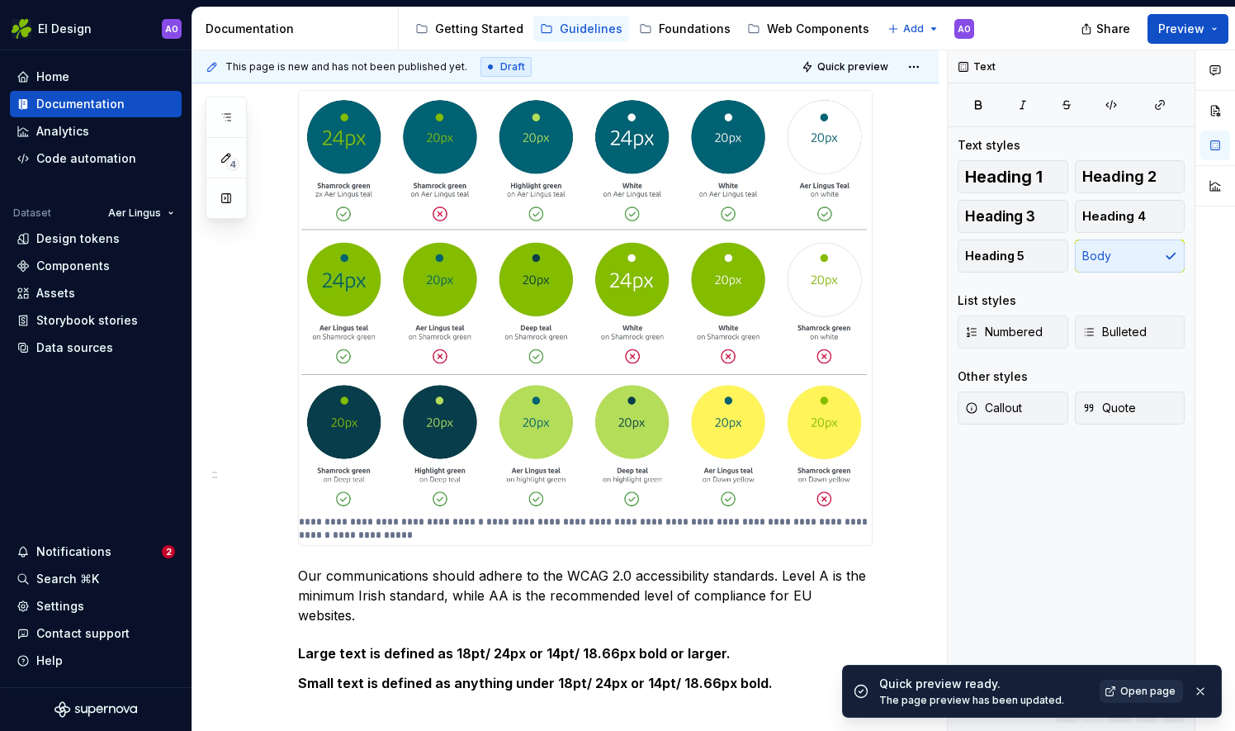
click at [1141, 690] on span "Open page" at bounding box center [1147, 690] width 55 height 13
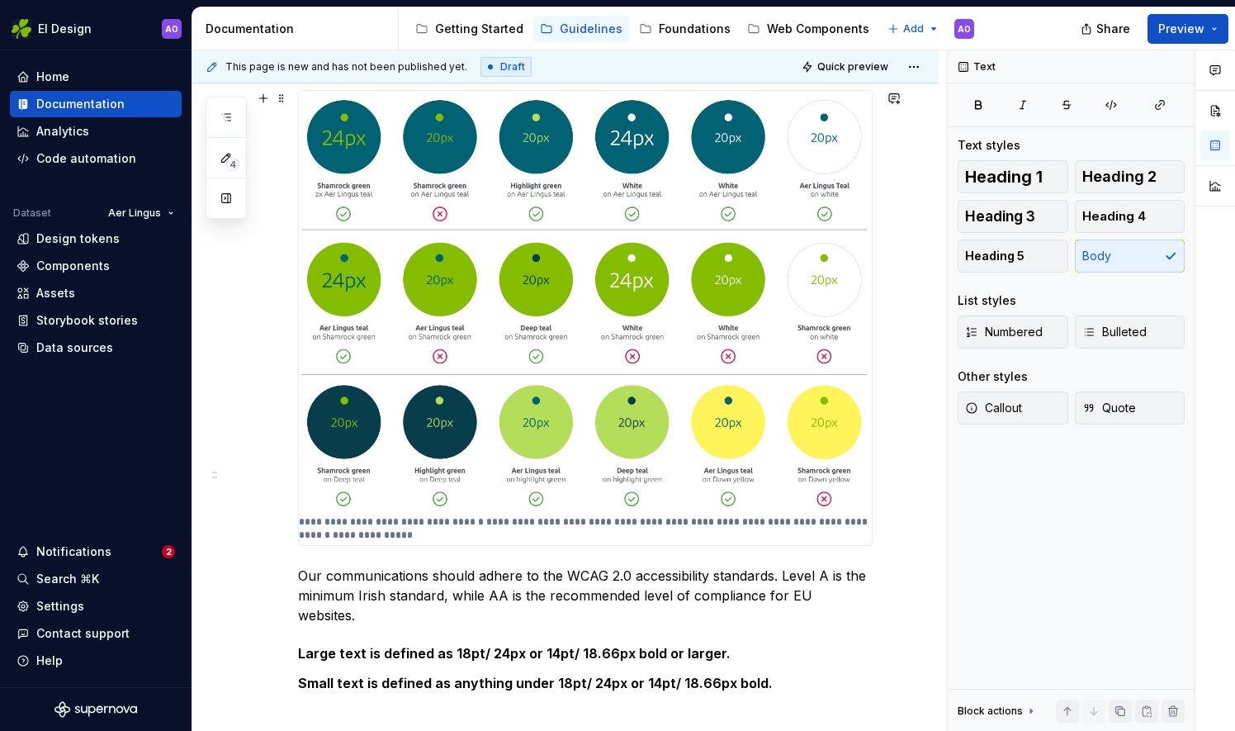
click at [938, 116] on div "**********" at bounding box center [565, 462] width 746 height 1002
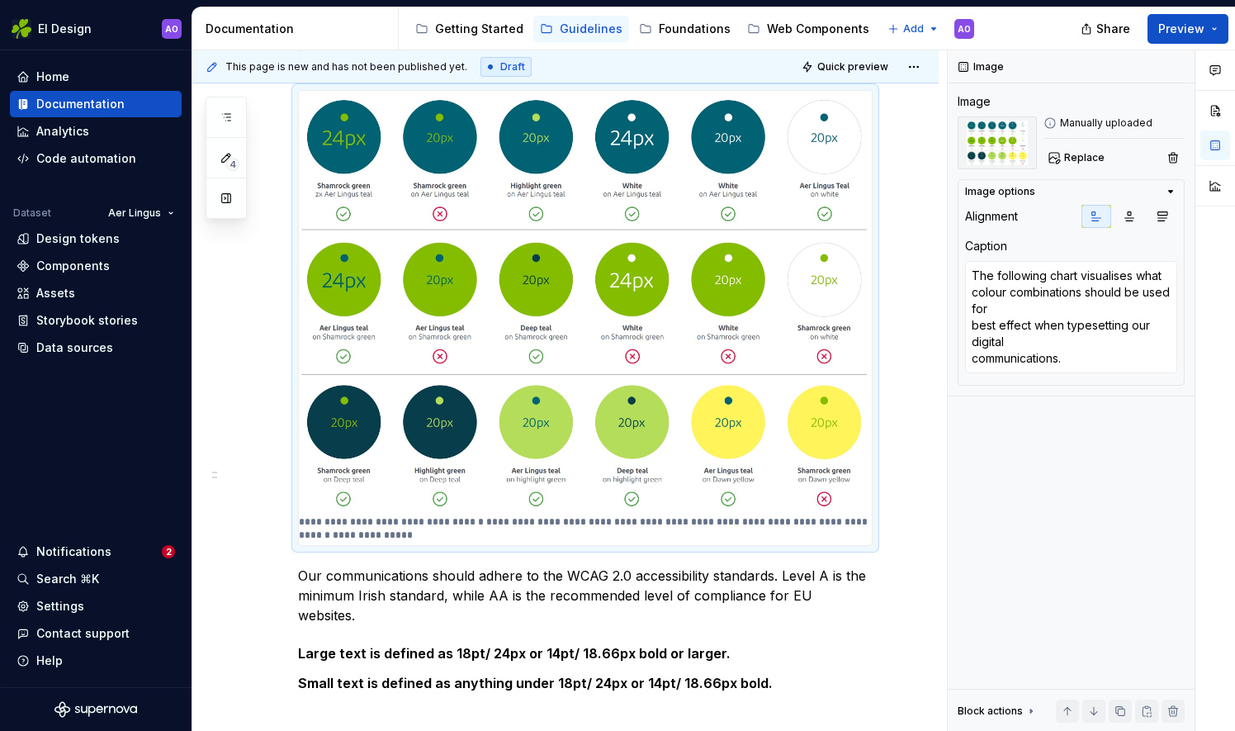
scroll to position [0, 0]
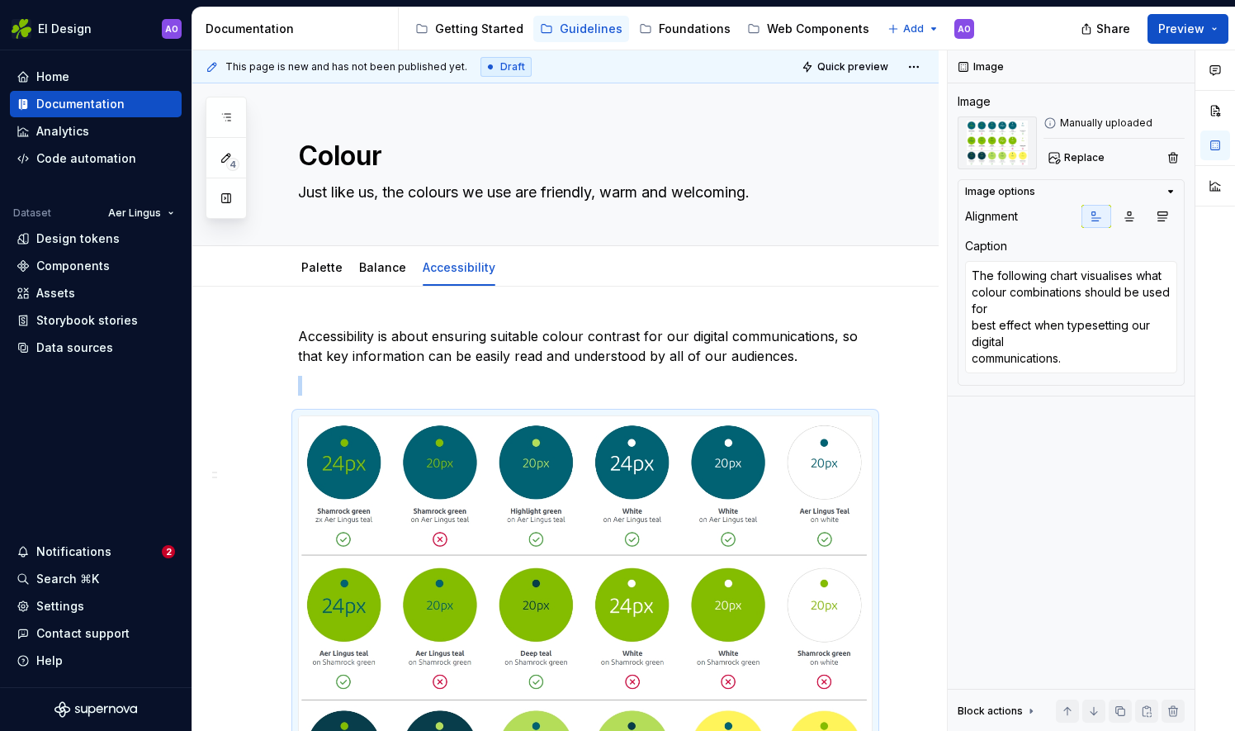
type textarea "*"
